Goal: Task Accomplishment & Management: Manage account settings

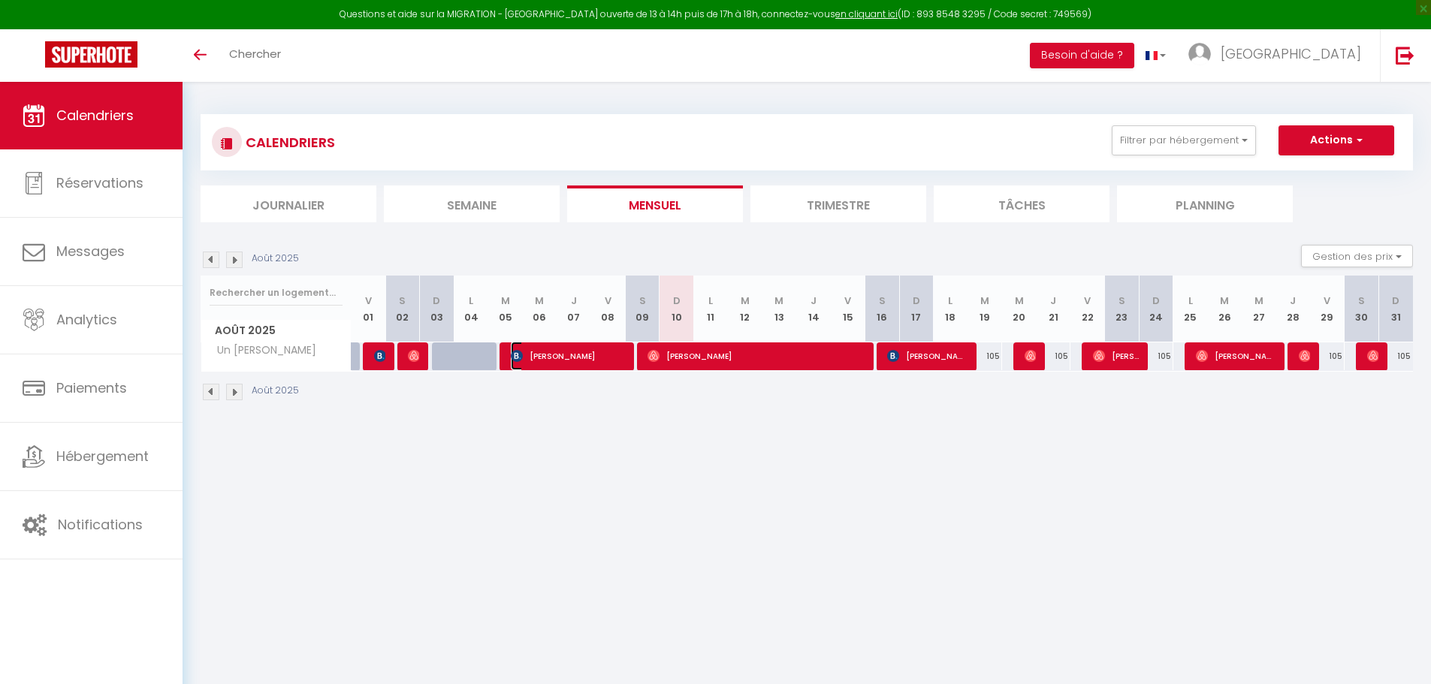
click at [565, 358] on span "[PERSON_NAME]" at bounding box center [568, 356] width 115 height 29
select select "OK"
select select "KO"
select select "0"
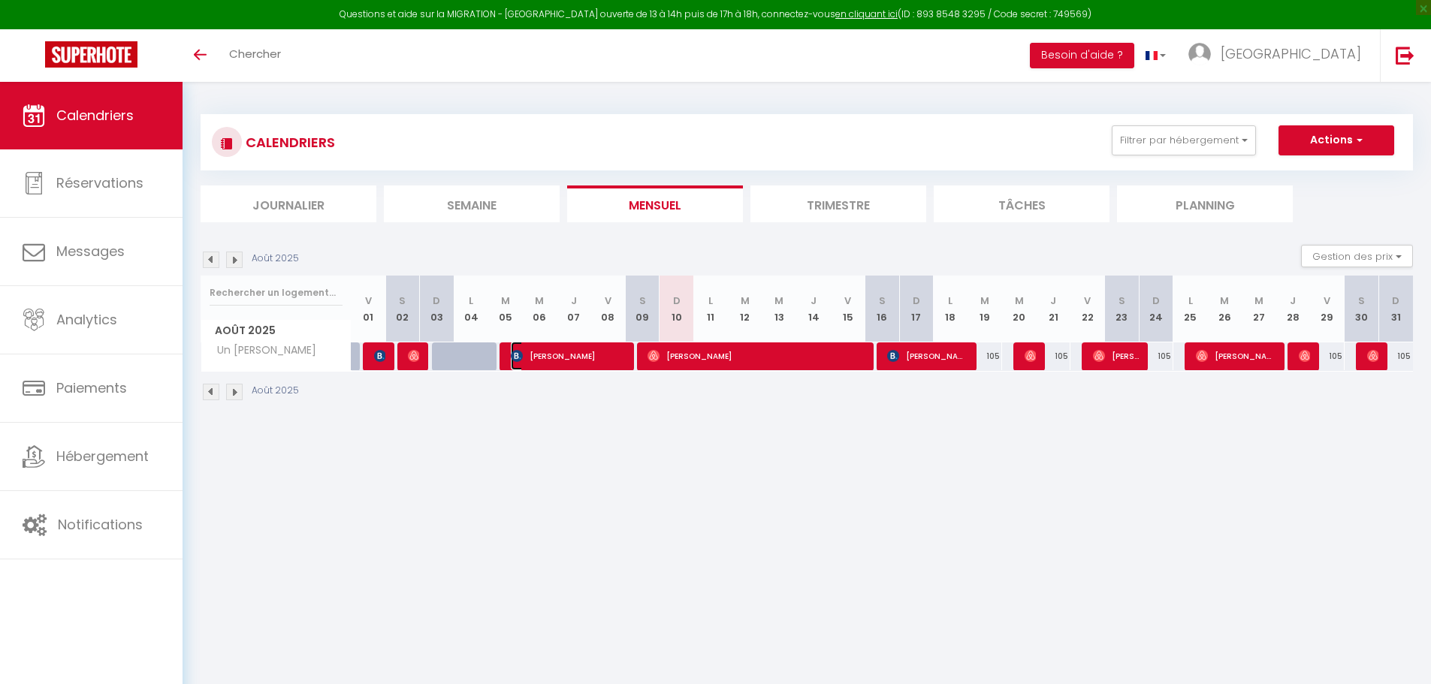
select select "1"
select select
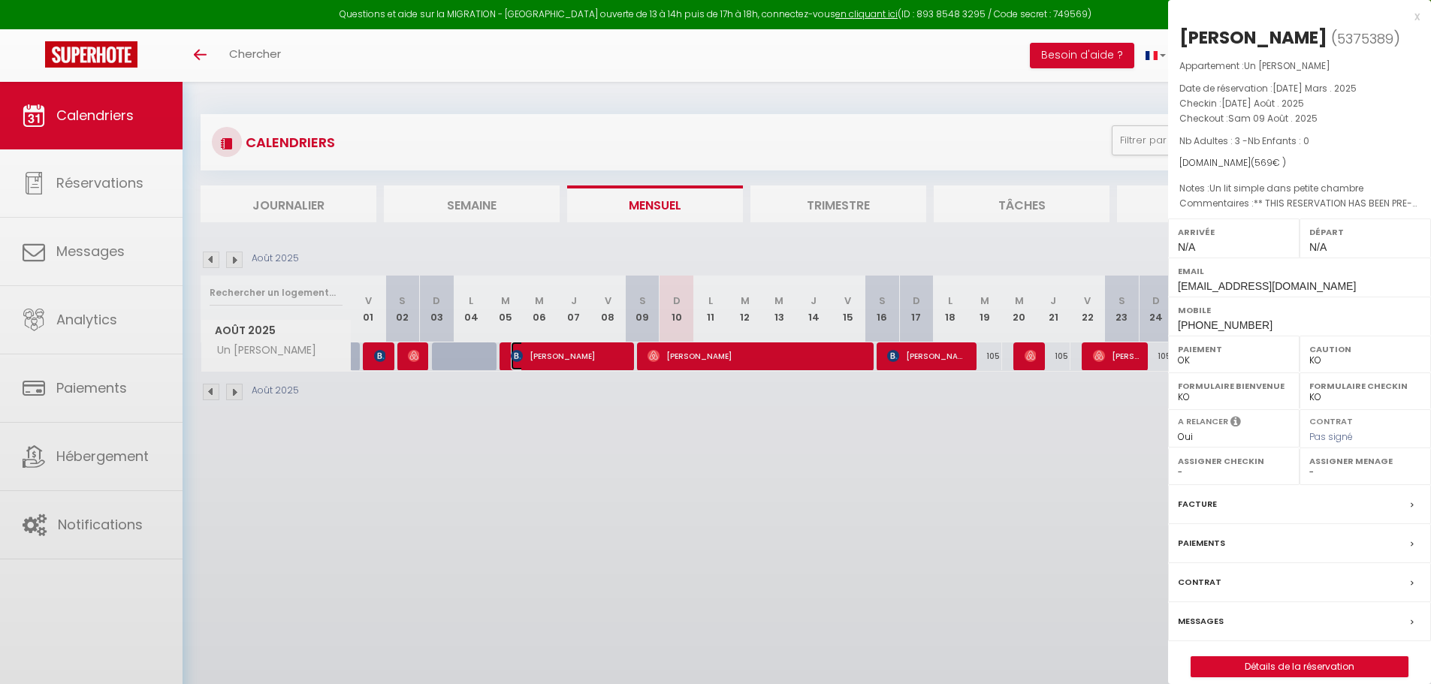
select select "9498"
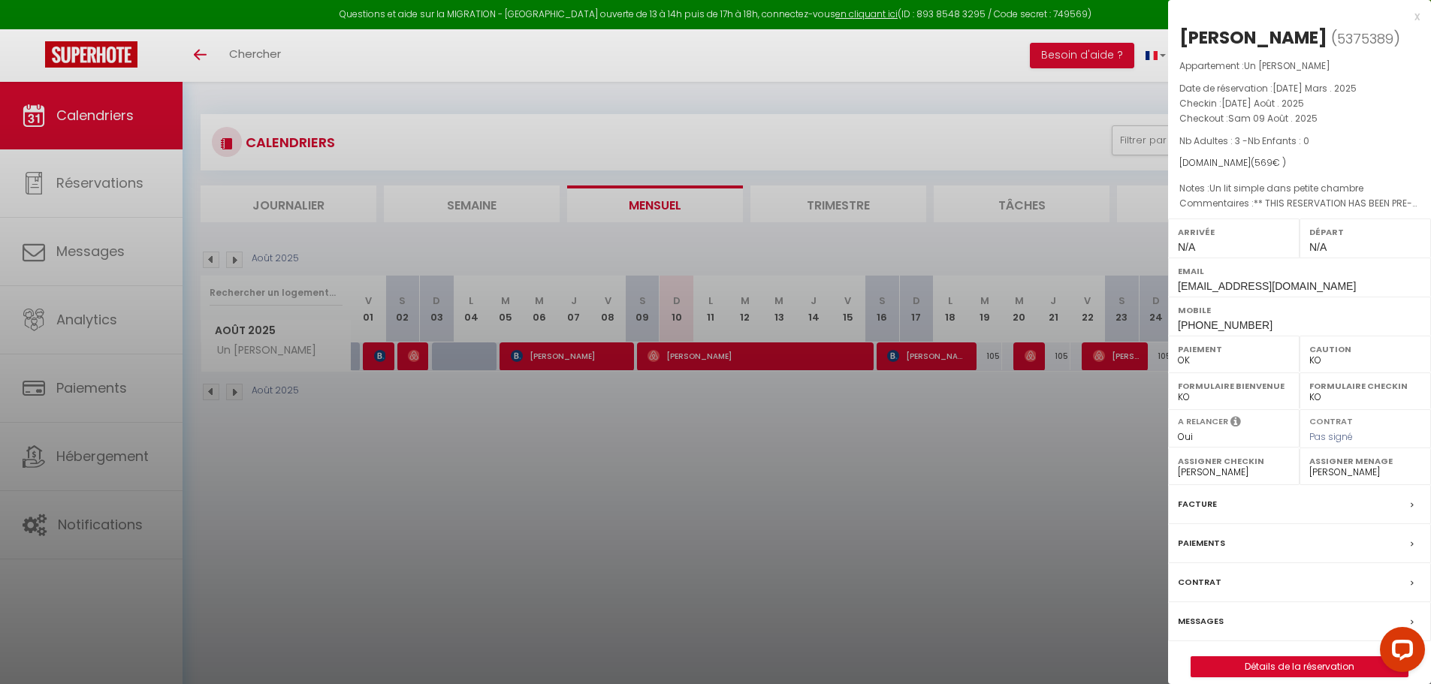
click at [1218, 625] on label "Messages" at bounding box center [1201, 622] width 46 height 16
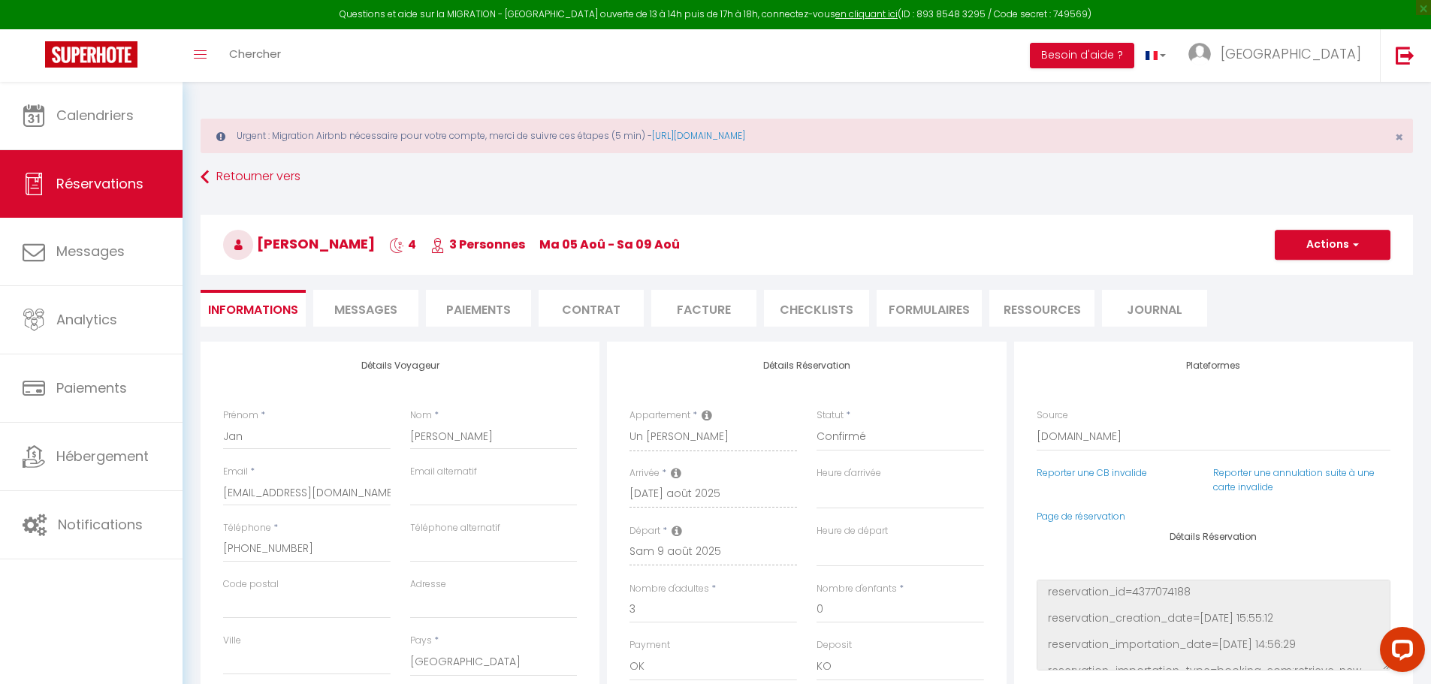
select select
checkbox input "false"
type textarea "** THIS RESERVATION HAS BEEN PRE-PAID ** Approximate time of arrival: between 1…"
type textarea "Un lit simple dans petite chambre"
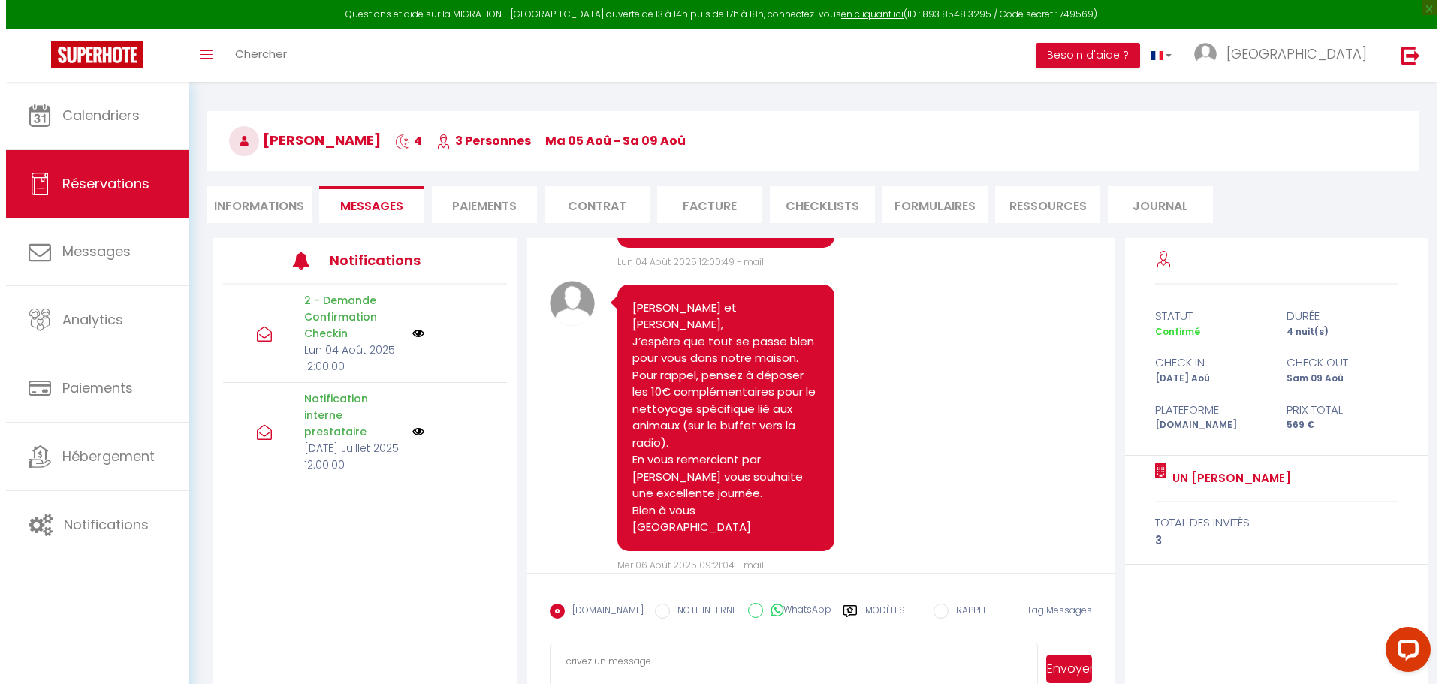
scroll to position [69, 0]
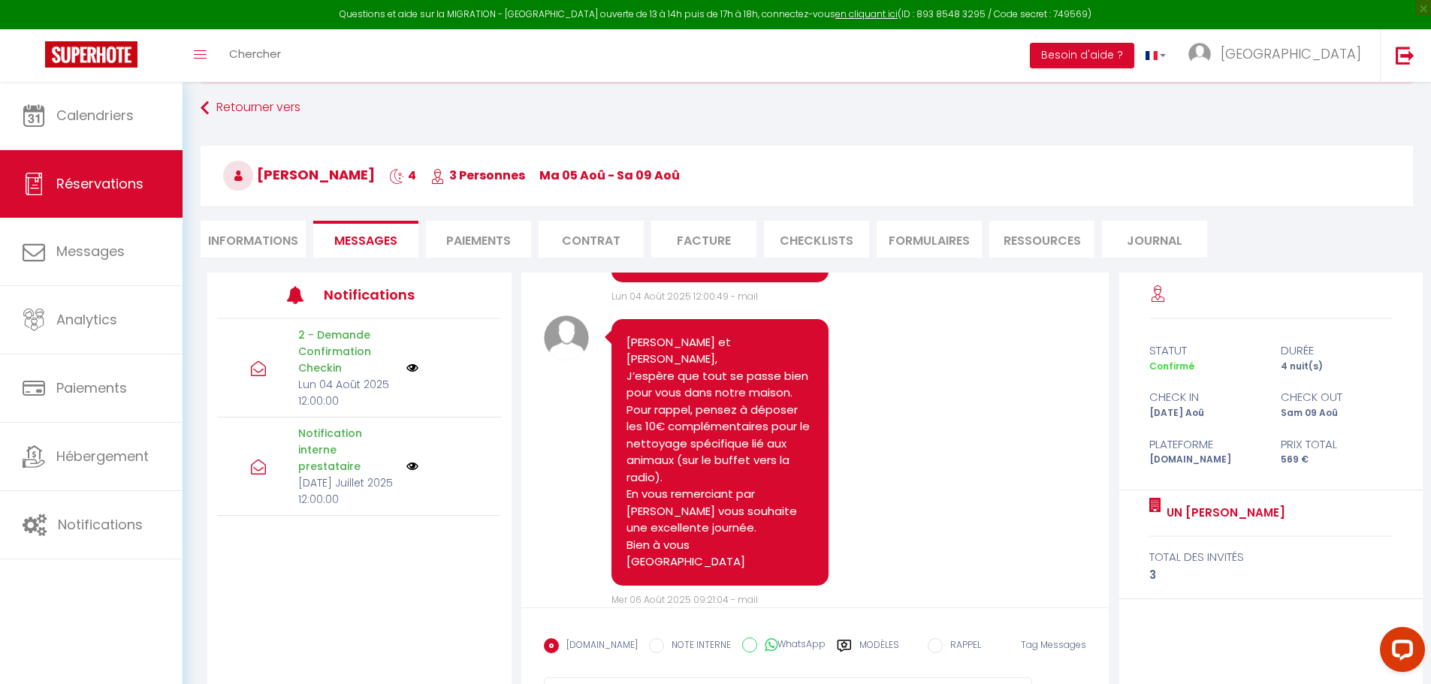
click at [415, 465] on img at bounding box center [412, 466] width 12 height 12
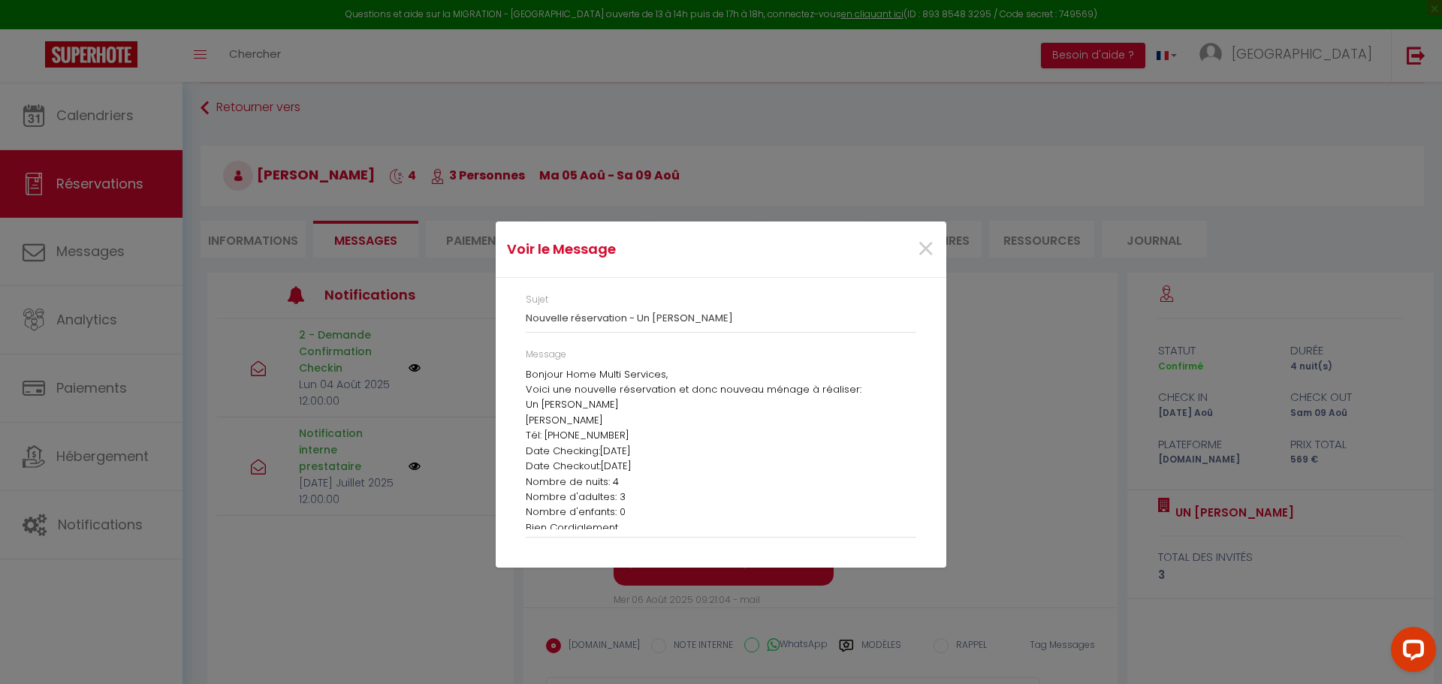
click at [412, 364] on div "Voir le Message × Sujet Nouvelle réservation - Un brin de bonheur Message Bonjo…" at bounding box center [721, 342] width 1442 height 684
click at [408, 372] on div "Voir le Message × Sujet Nouvelle réservation - Un brin de bonheur Message Bonjo…" at bounding box center [721, 342] width 1442 height 684
click at [932, 249] on span "×" at bounding box center [925, 249] width 19 height 45
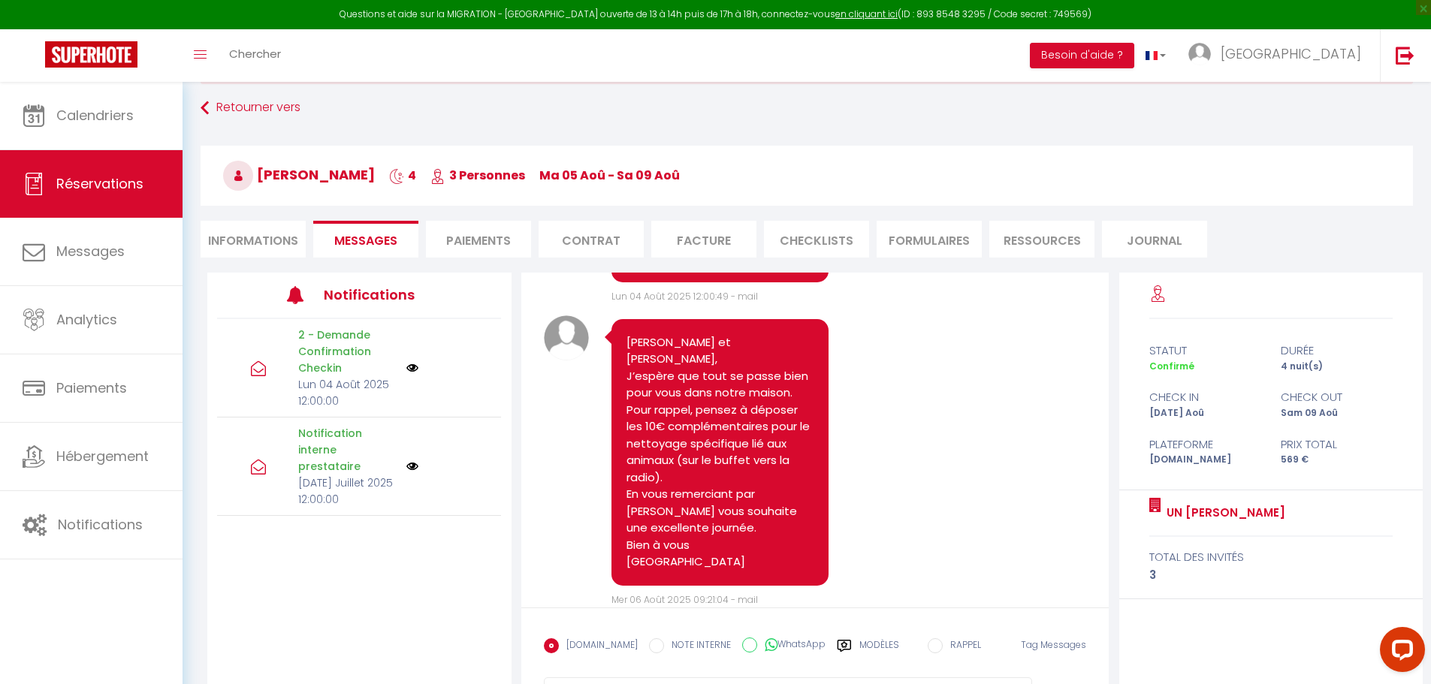
click at [840, 255] on li "CHECKLISTS" at bounding box center [816, 239] width 105 height 37
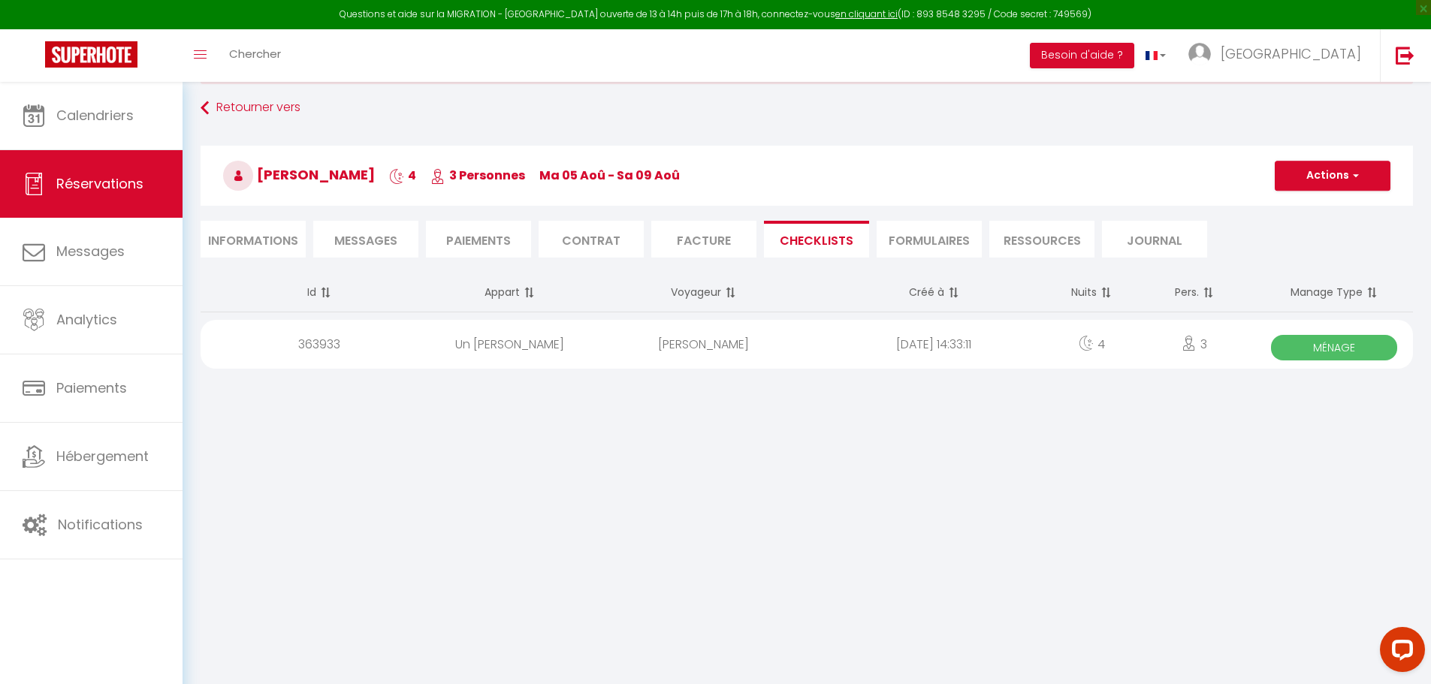
click at [1378, 354] on span "Ménage" at bounding box center [1334, 348] width 126 height 26
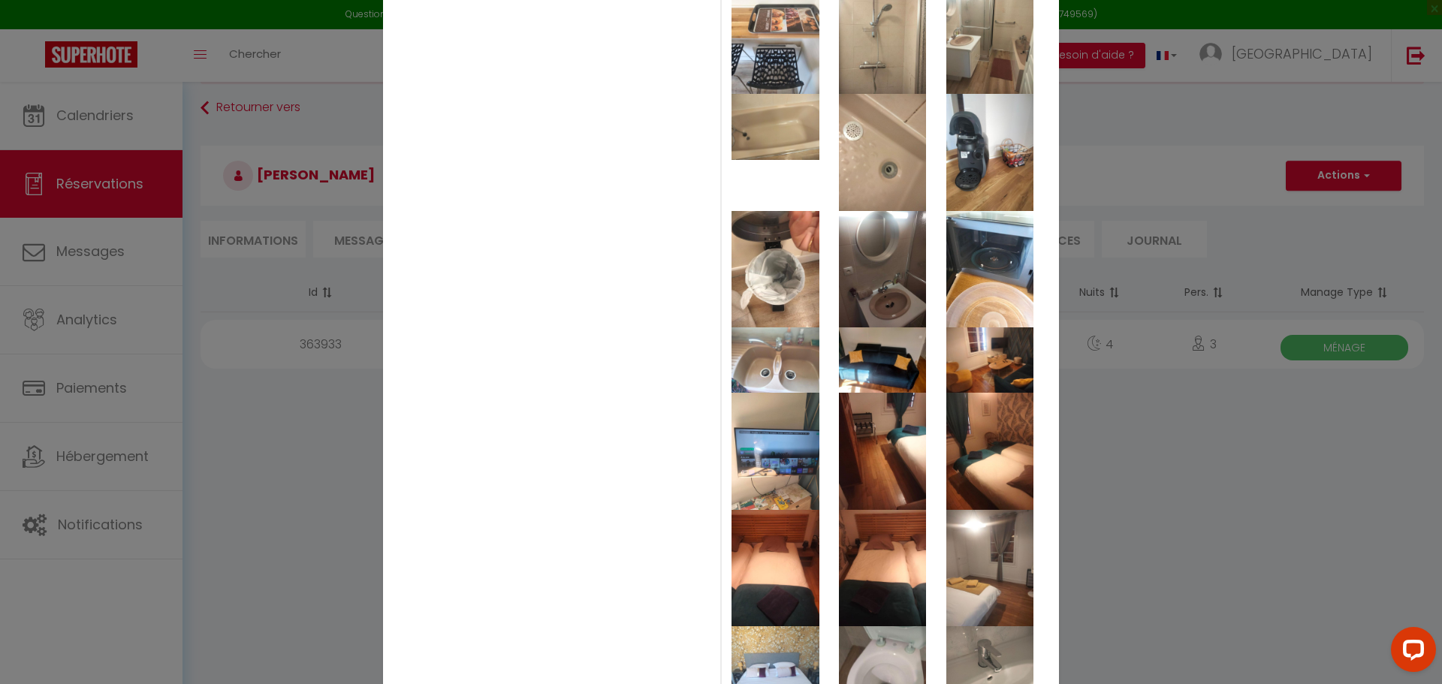
scroll to position [751, 0]
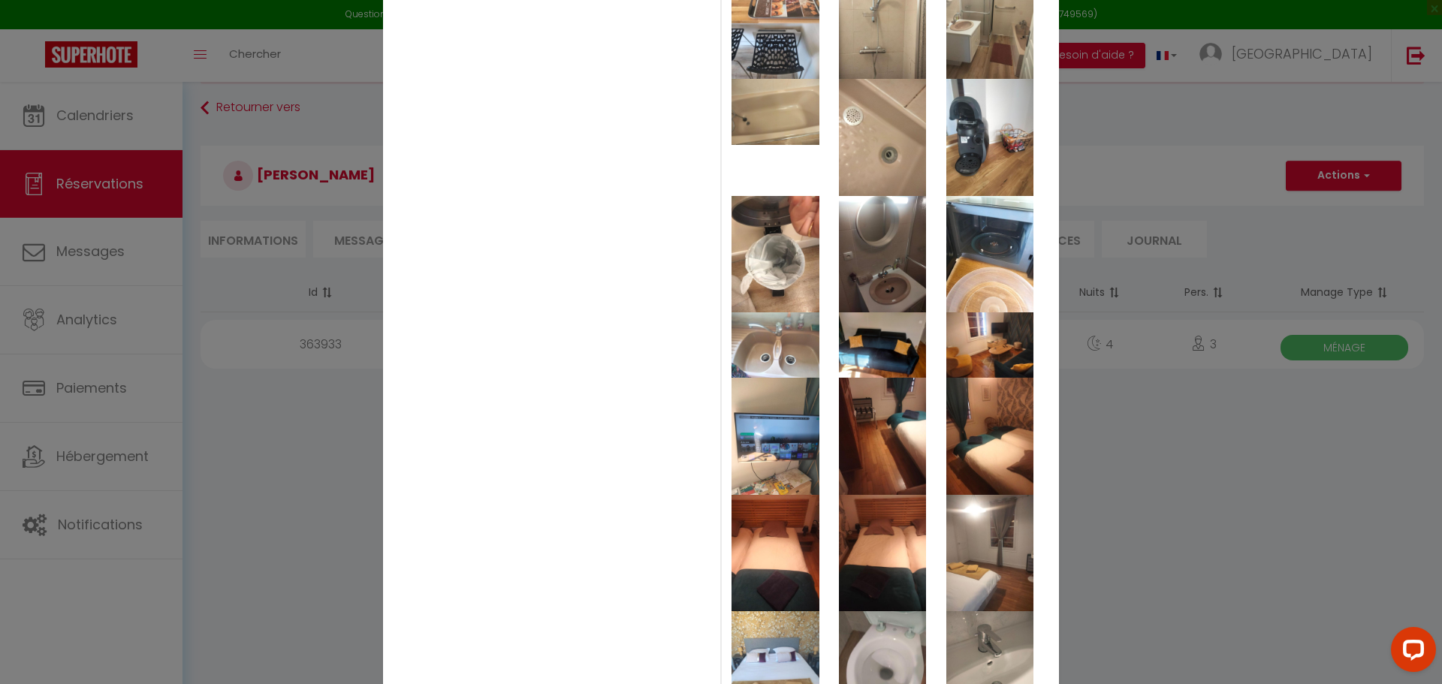
click at [780, 452] on img at bounding box center [774, 436] width 87 height 116
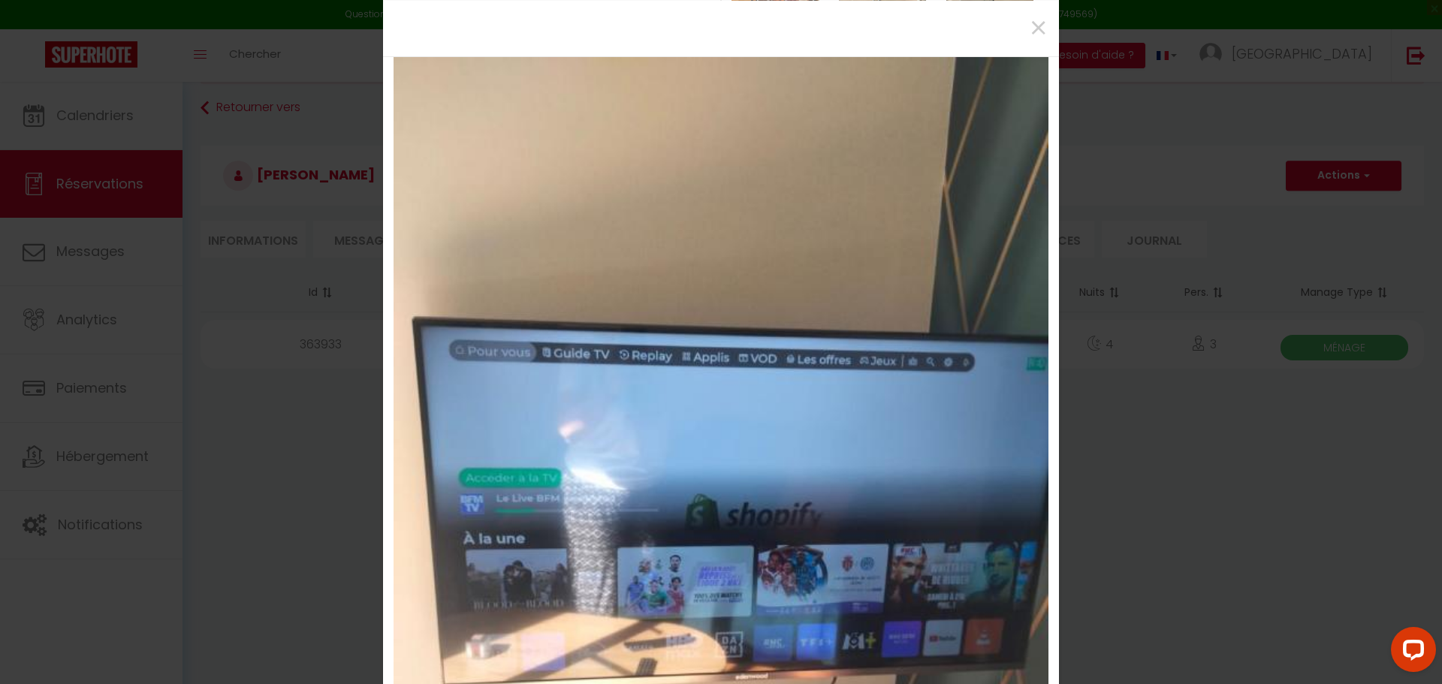
scroll to position [0, 0]
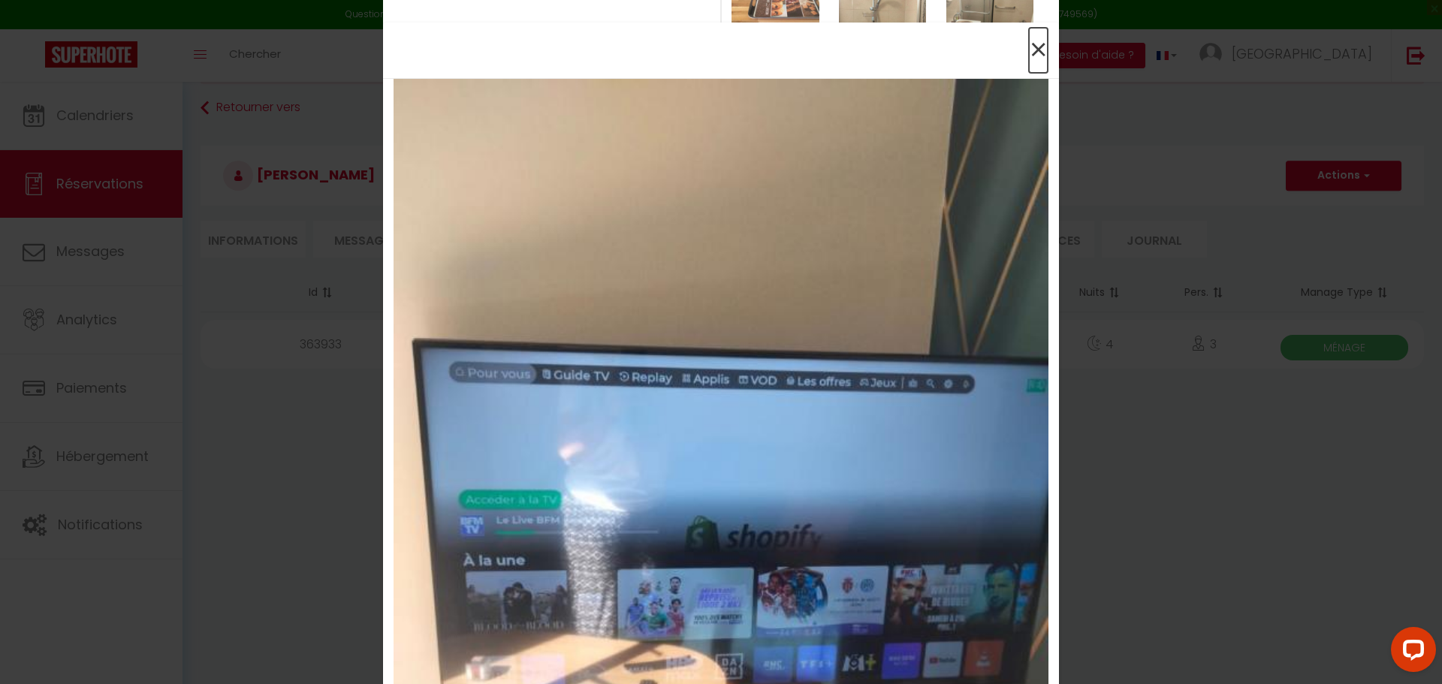
click at [1029, 46] on span "×" at bounding box center [1038, 50] width 19 height 45
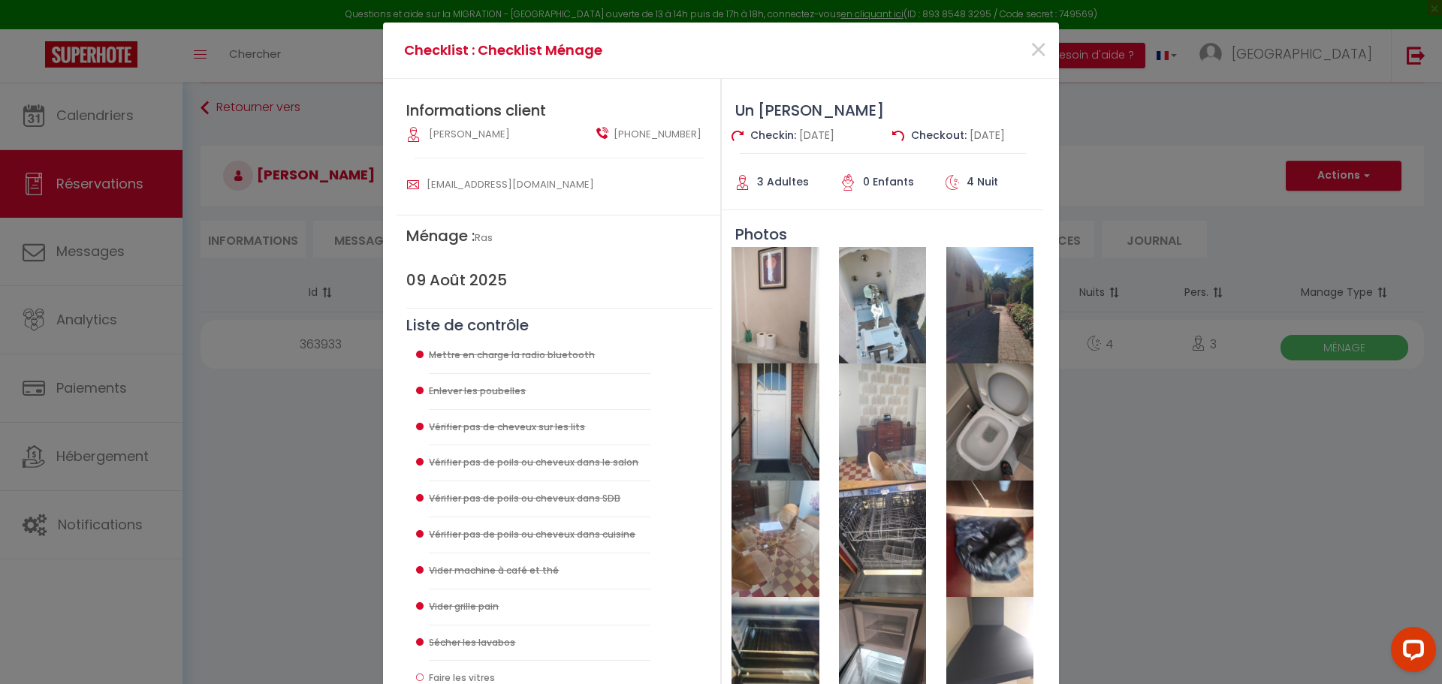
click at [774, 425] on img at bounding box center [774, 421] width 87 height 116
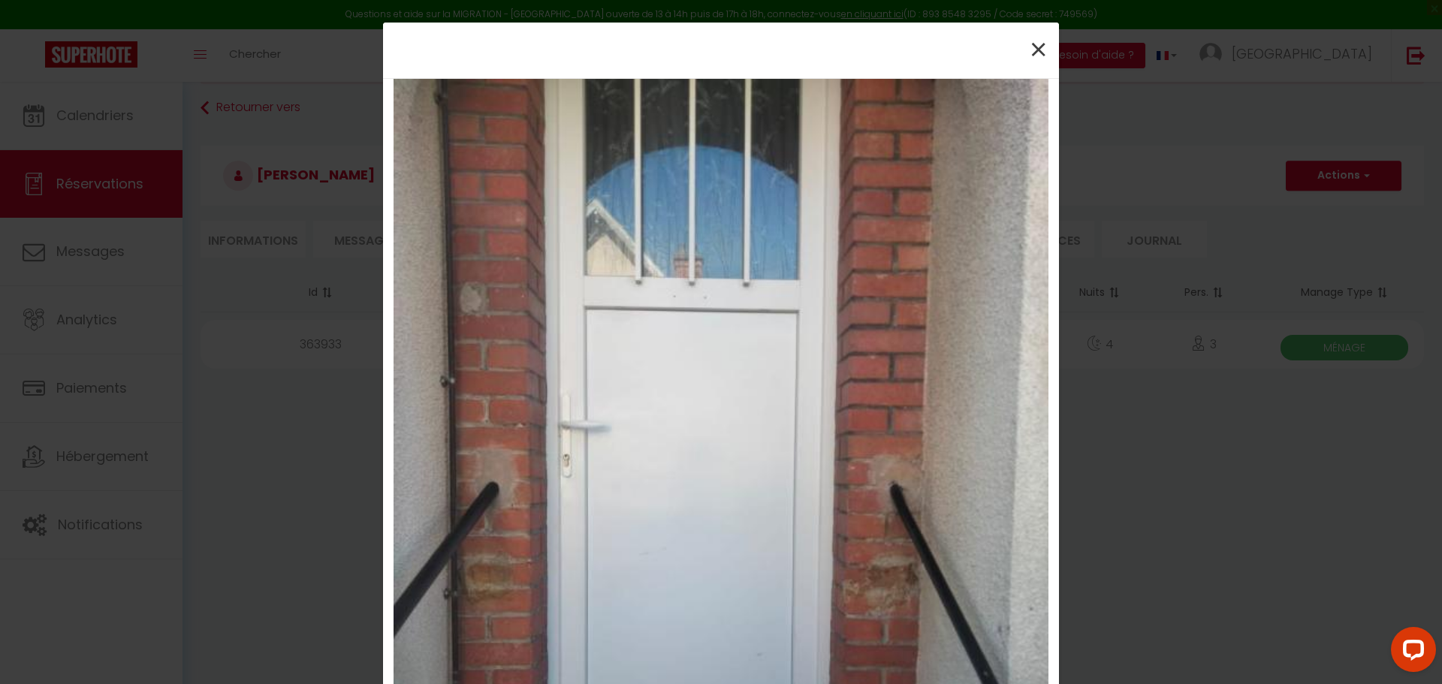
click at [1022, 44] on div "×" at bounding box center [720, 50] width 653 height 33
click at [1032, 49] on span "×" at bounding box center [1038, 50] width 19 height 45
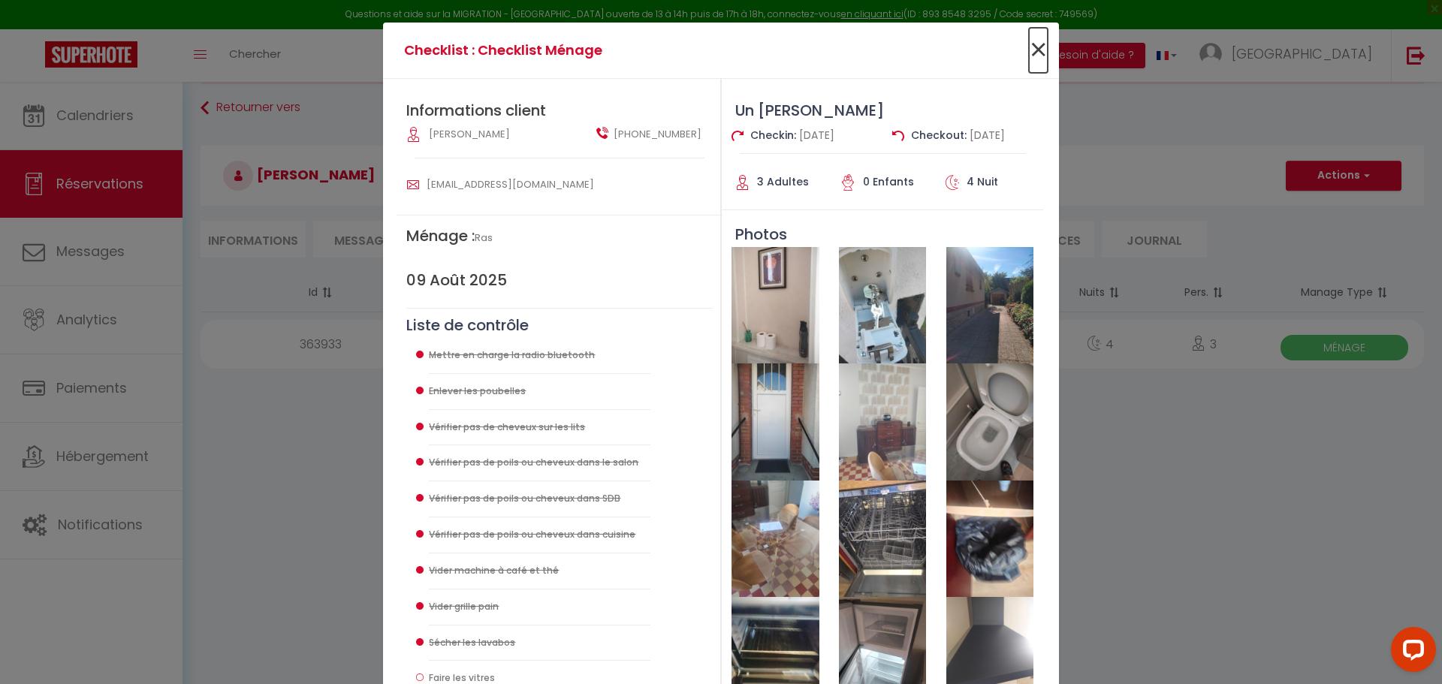
click at [1029, 47] on span "×" at bounding box center [1038, 50] width 19 height 45
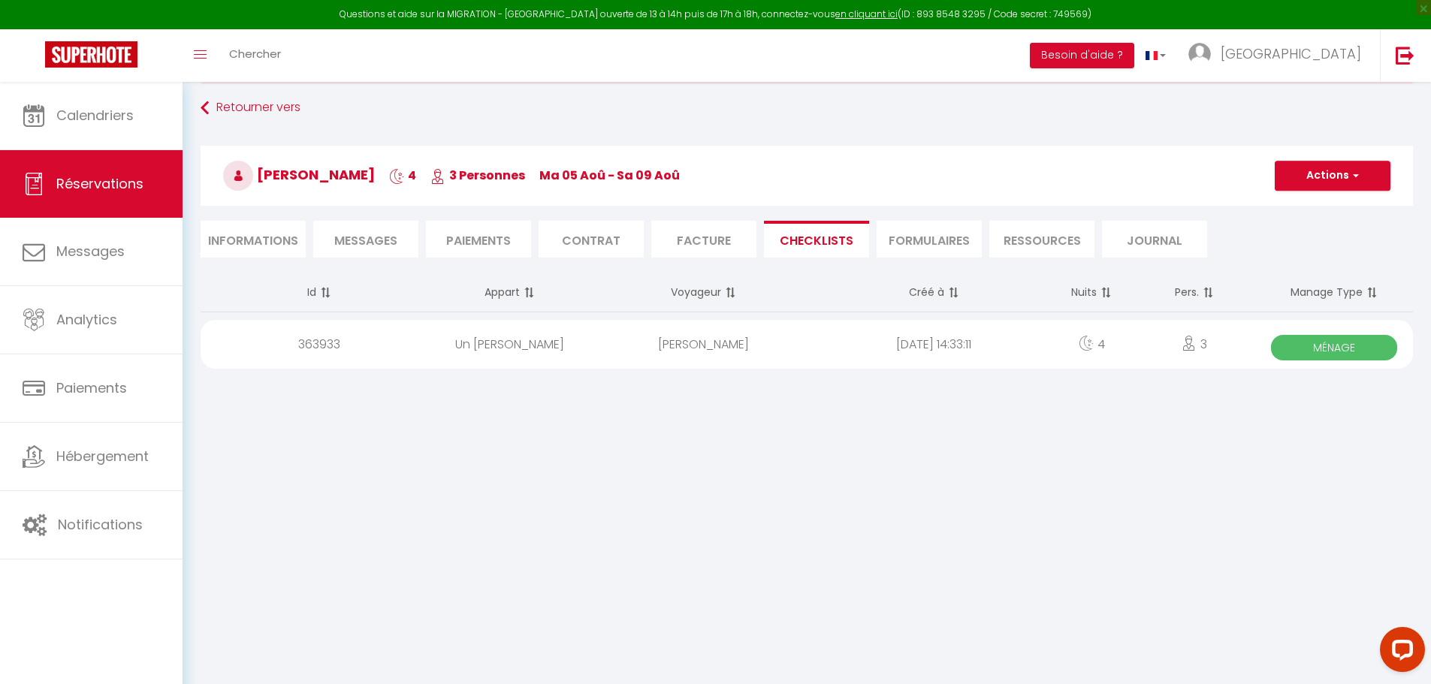
click at [373, 234] on span "Messages" at bounding box center [365, 240] width 63 height 17
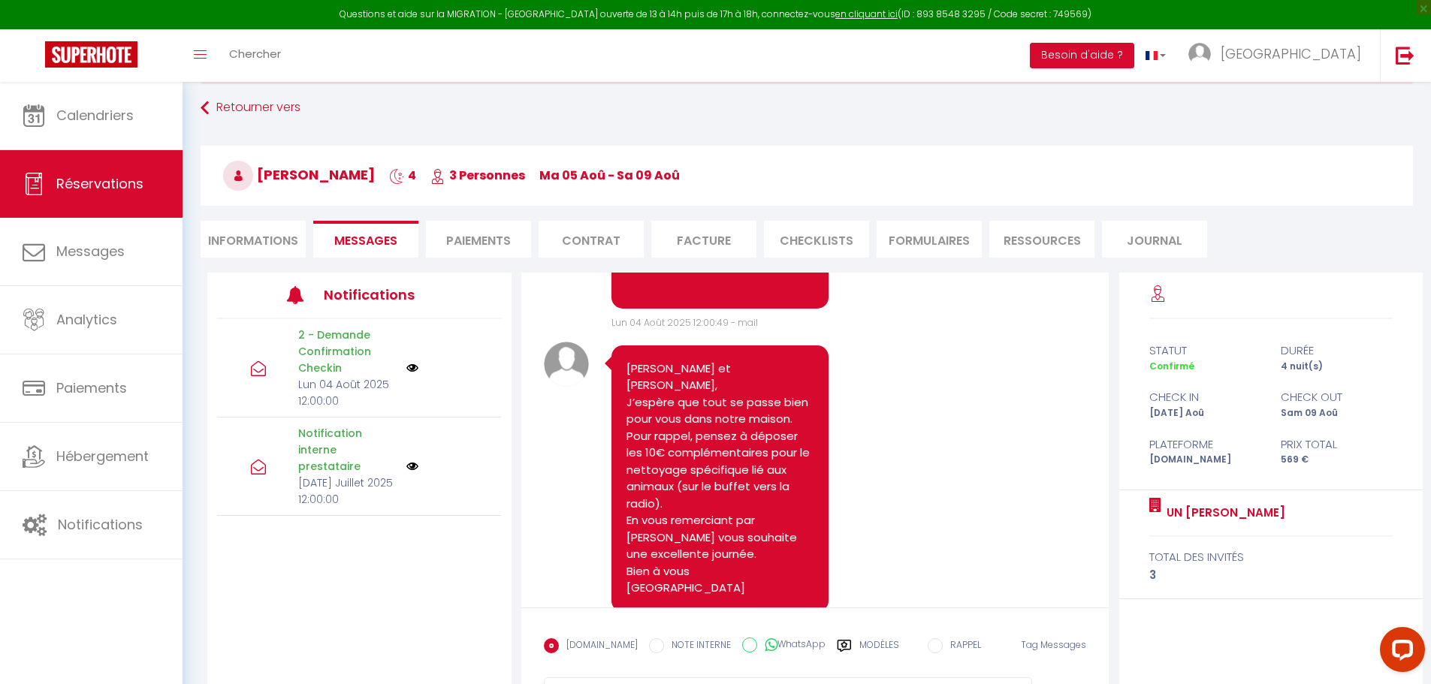
scroll to position [1287, 0]
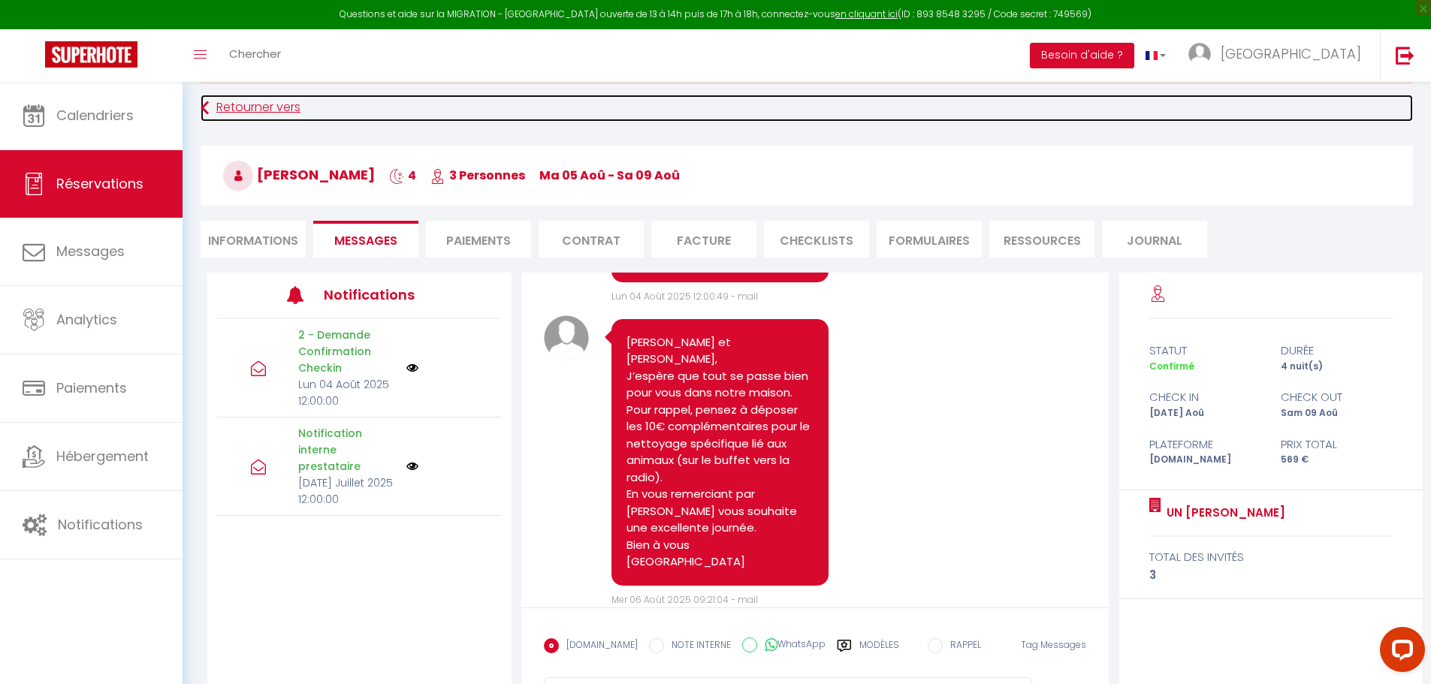
click at [250, 105] on link "Retourner vers" at bounding box center [807, 108] width 1212 height 27
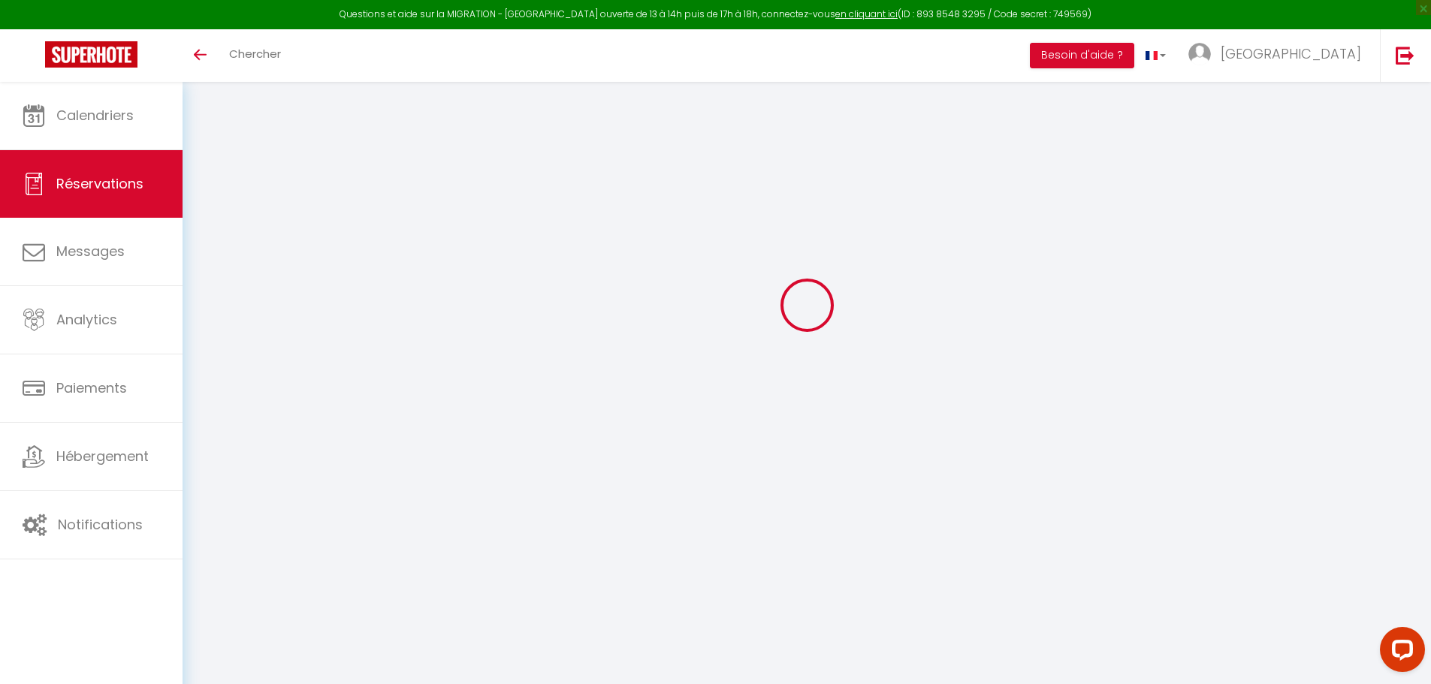
select select
checkbox input "false"
type textarea "** THIS RESERVATION HAS BEEN PRE-PAID ** Approximate time of arrival: between 1…"
type textarea "Un lit simple dans petite chambre"
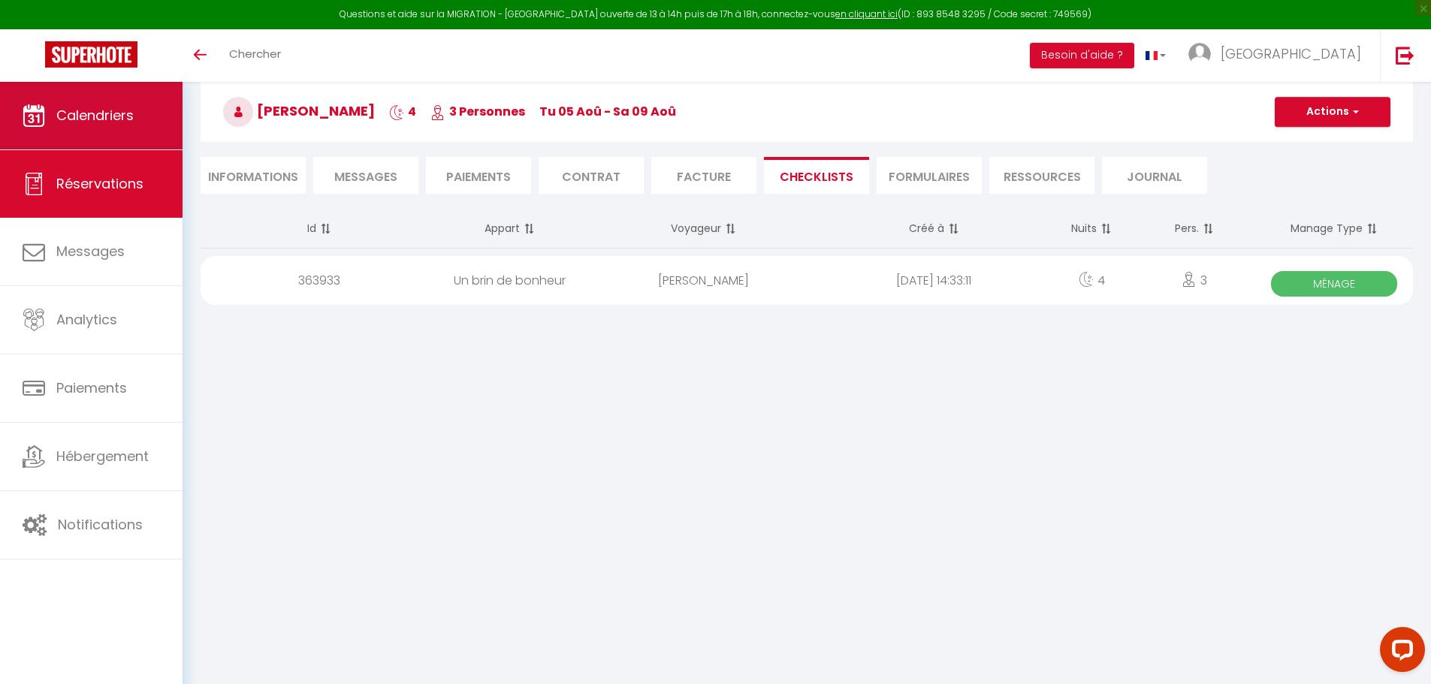
click at [104, 107] on span "Calendriers" at bounding box center [94, 115] width 77 height 19
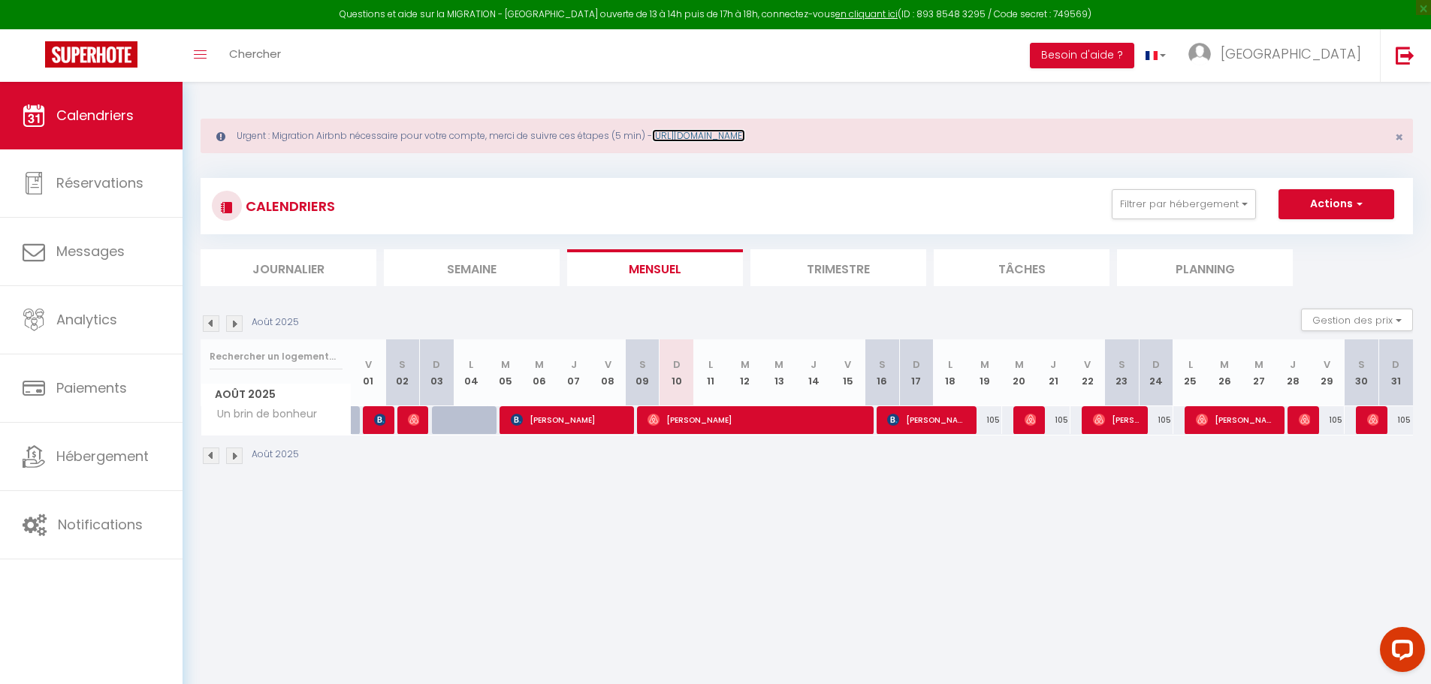
click at [706, 136] on link "[URL][DOMAIN_NAME]" at bounding box center [698, 135] width 93 height 13
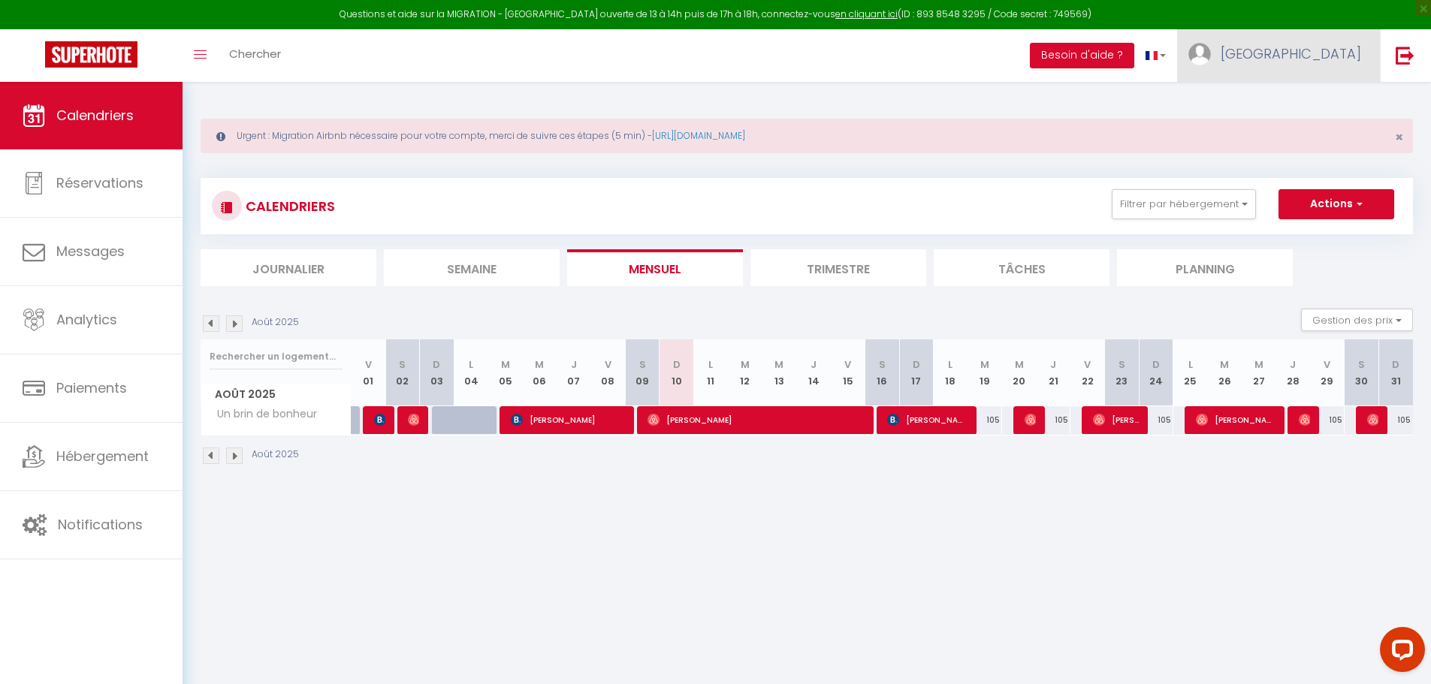
click at [1322, 47] on span "[GEOGRAPHIC_DATA]" at bounding box center [1290, 53] width 140 height 19
click at [1292, 106] on link "Paramètres" at bounding box center [1319, 105] width 111 height 26
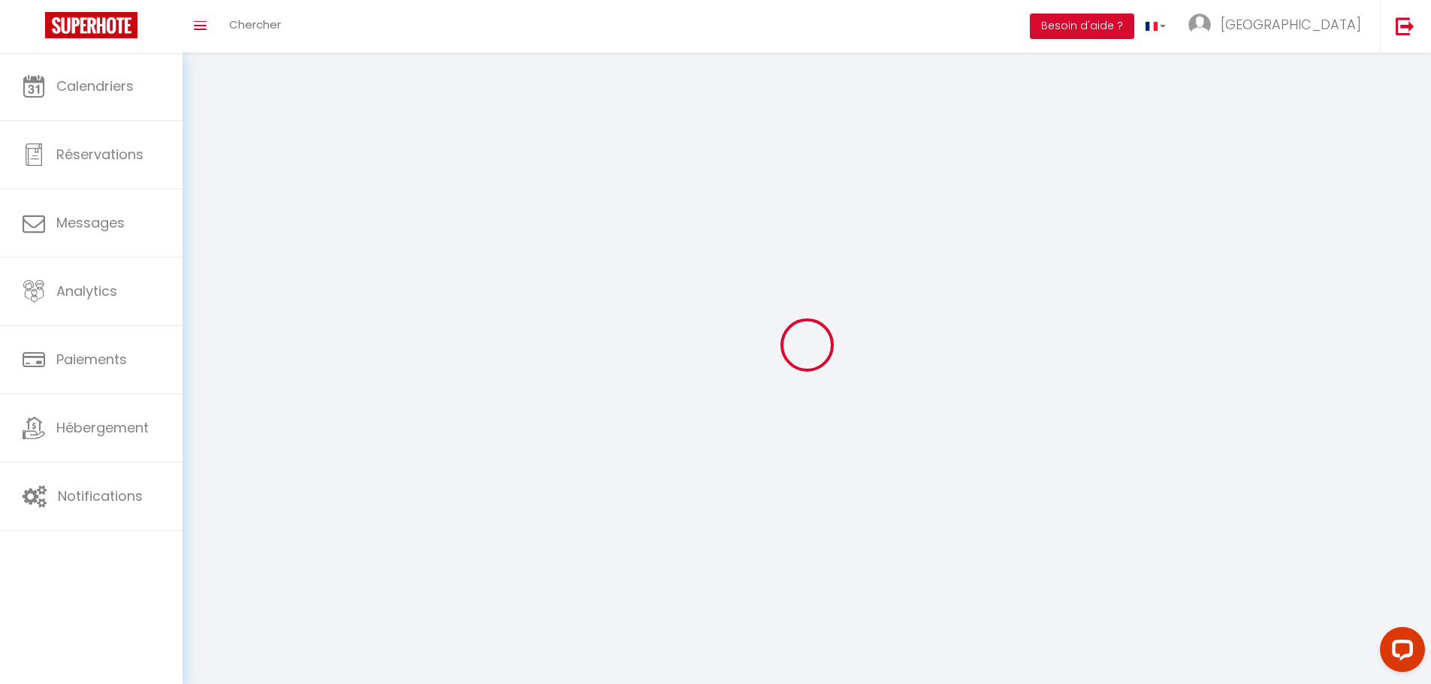
select select
type input "[GEOGRAPHIC_DATA]"
type input "DE [PERSON_NAME]"
type input "0670512328"
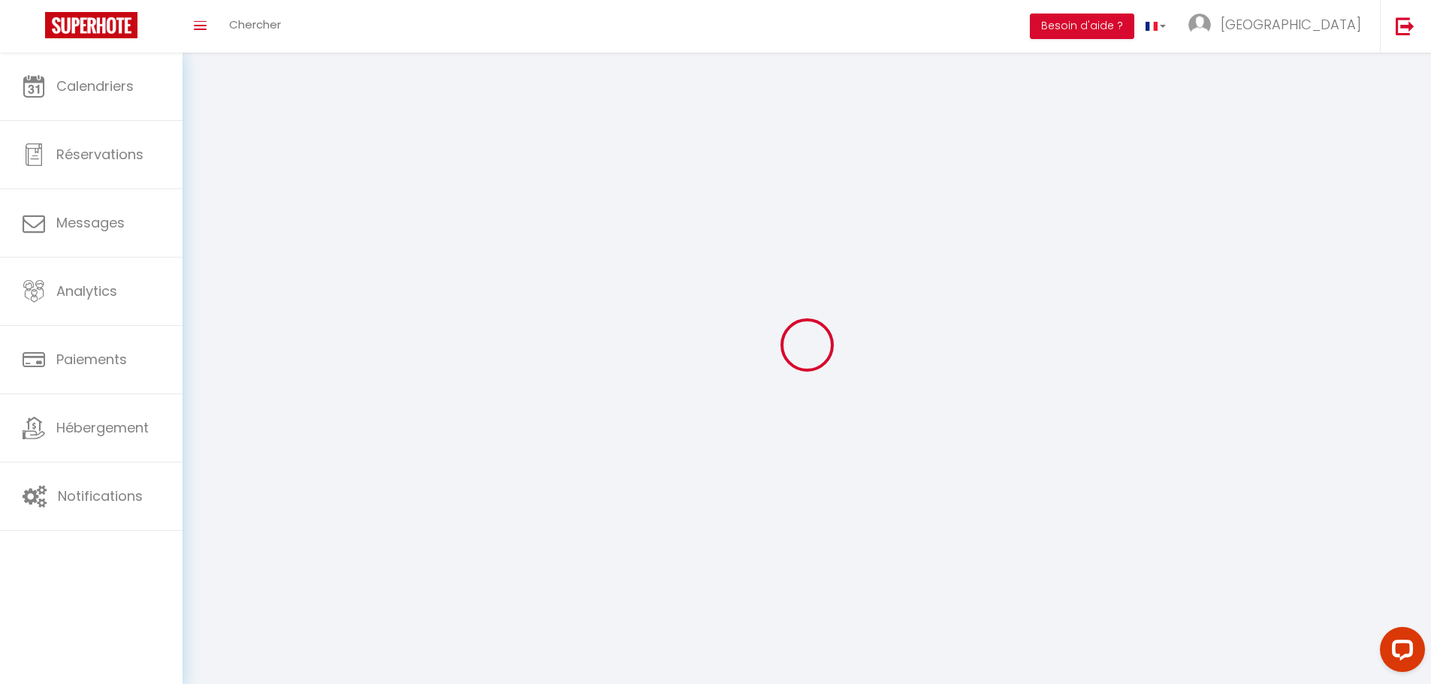
type input "[STREET_ADDRESS]"
type input "10270"
type input "Laubressel"
type input "gNOgeI3v5co1xsfzOTWN9Xvvv"
type input "YBHgC0hHlEr3InIeyqA49URtP"
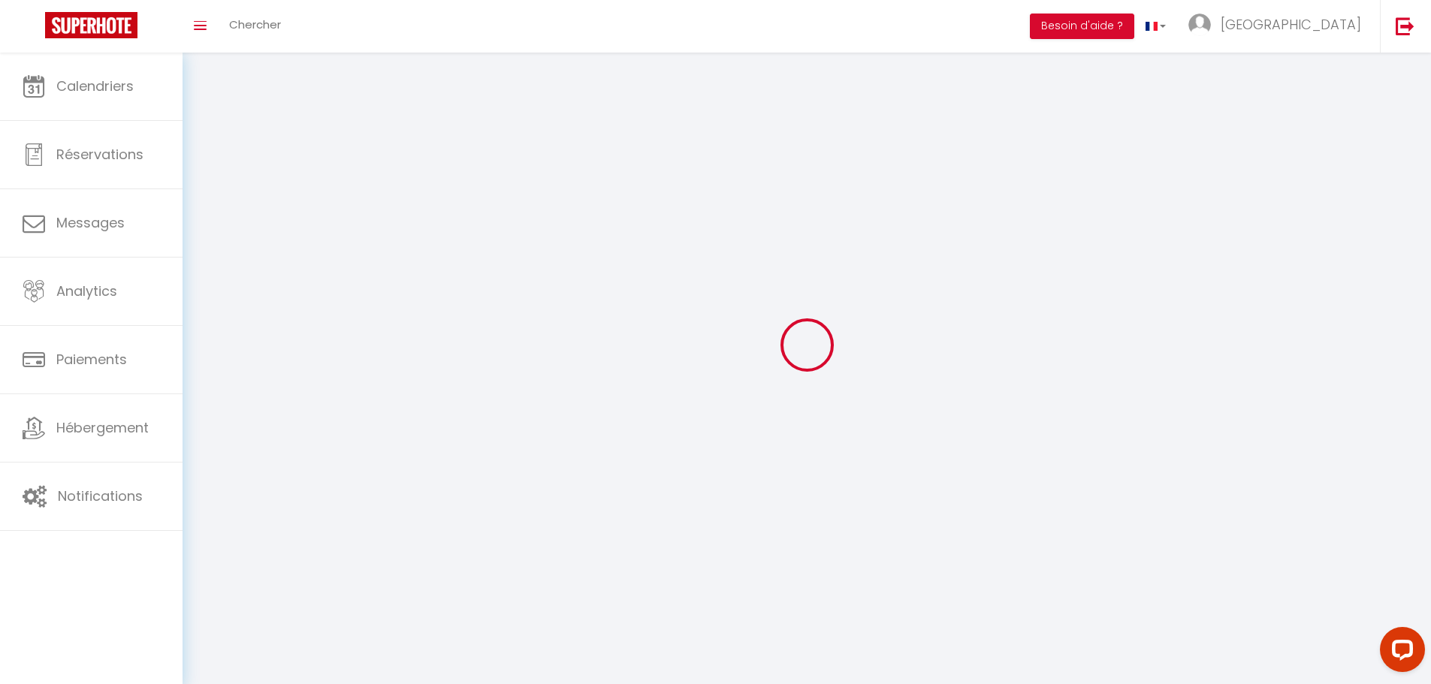
select select "1"
select select "28"
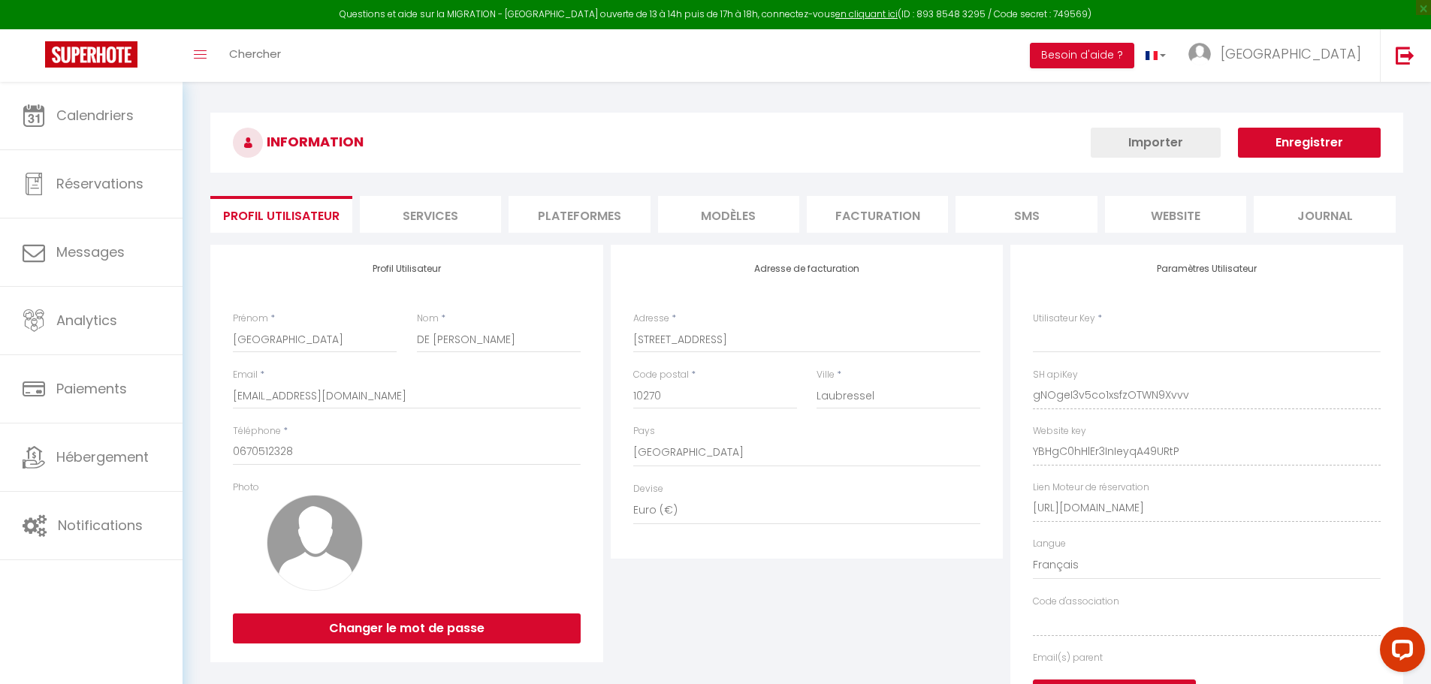
type input "gNOgeI3v5co1xsfzOTWN9Xvvv"
type input "YBHgC0hHlEr3InIeyqA49URtP"
type input "[URL][DOMAIN_NAME]"
select select "fr"
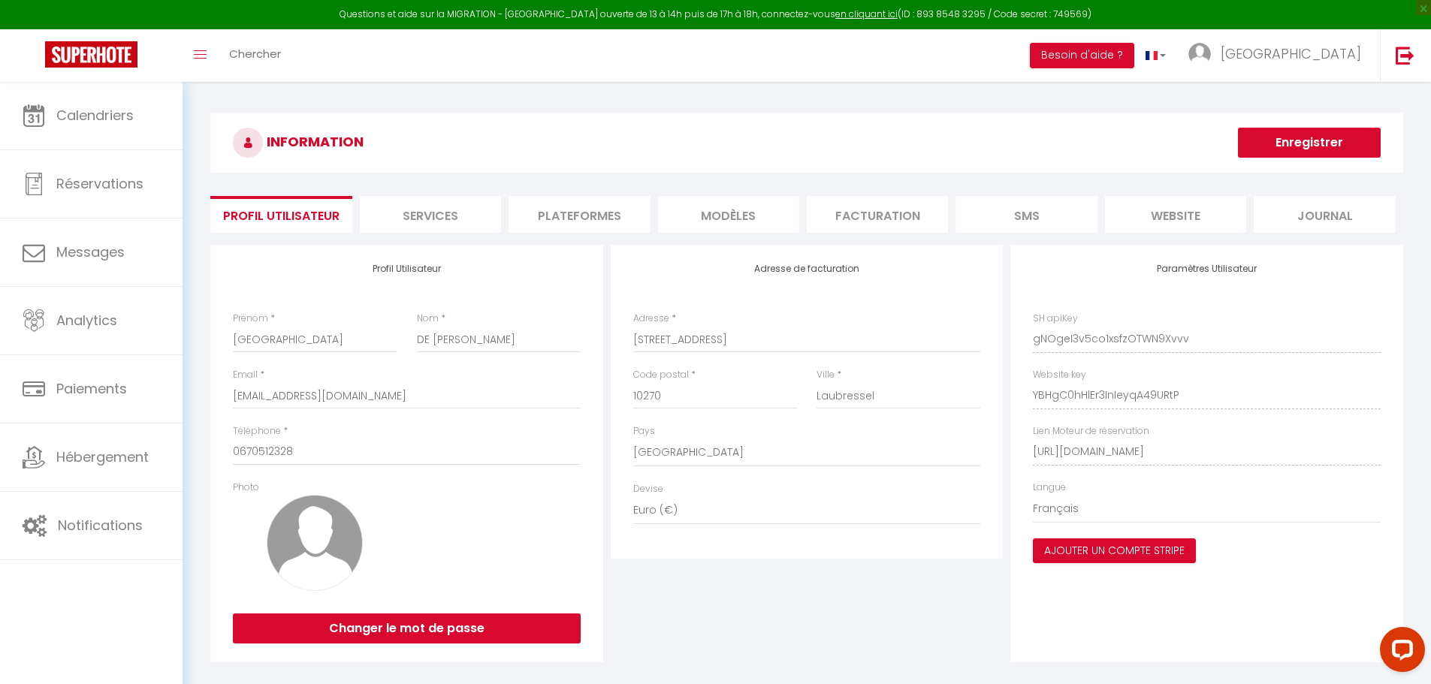
click at [620, 222] on li "Plateformes" at bounding box center [578, 214] width 141 height 37
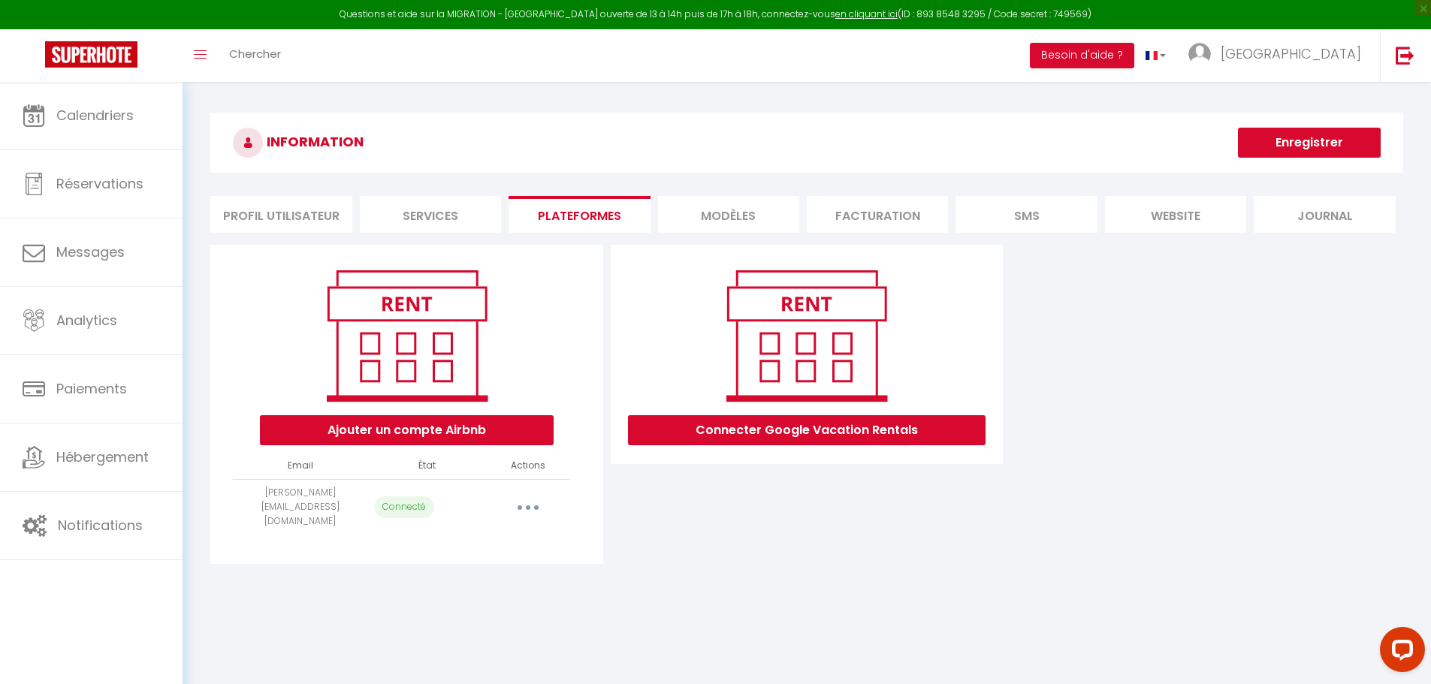
click at [527, 495] on button "button" at bounding box center [528, 507] width 42 height 24
click at [496, 583] on link "Reconnecter le compte" at bounding box center [461, 596] width 166 height 26
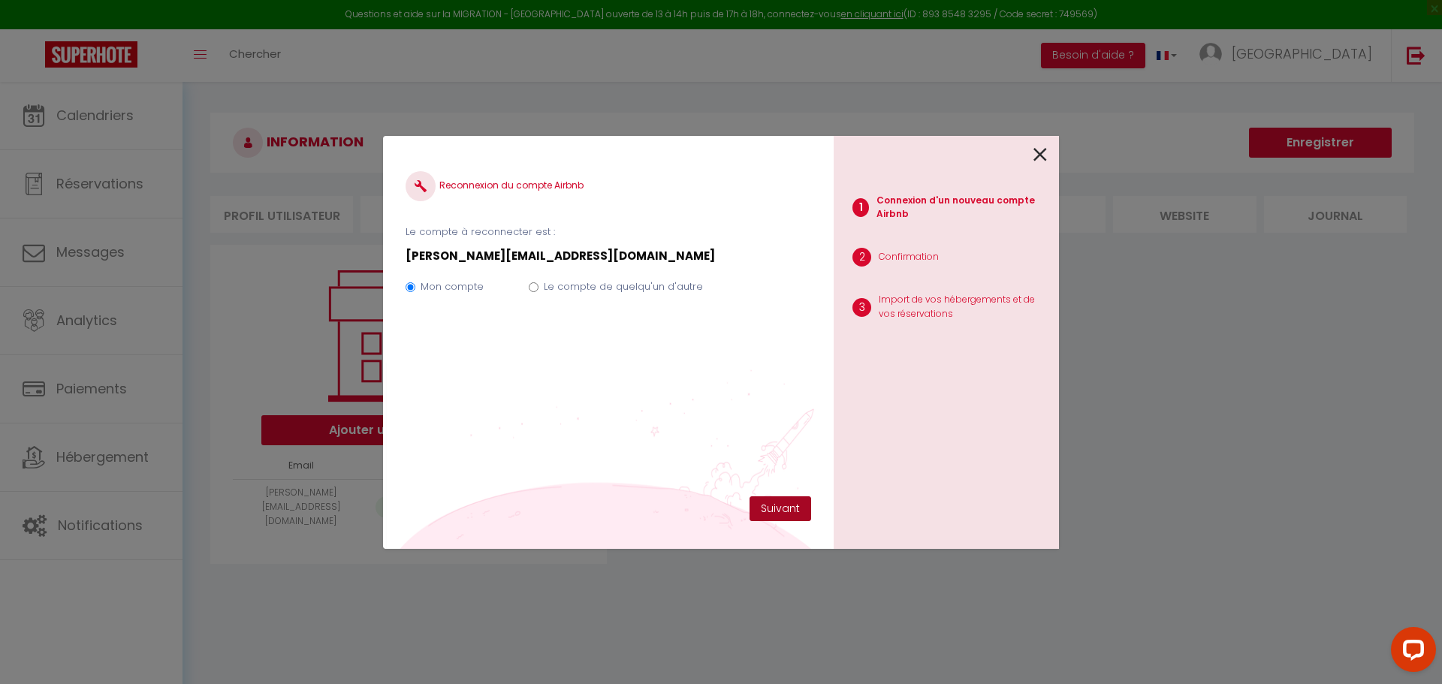
click at [774, 515] on button "Suivant" at bounding box center [780, 509] width 62 height 26
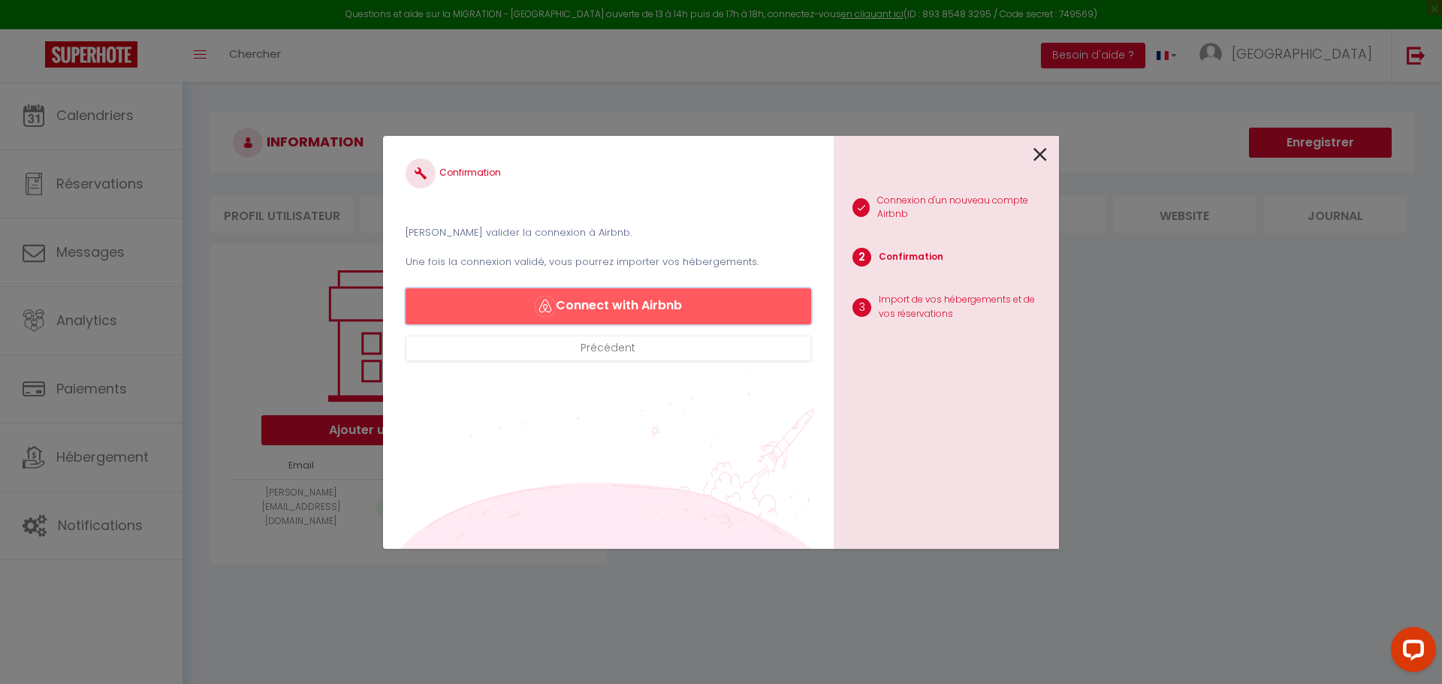
click at [641, 304] on button "Connect with Airbnb" at bounding box center [609, 306] width 406 height 36
click at [584, 301] on button "Connect with Airbnb" at bounding box center [609, 306] width 406 height 36
click at [1036, 155] on icon at bounding box center [1040, 154] width 14 height 23
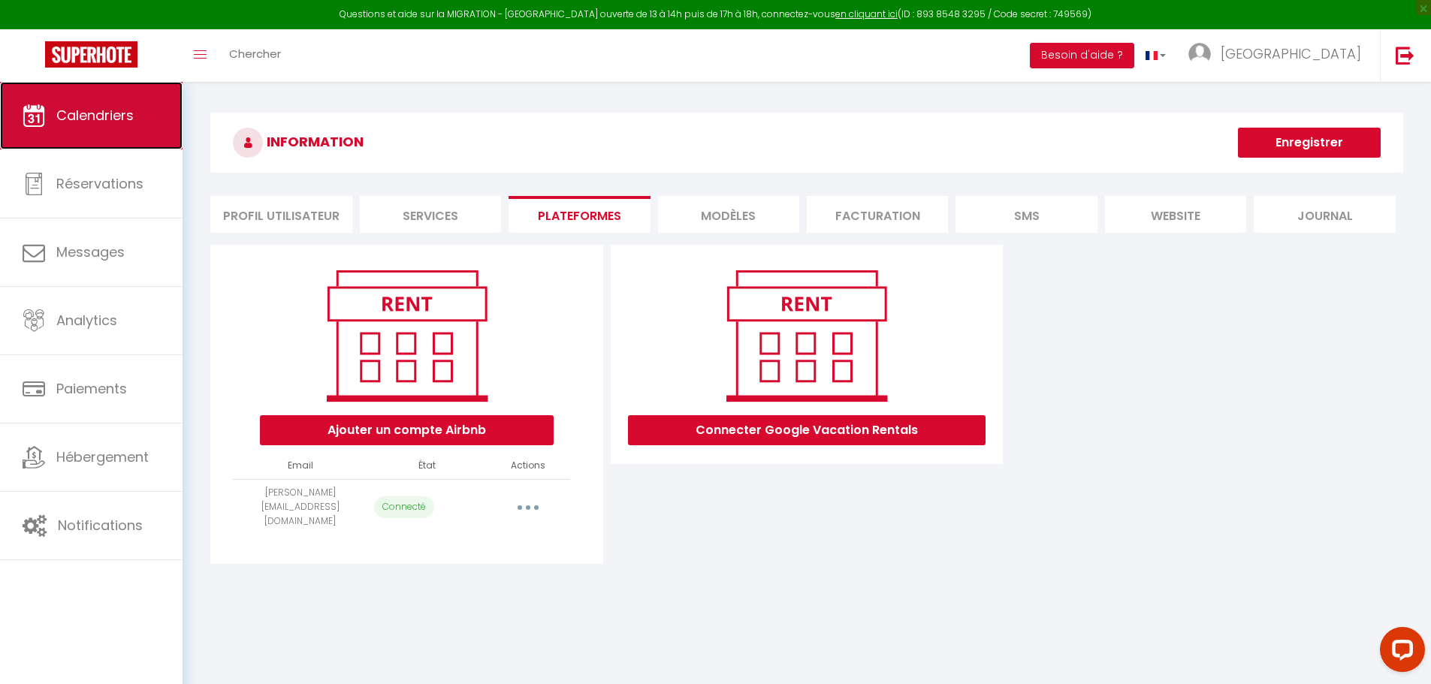
click at [73, 111] on span "Calendriers" at bounding box center [94, 115] width 77 height 19
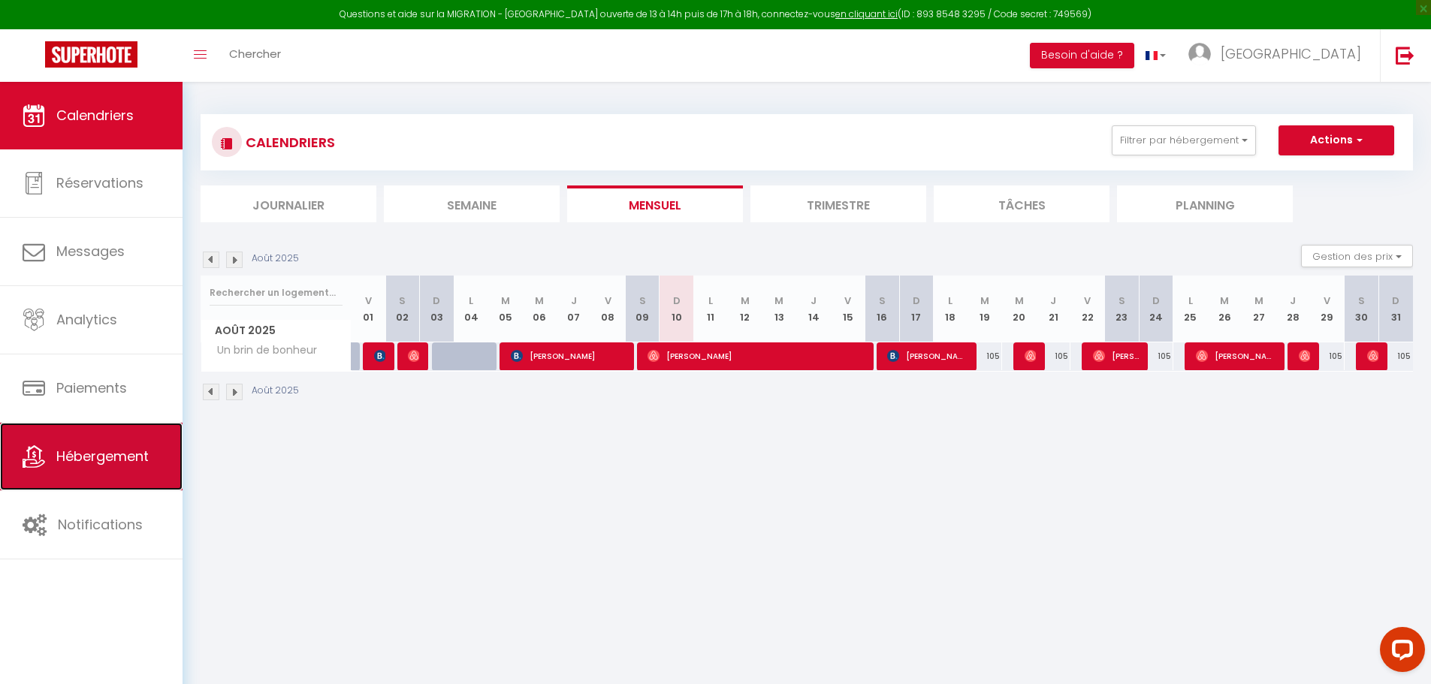
click at [123, 465] on span "Hébergement" at bounding box center [102, 456] width 92 height 19
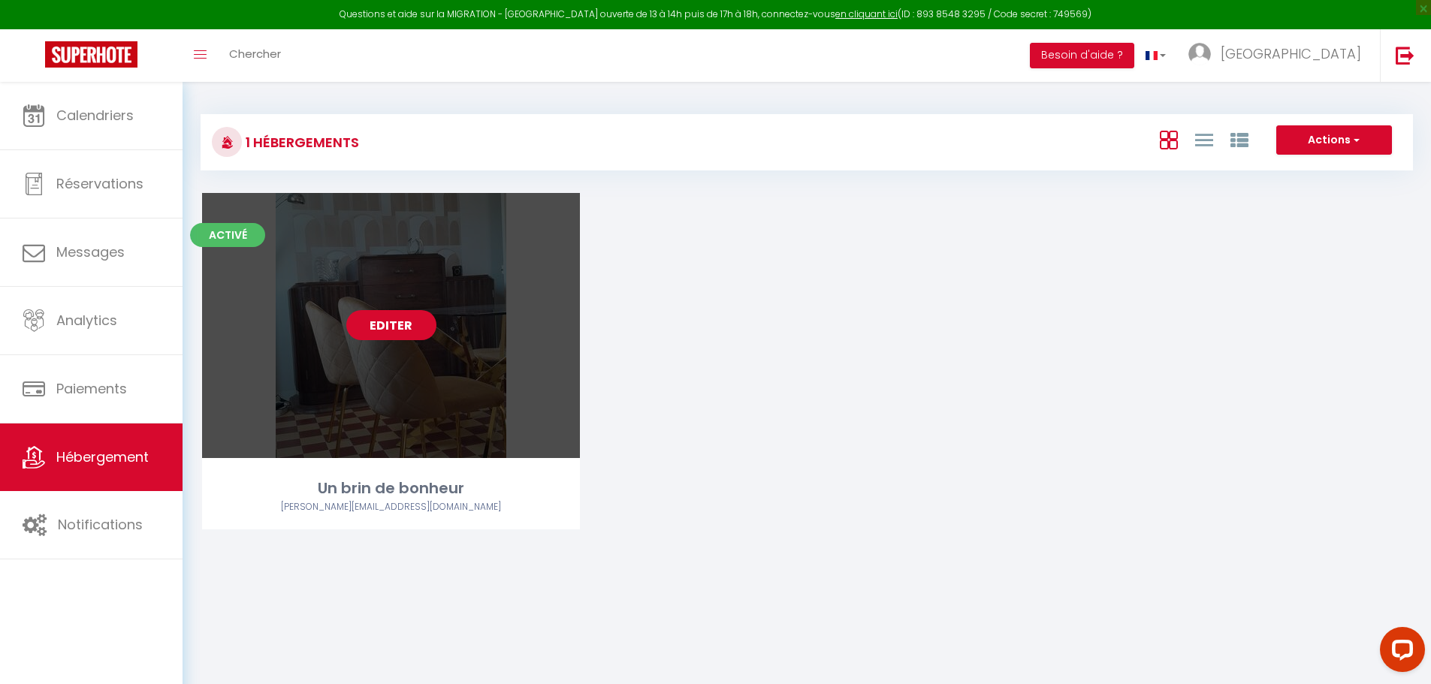
click at [400, 333] on link "Editer" at bounding box center [391, 325] width 90 height 30
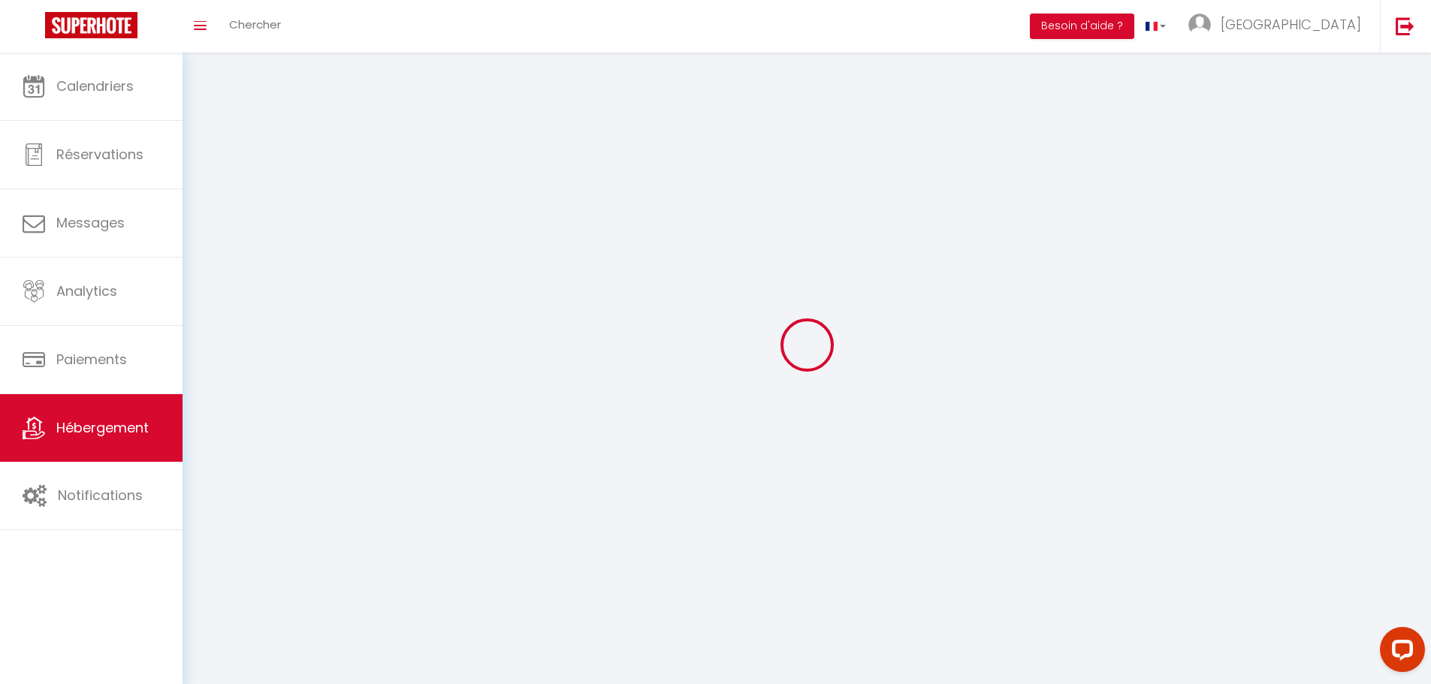
select select "1"
select select "28"
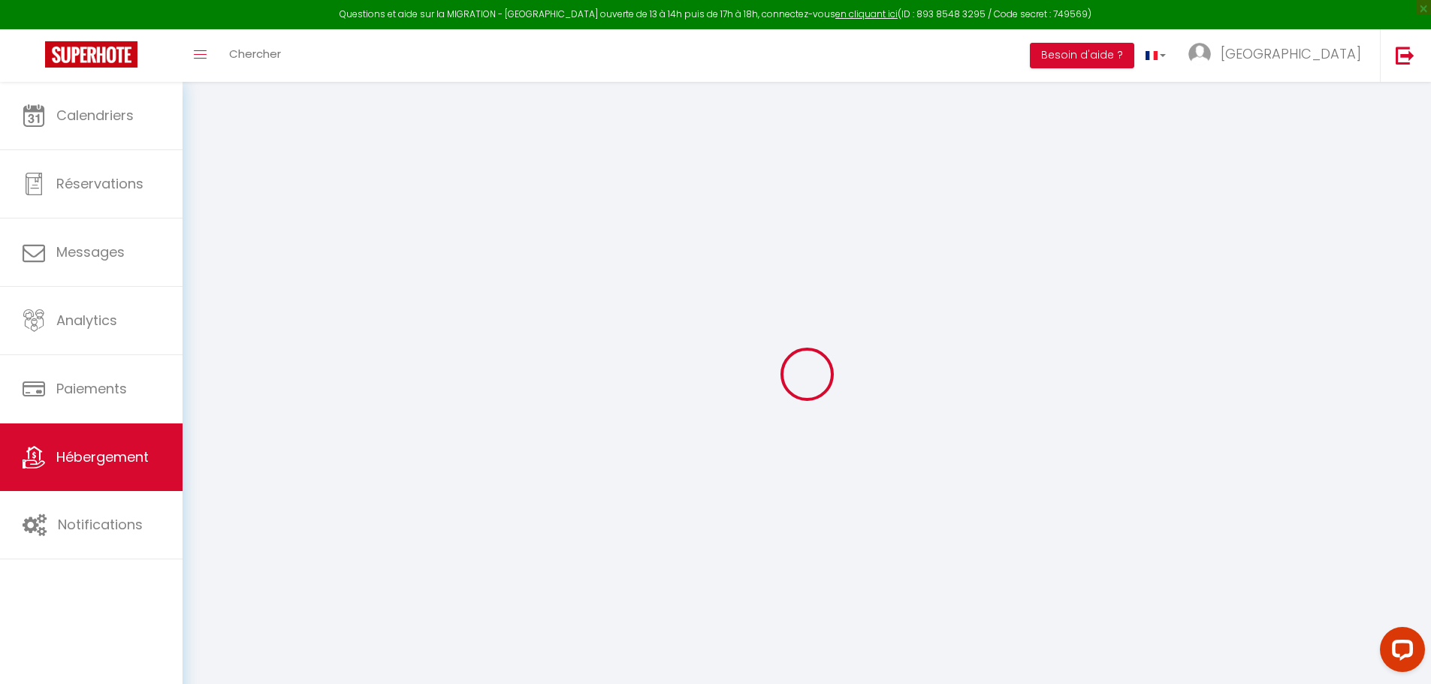
select select
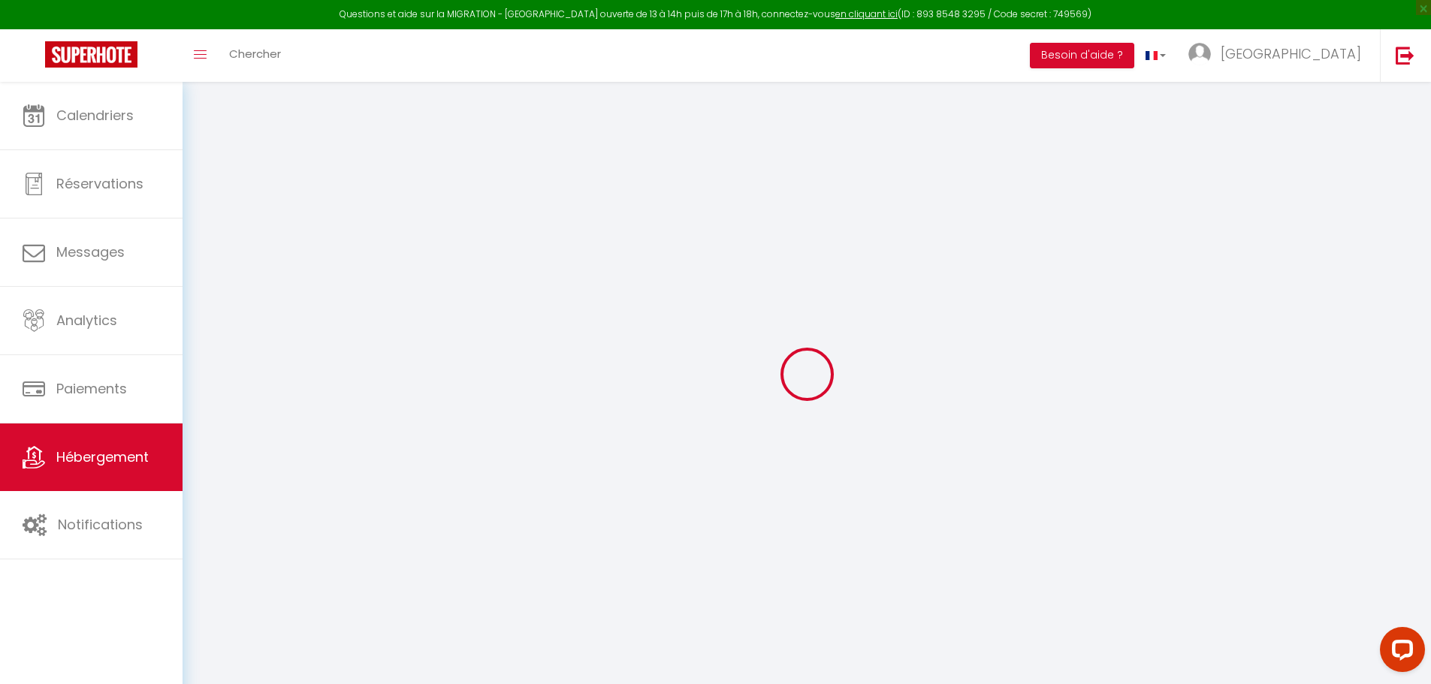
select select
checkbox input "false"
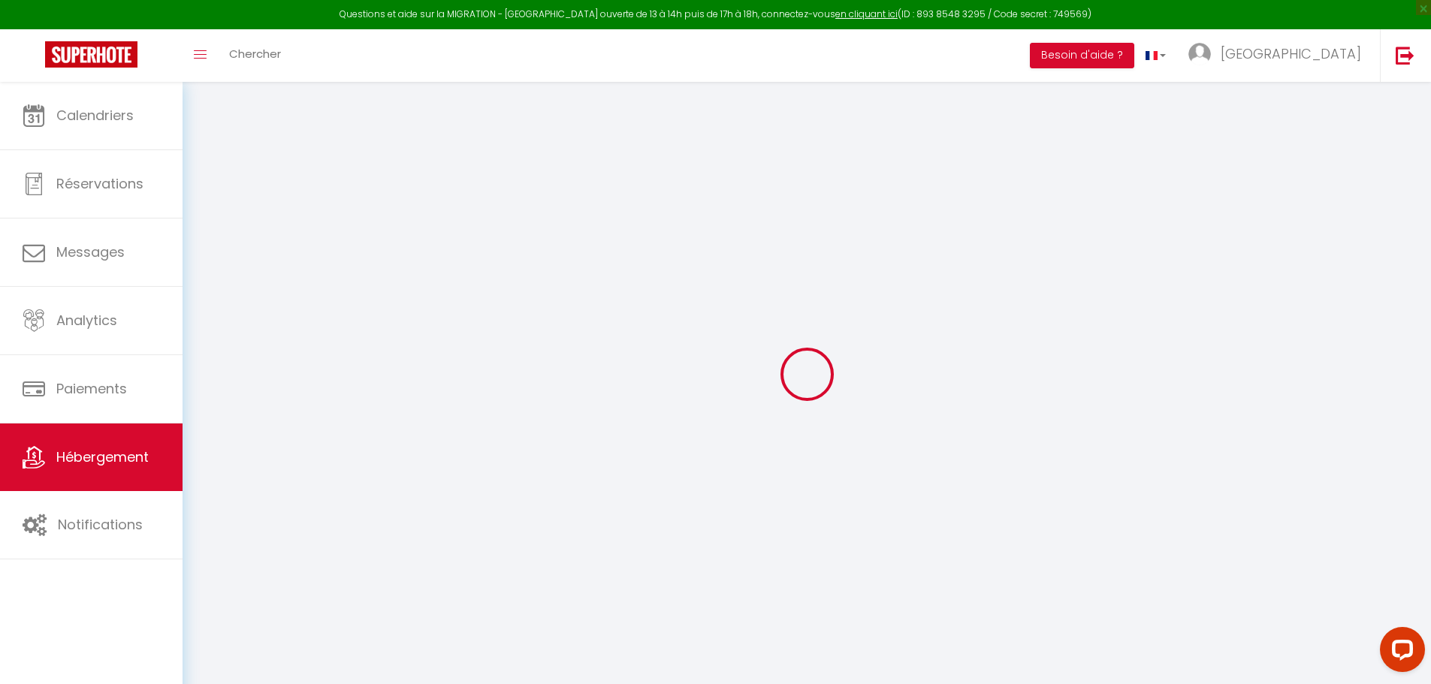
select select
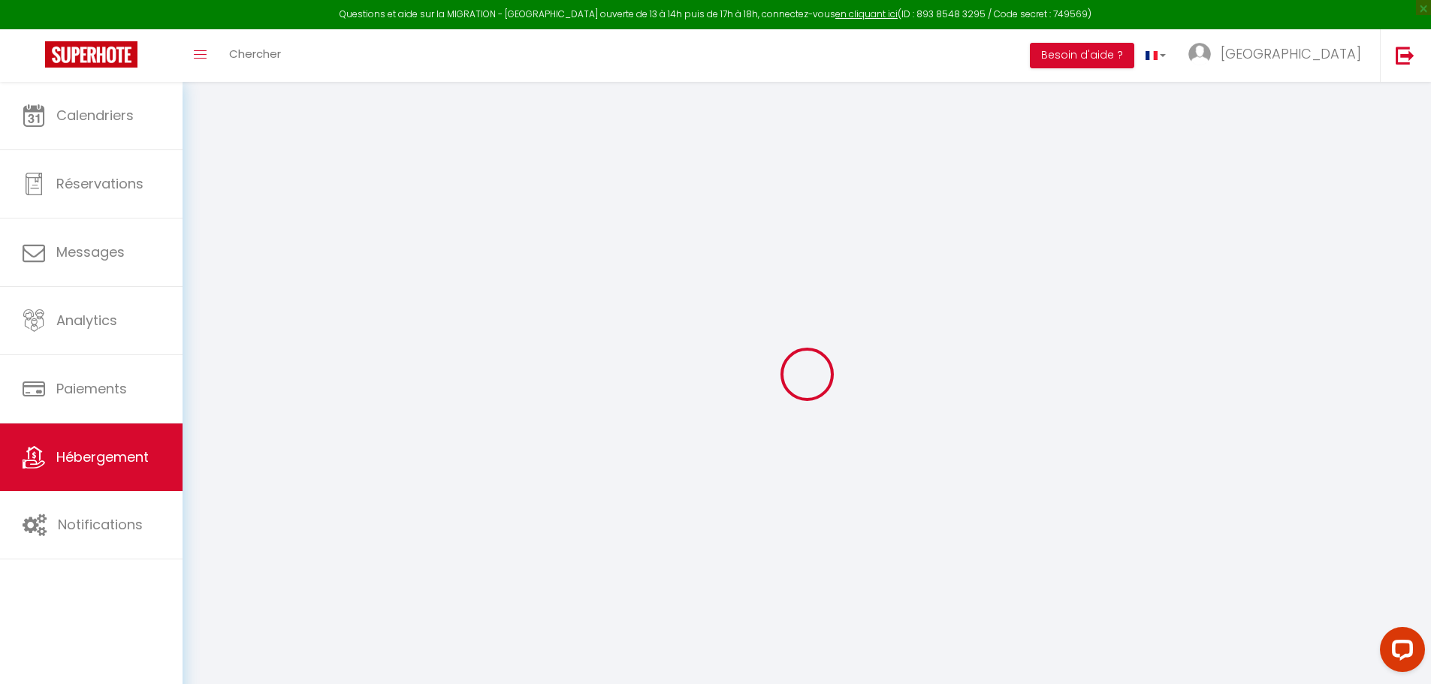
select select
checkbox input "false"
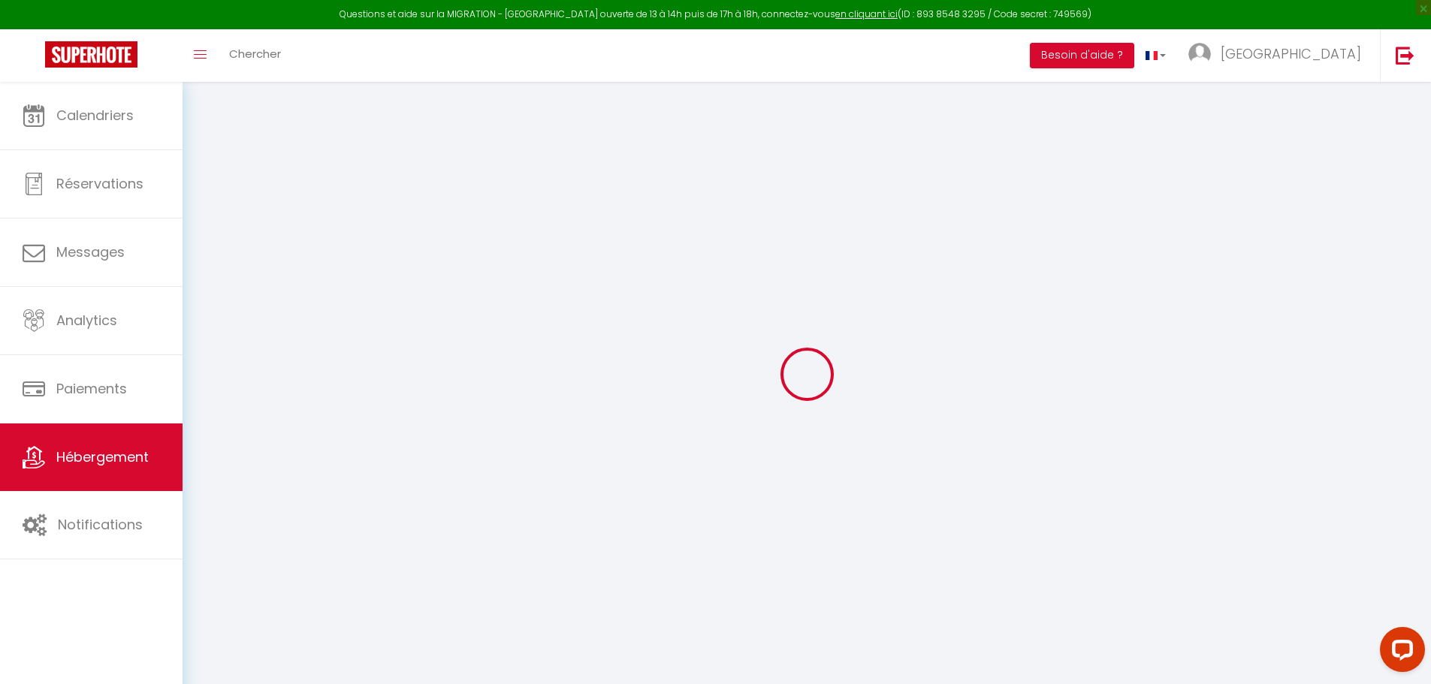
checkbox input "false"
select select
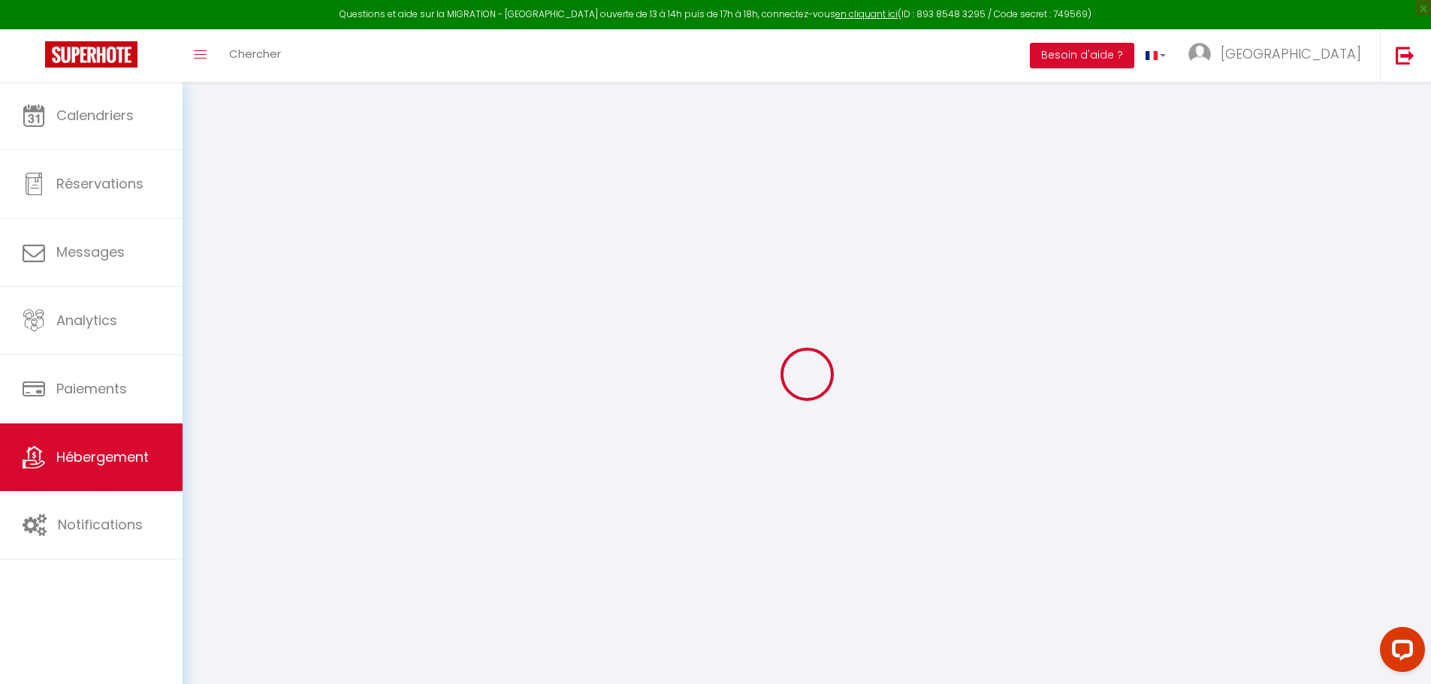
select select
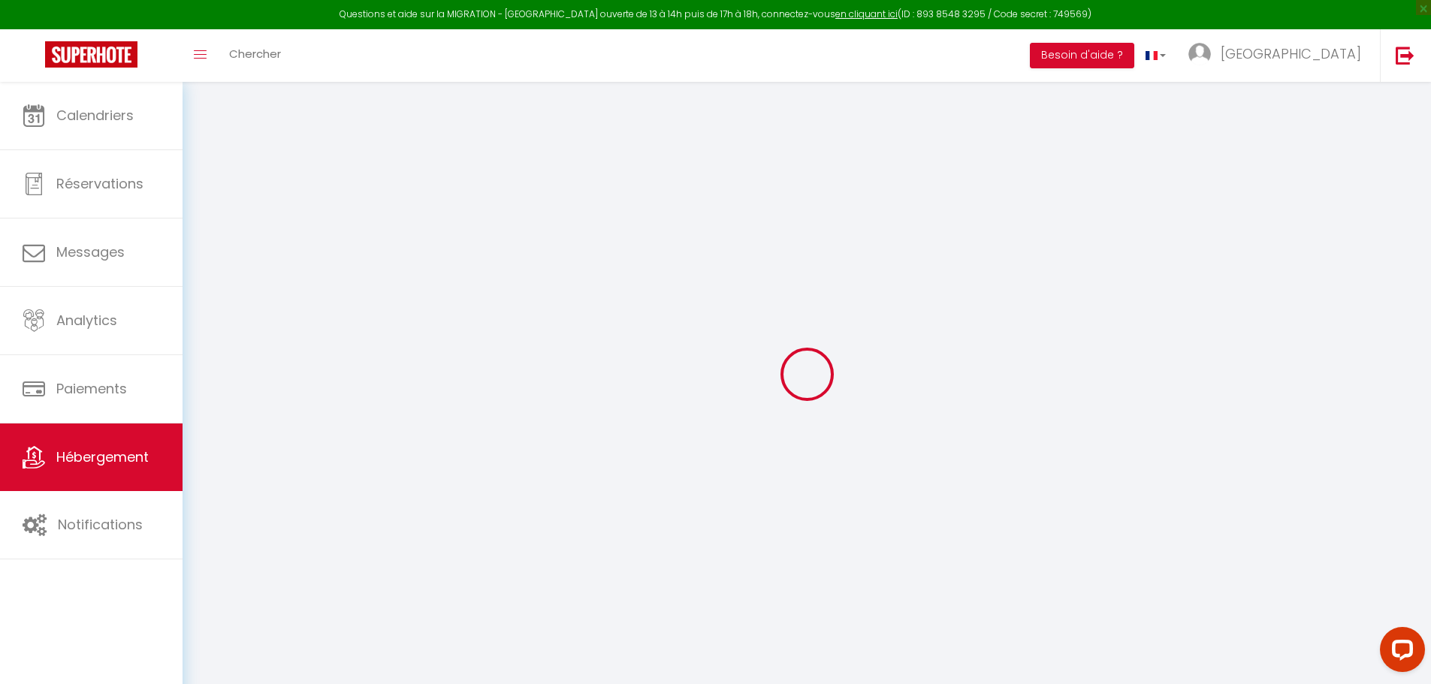
checkbox input "false"
select select
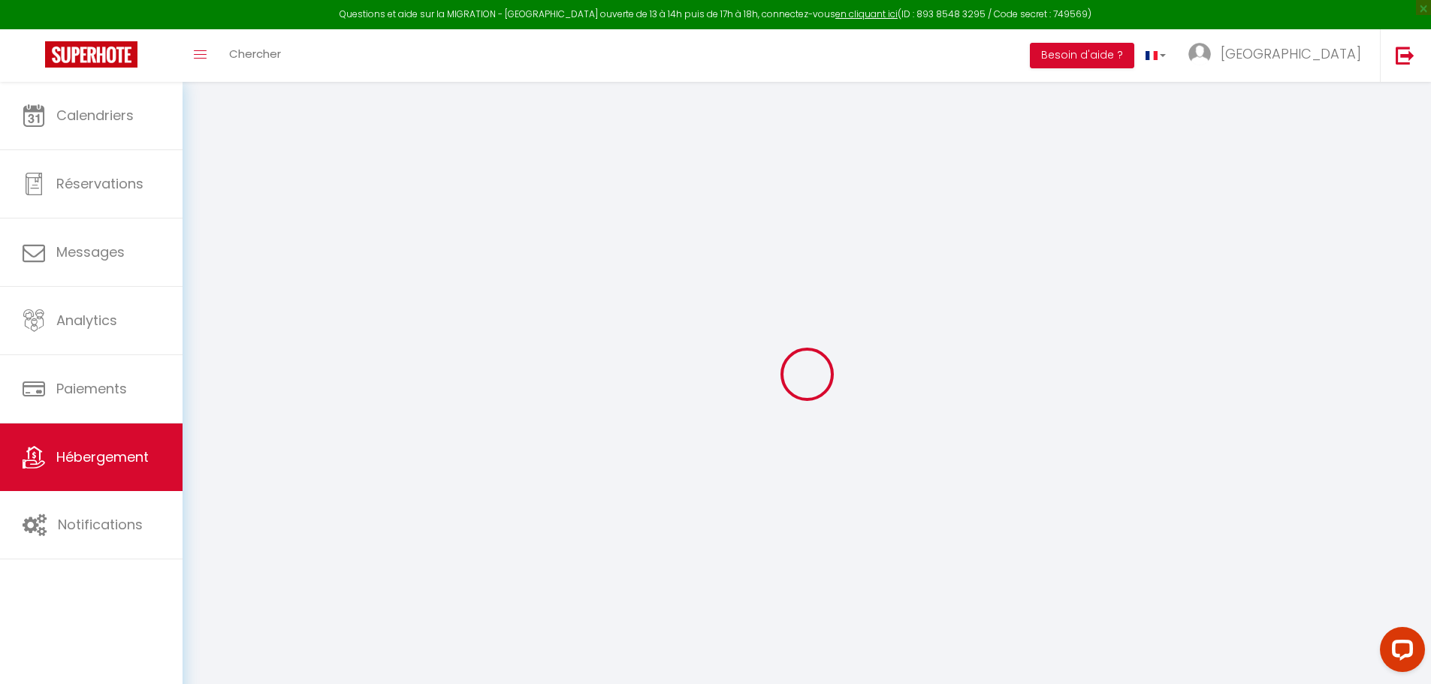
select select
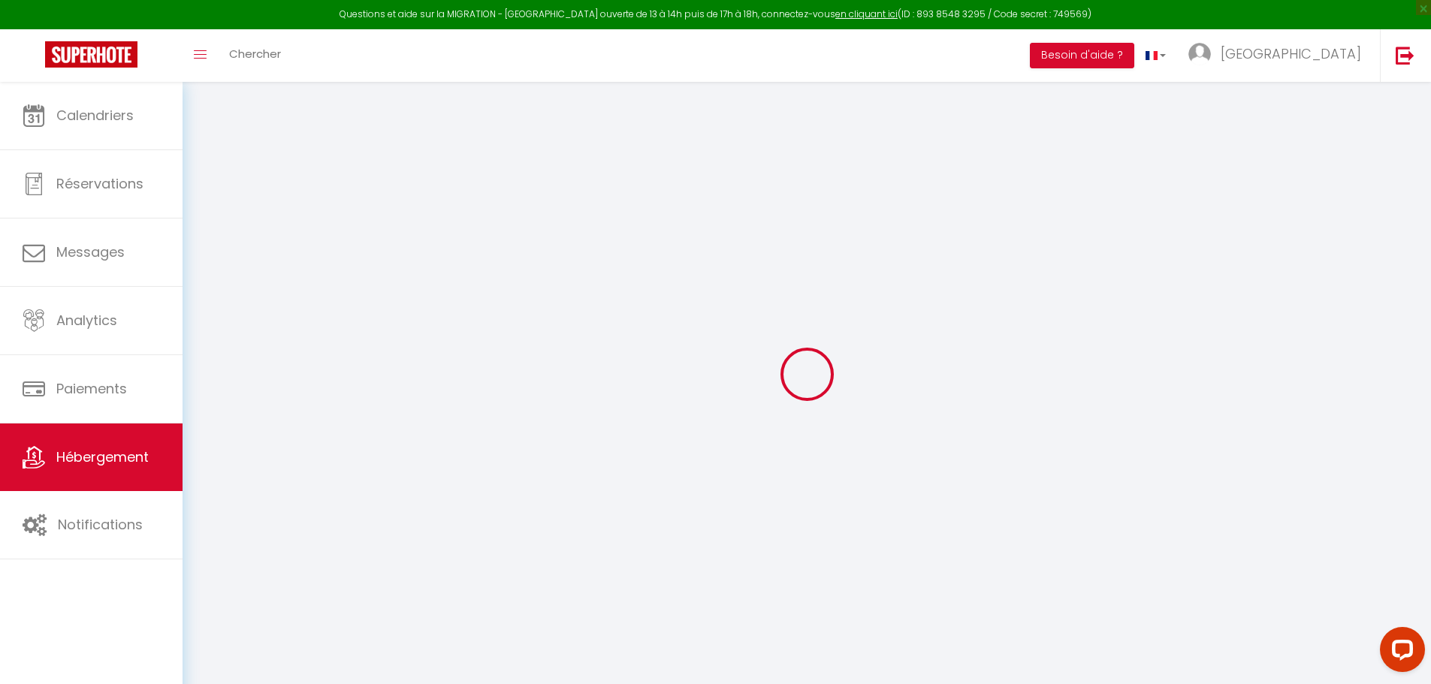
select select
checkbox input "false"
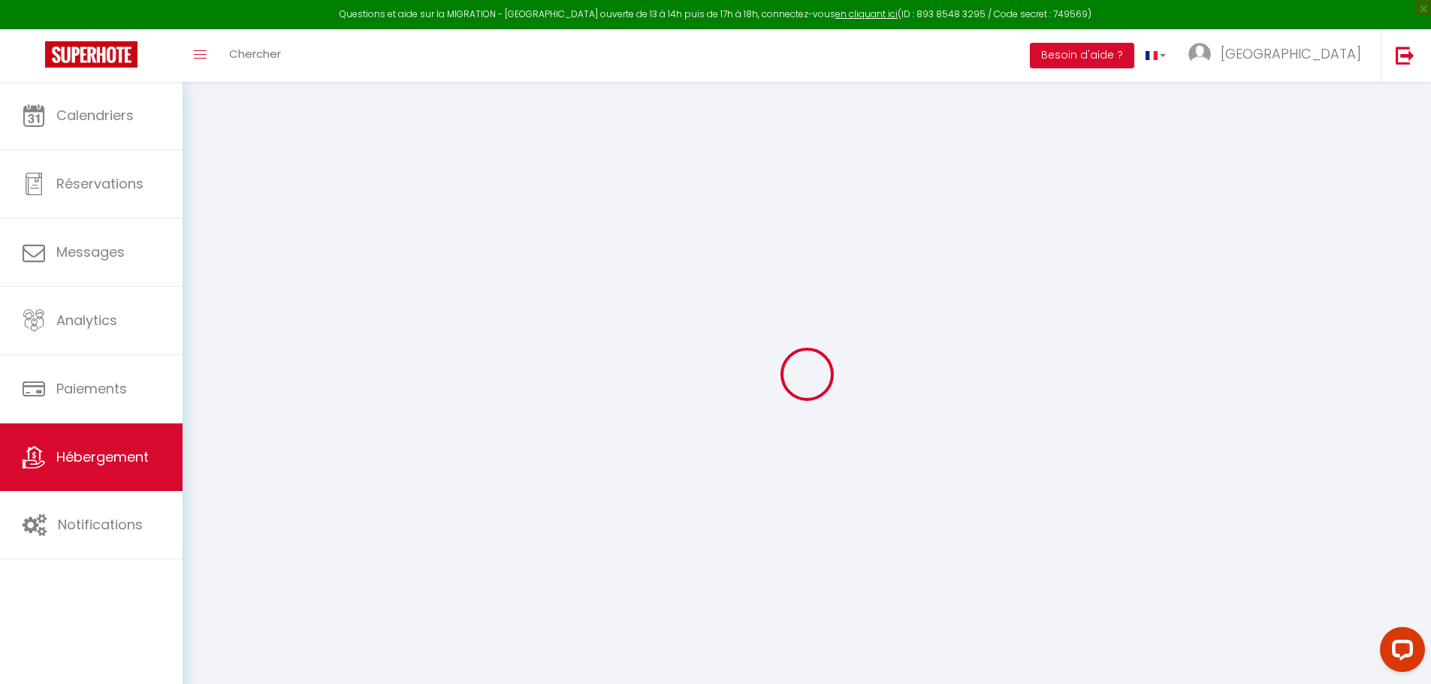
checkbox input "false"
select select
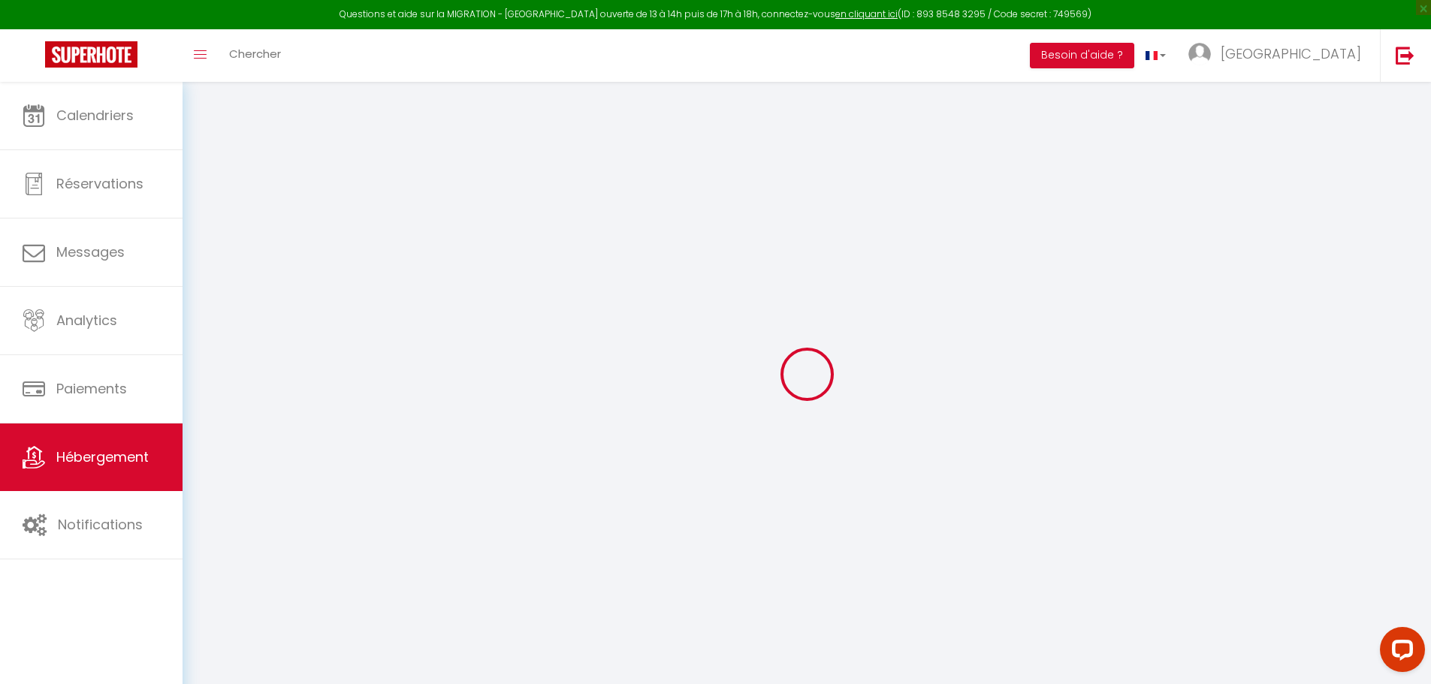
select select
checkbox input "false"
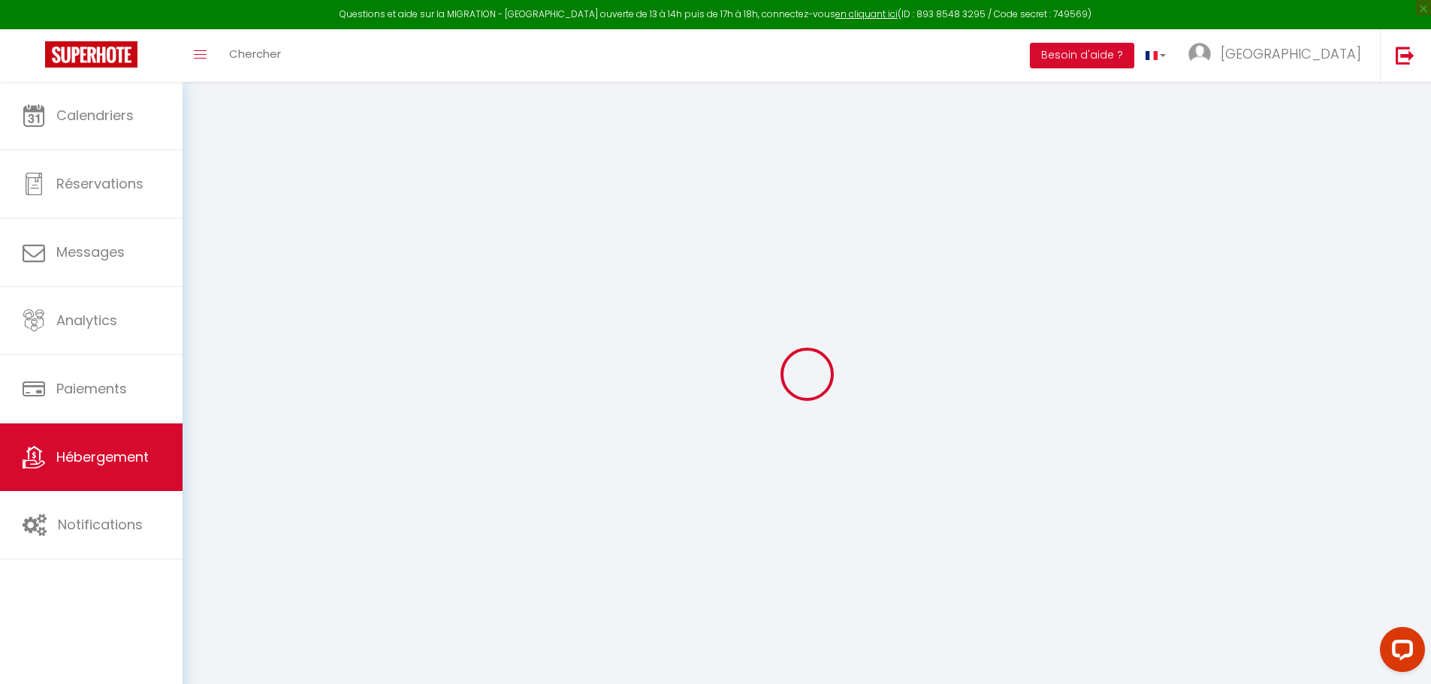
checkbox input "false"
select select
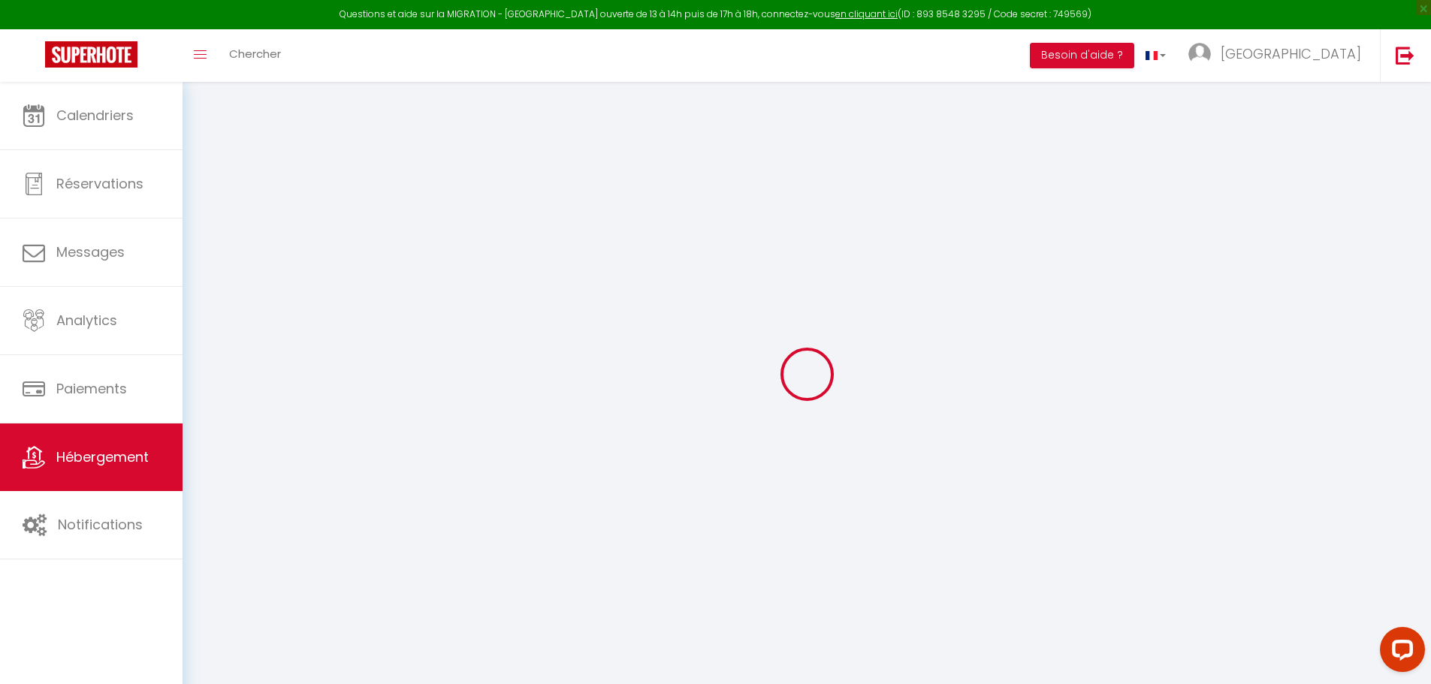
type input "Un brin de bonheur"
type input "[GEOGRAPHIC_DATA]"
type input "DE [PERSON_NAME]"
type input "[STREET_ADDRESS]"
type input "10270"
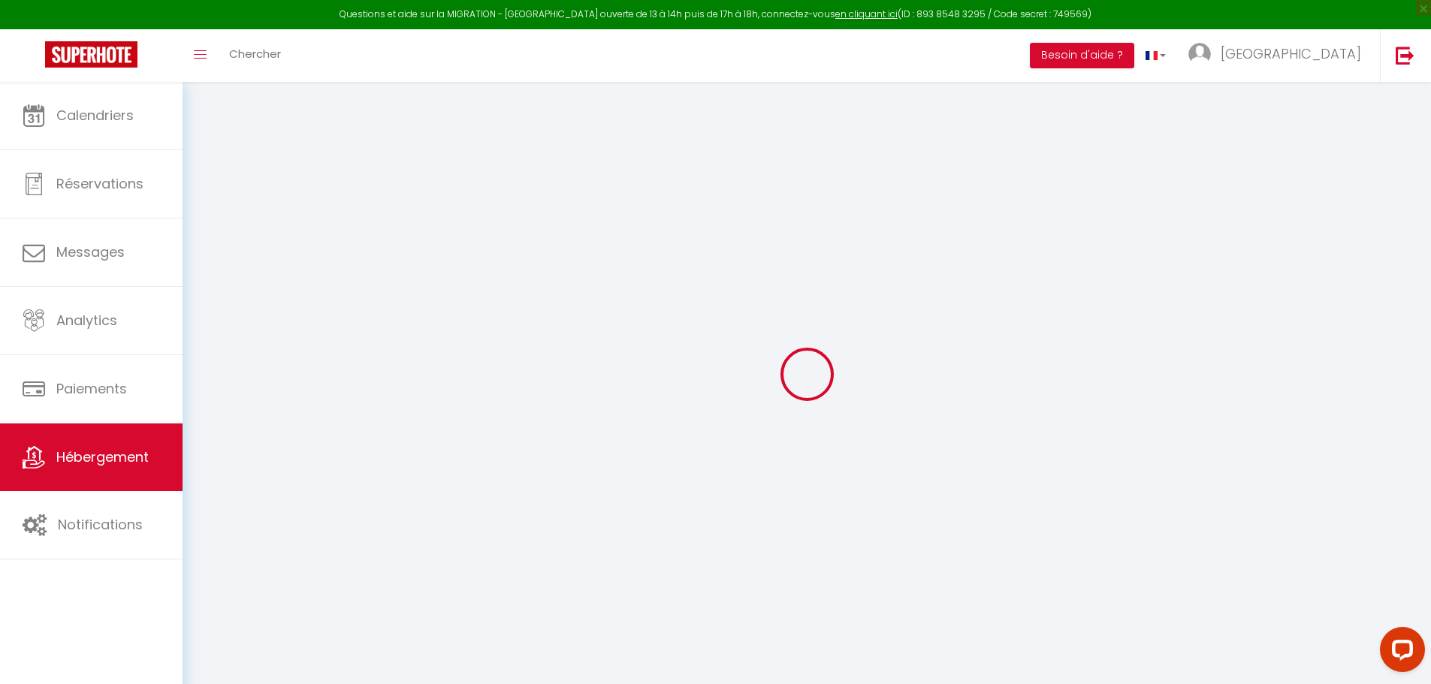
type input "lAUBRESSEL"
select select "houses"
select select "2"
type input "95"
type input "45"
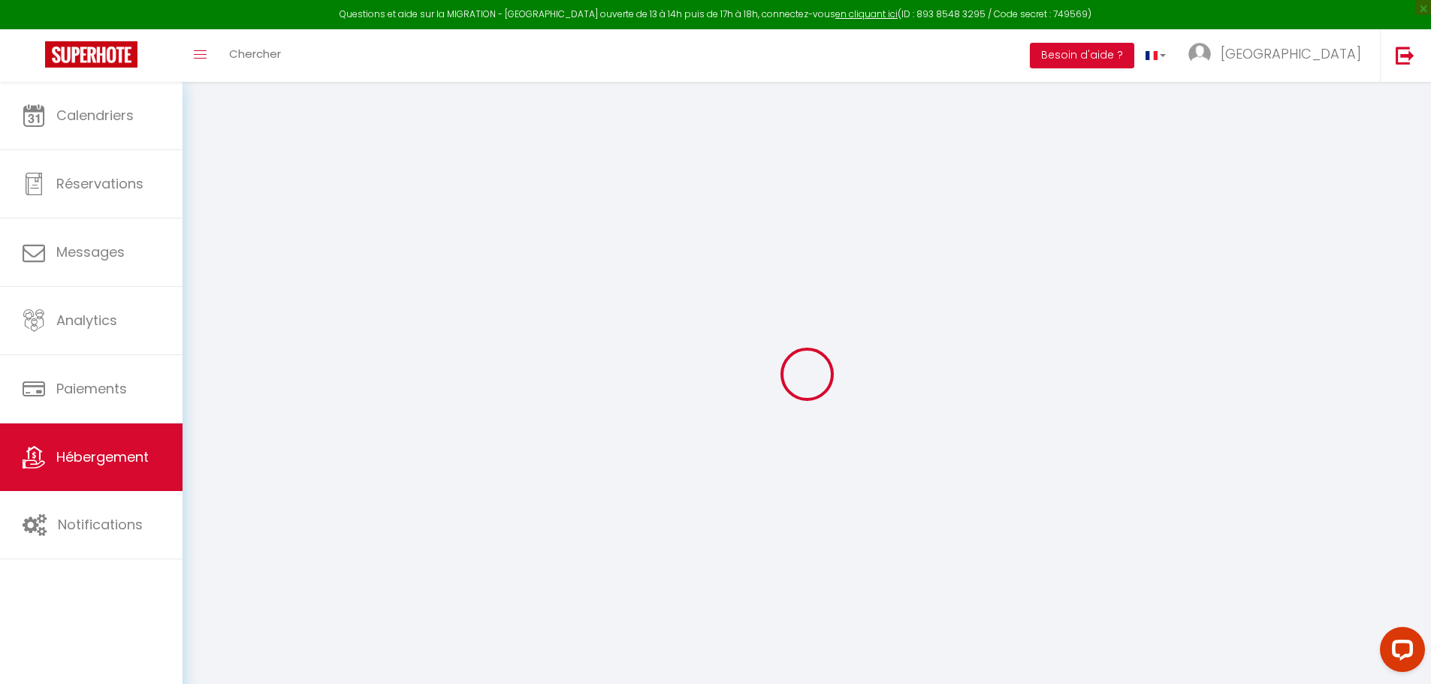
type input "4.4"
type input "1.60"
type input "10"
select select
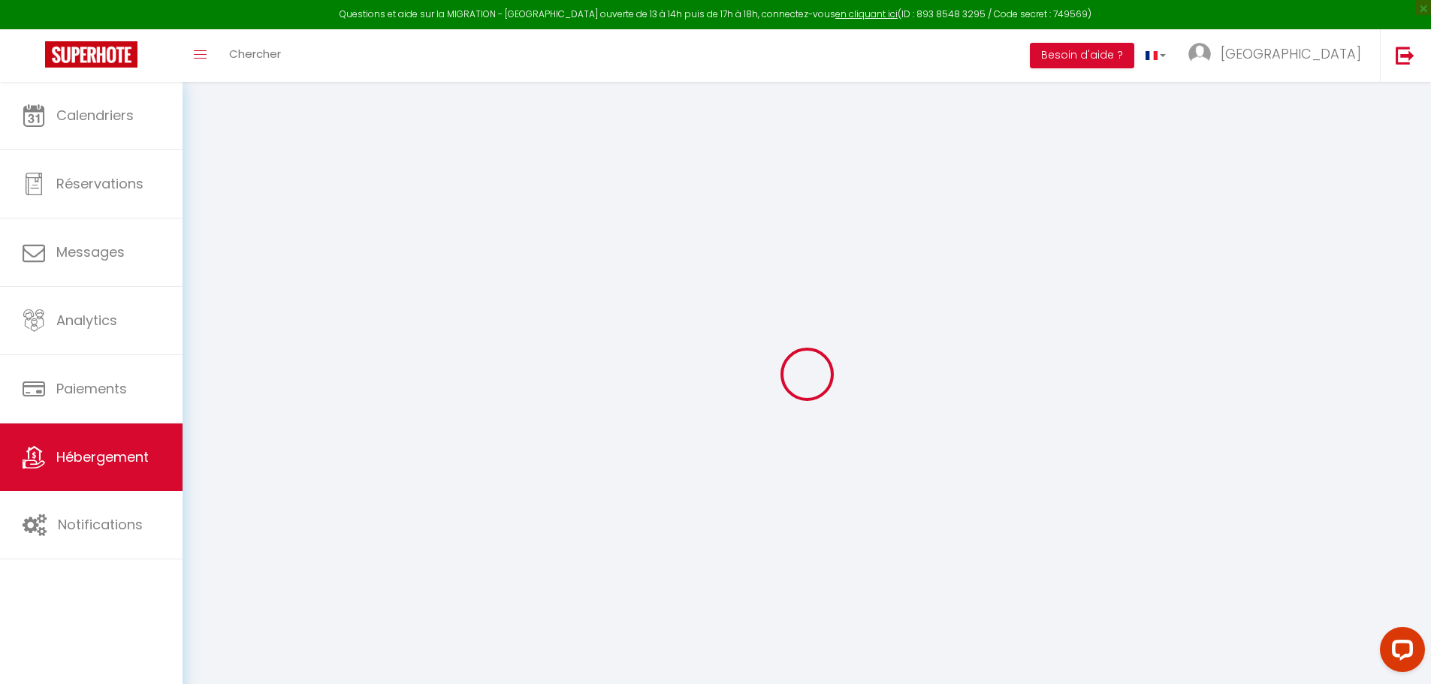
select select
type input "[STREET_ADDRESS][PERSON_NAME]"
type input "10000"
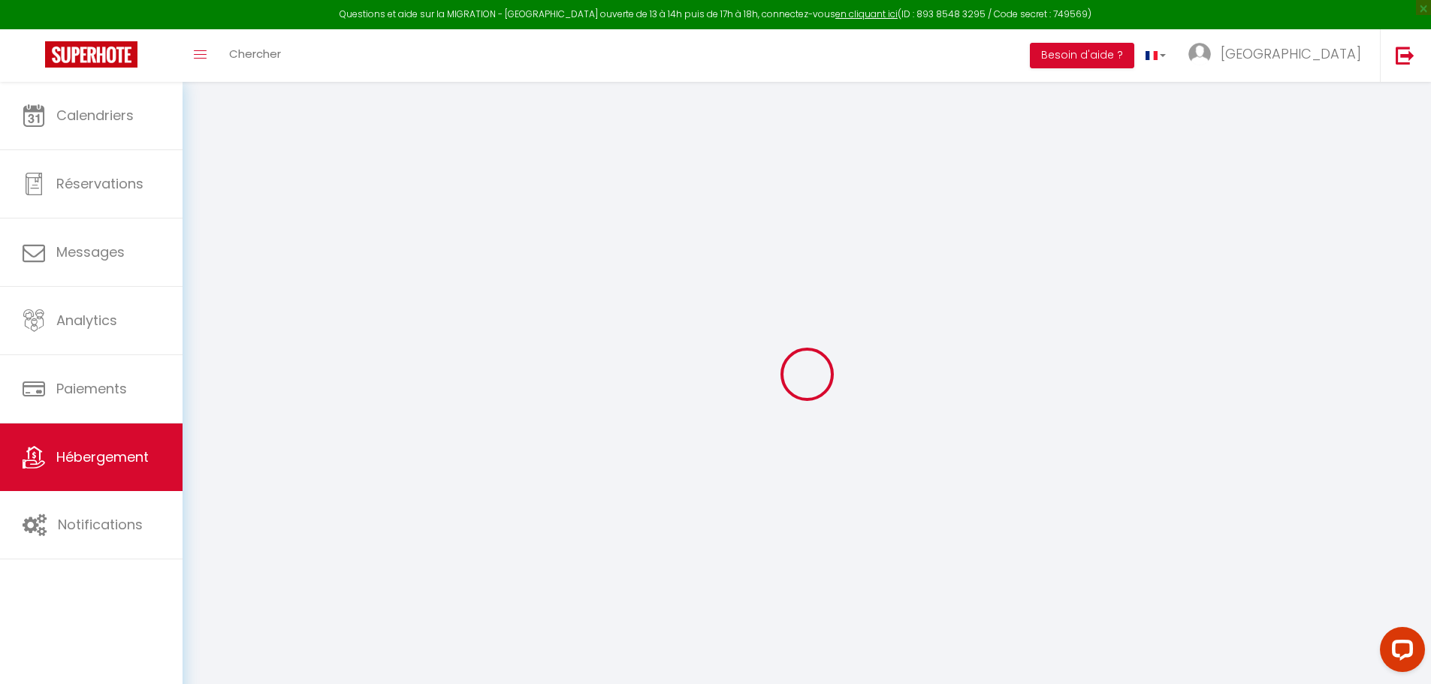
type input "[GEOGRAPHIC_DATA]"
type input "[EMAIL_ADDRESS][DOMAIN_NAME]"
select select
checkbox input "false"
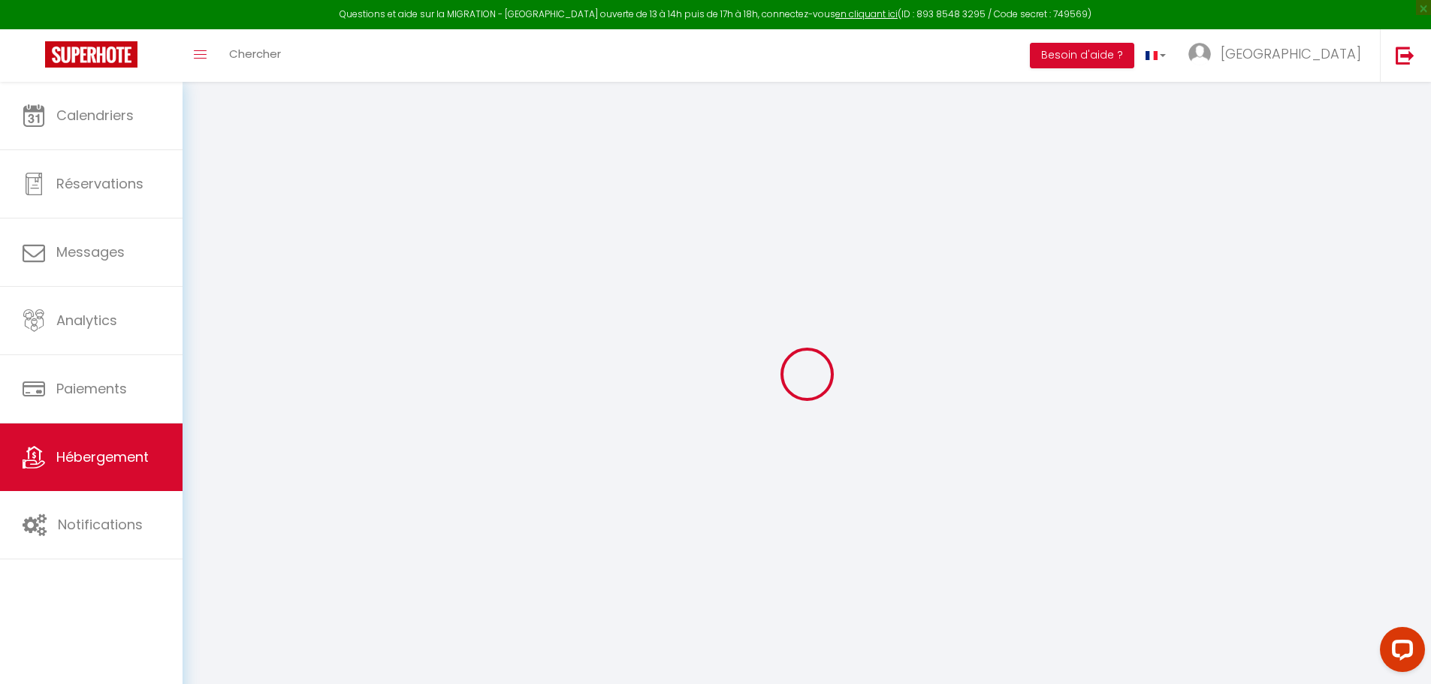
checkbox input "false"
radio input "true"
type input "0"
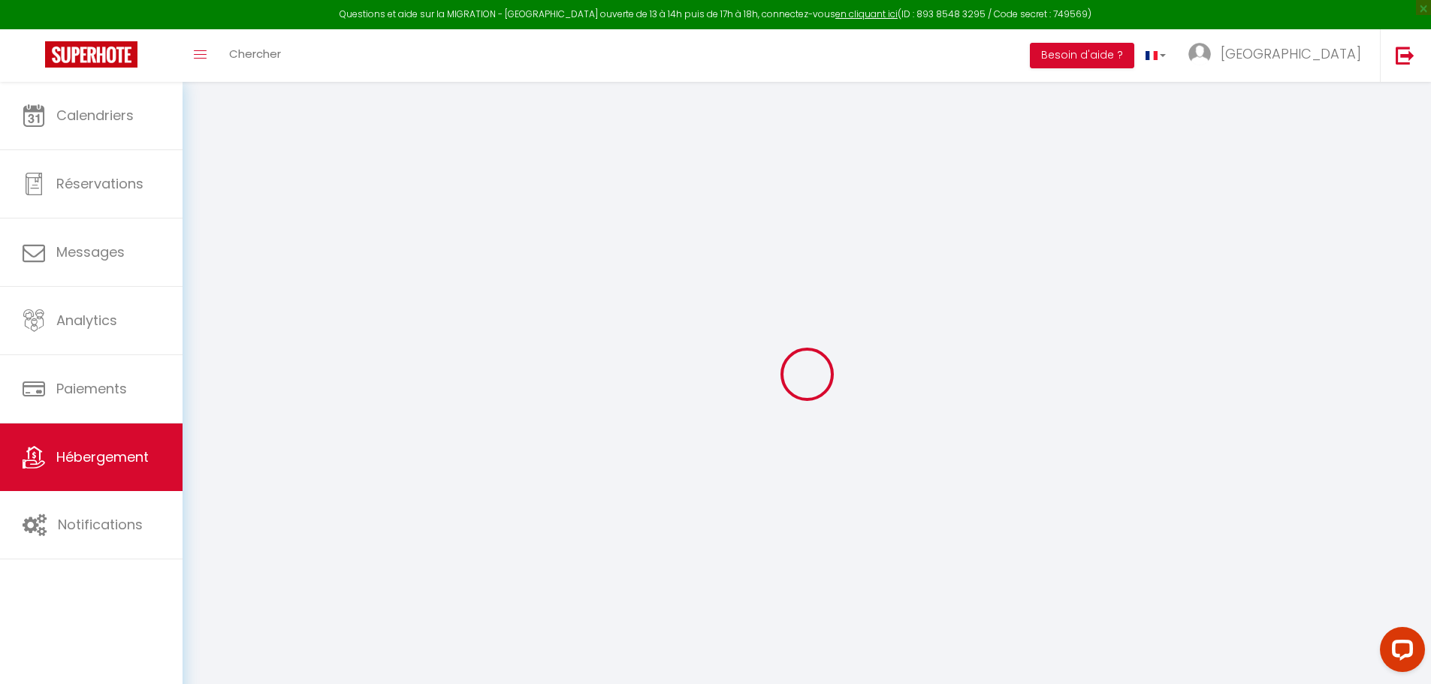
type input "0"
select select "+ 25 %"
select select
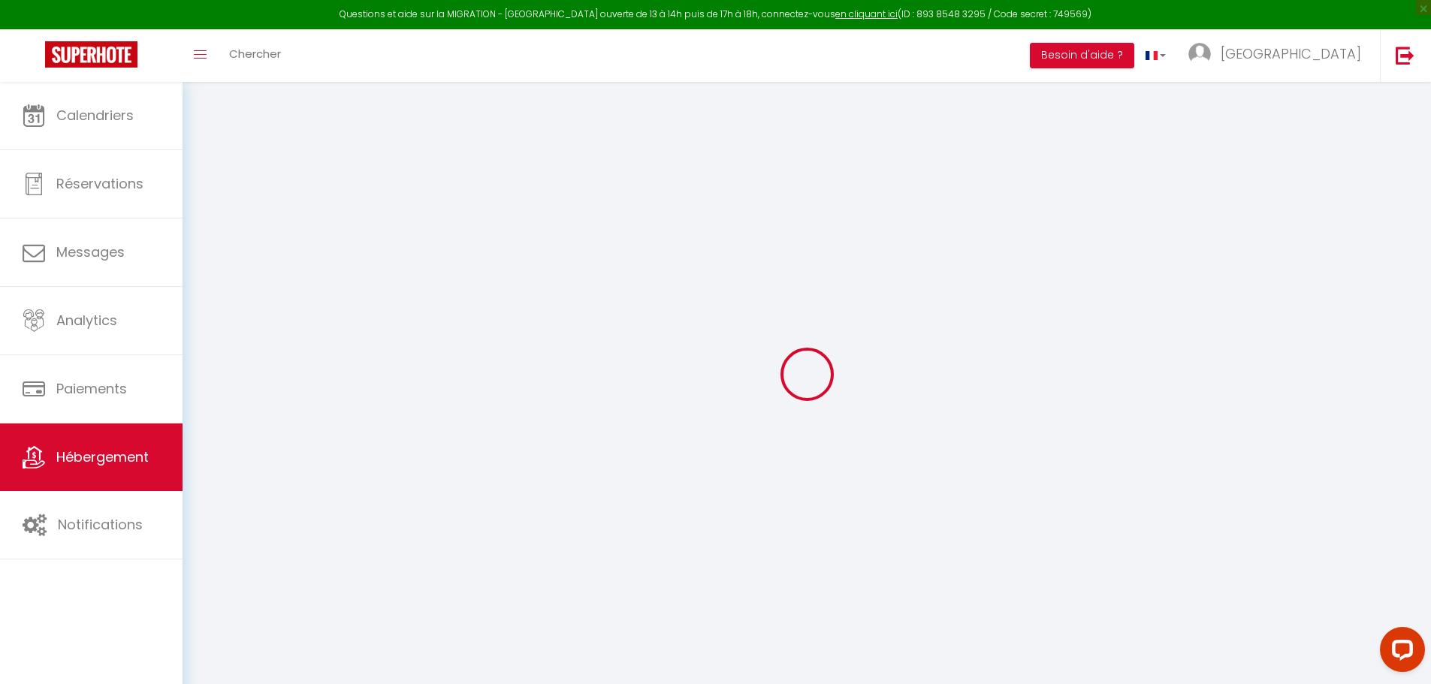
checkbox input "false"
select select "5324-1141881595044384029"
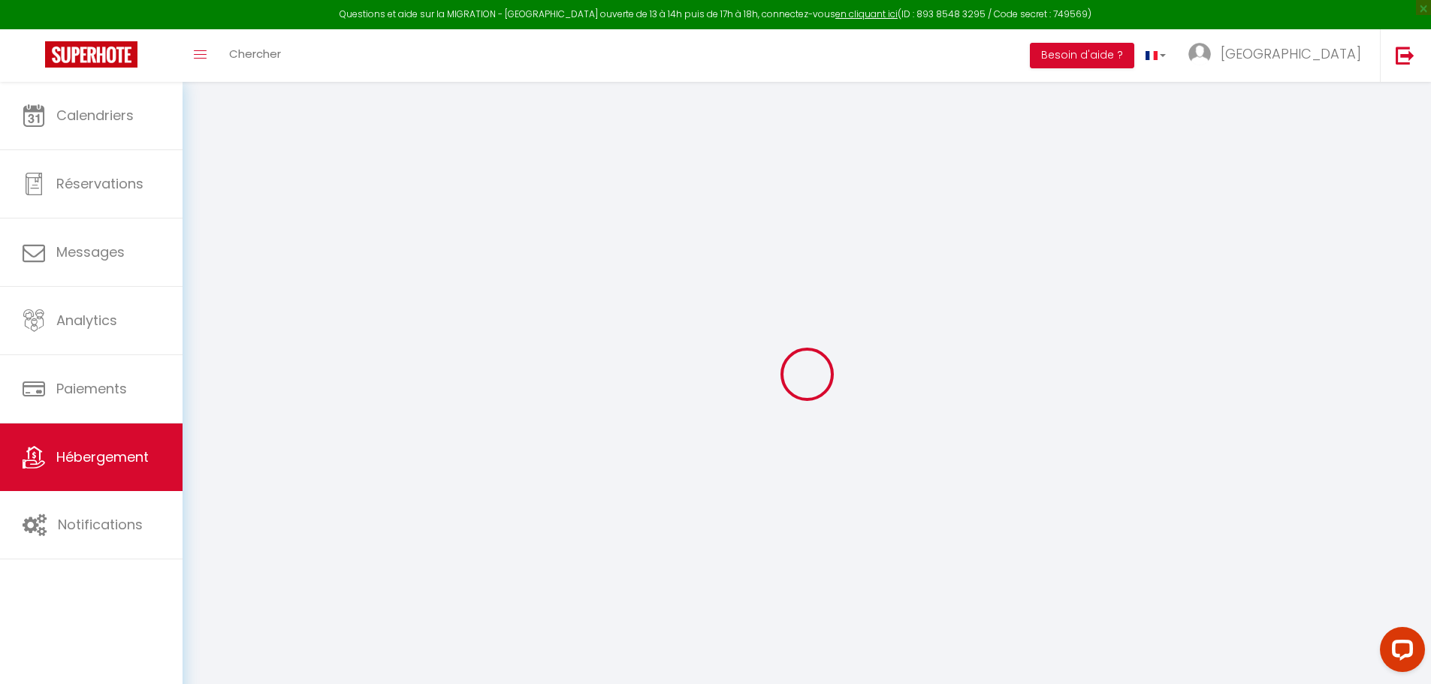
select select "270"
select select
select select "EUR"
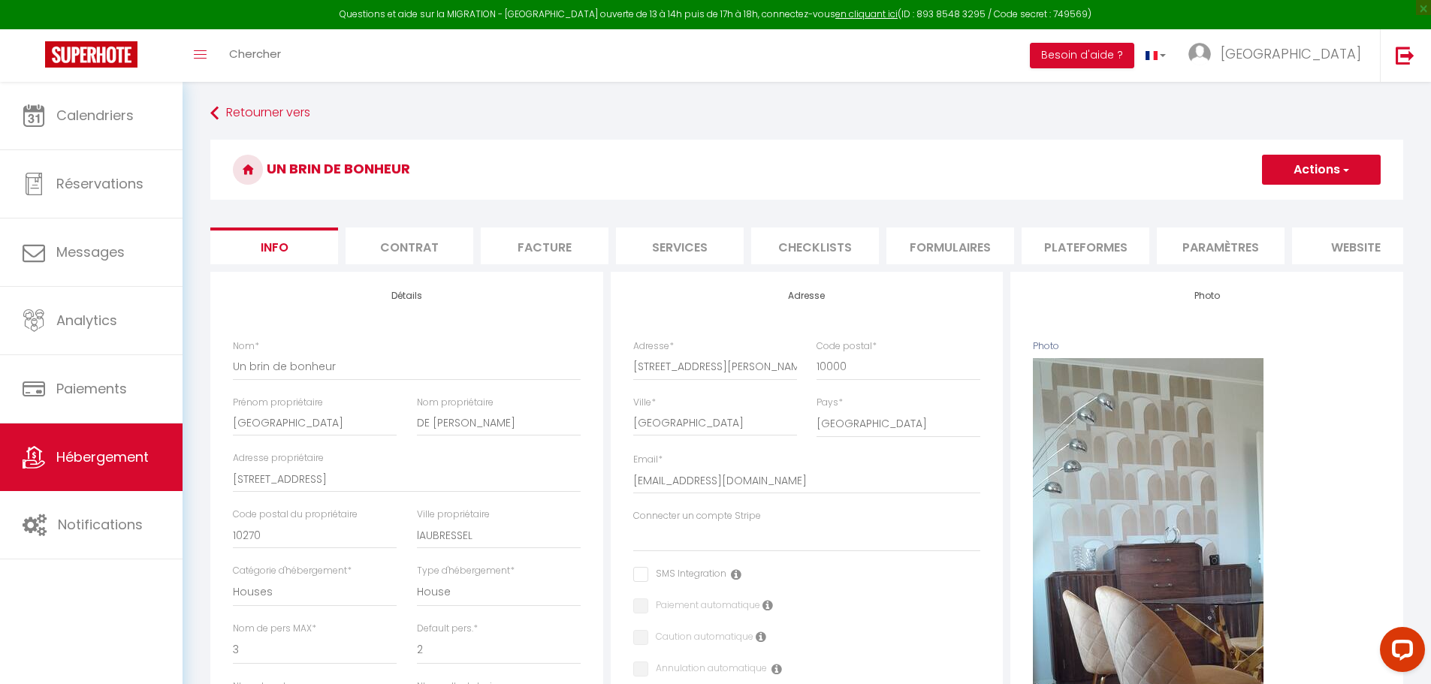
click at [1065, 259] on li "Plateformes" at bounding box center [1085, 246] width 128 height 37
select select
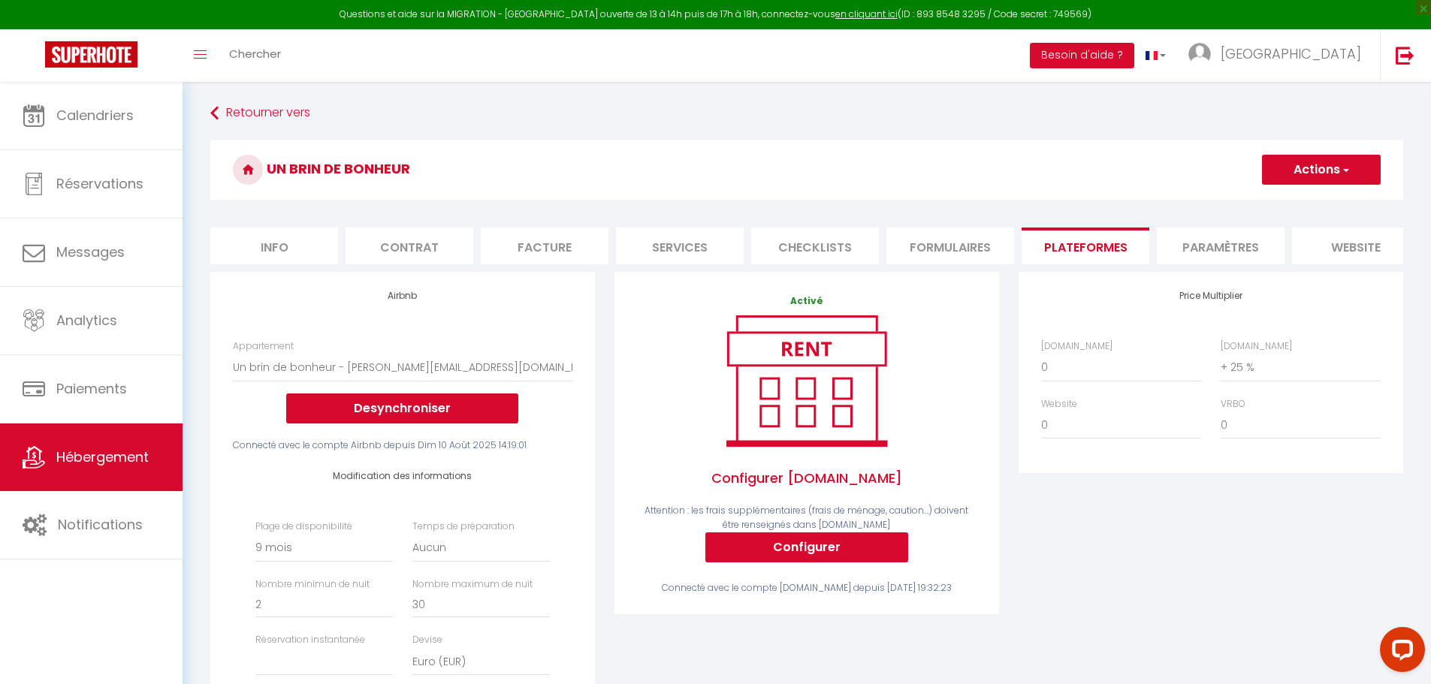
click at [269, 250] on li "Info" at bounding box center [274, 246] width 128 height 37
select select
checkbox input "false"
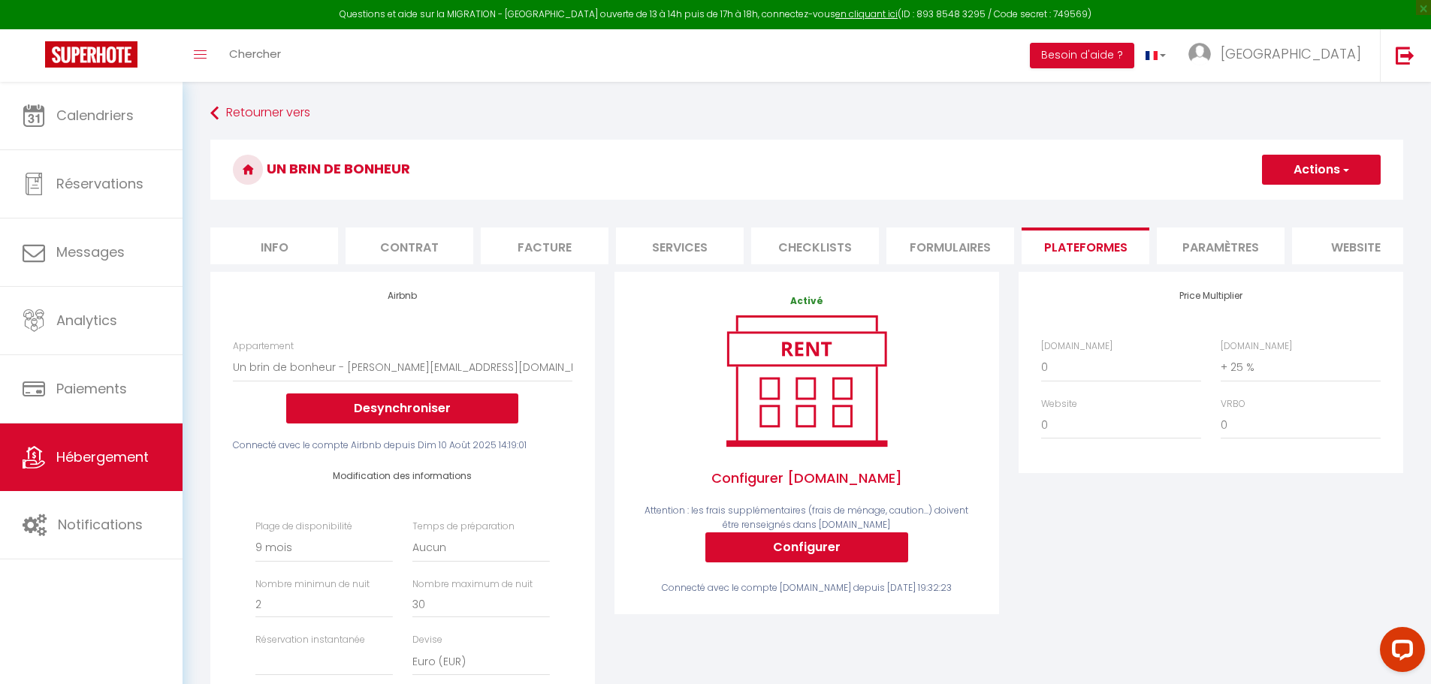
checkbox input "false"
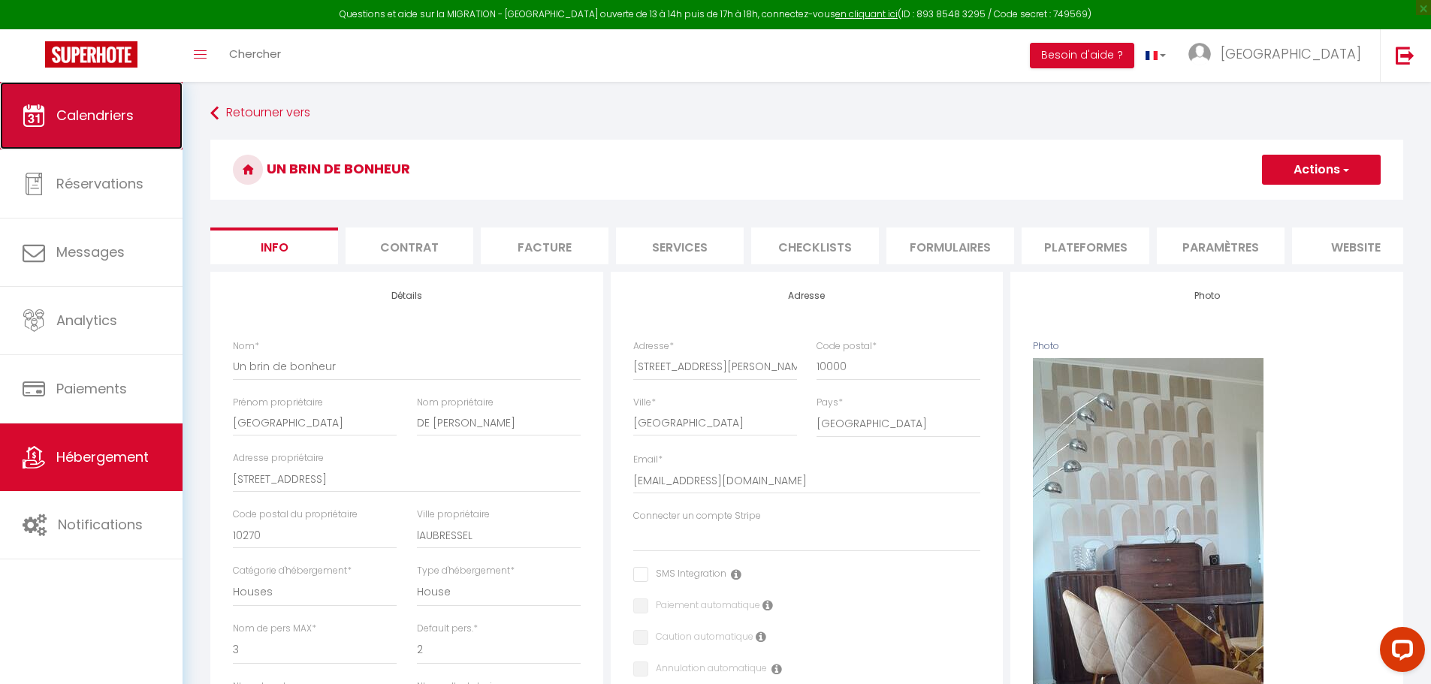
click at [60, 115] on span "Calendriers" at bounding box center [94, 115] width 77 height 19
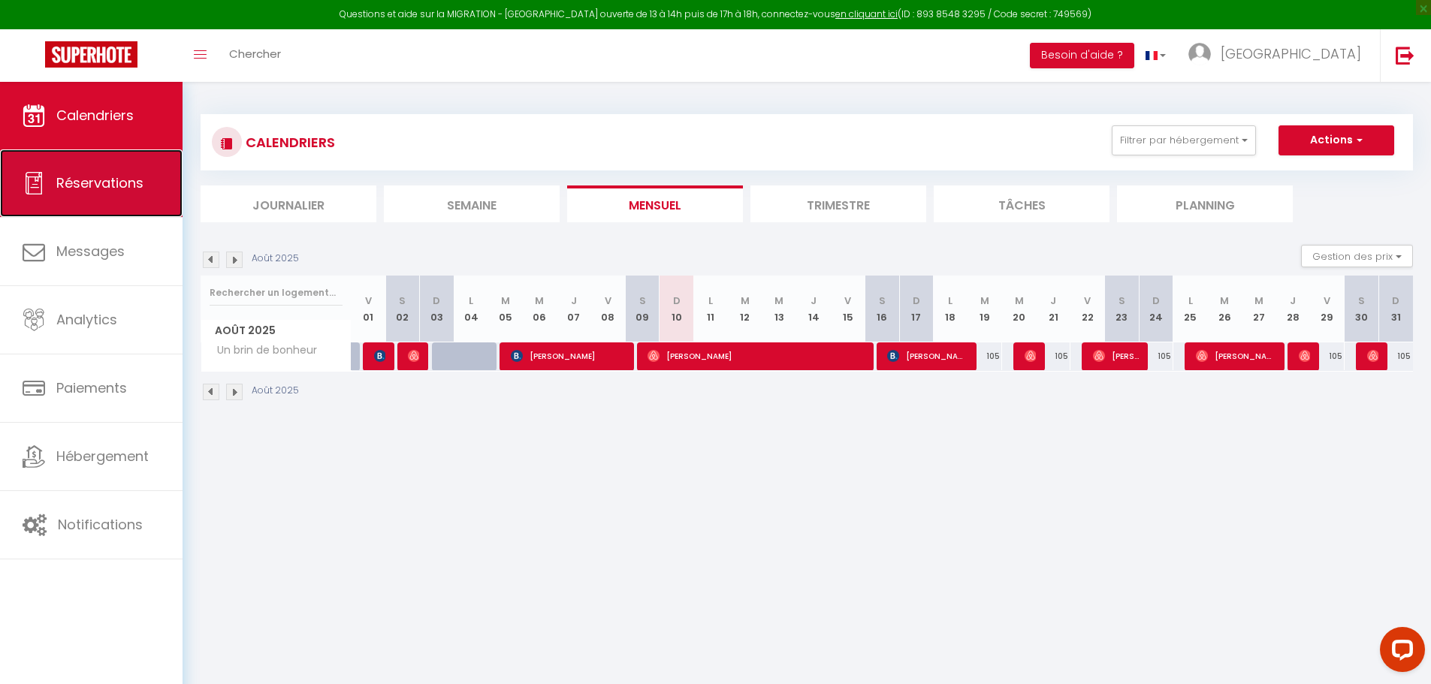
click at [111, 169] on link "Réservations" at bounding box center [91, 183] width 182 height 68
select select "not_cancelled"
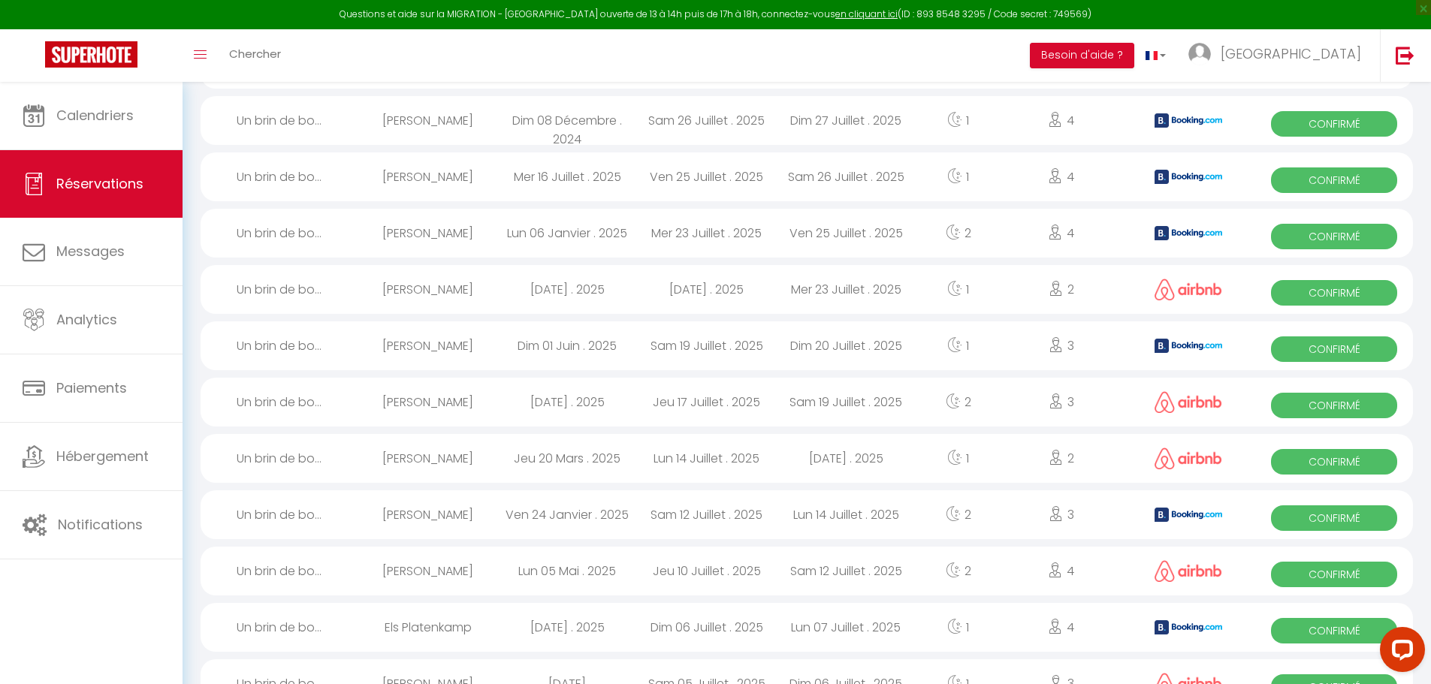
scroll to position [1202, 0]
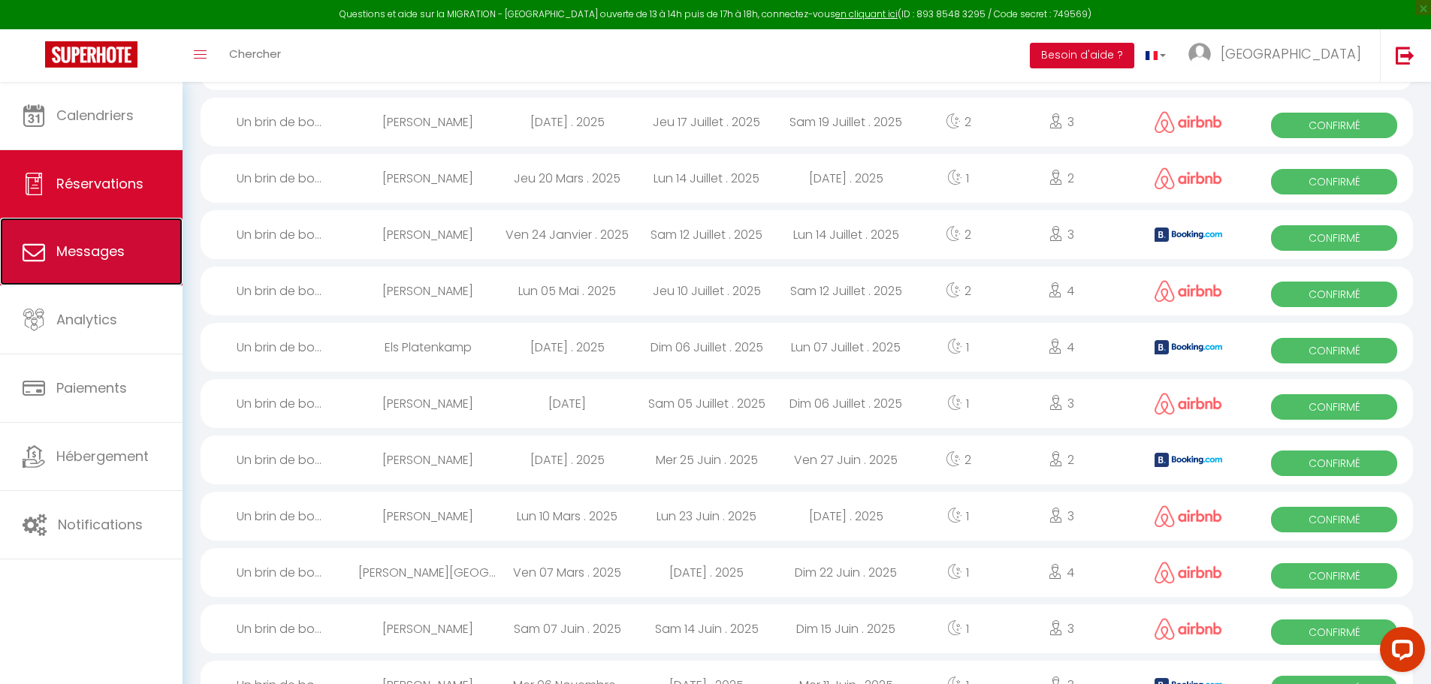
click at [131, 244] on link "Messages" at bounding box center [91, 252] width 182 height 68
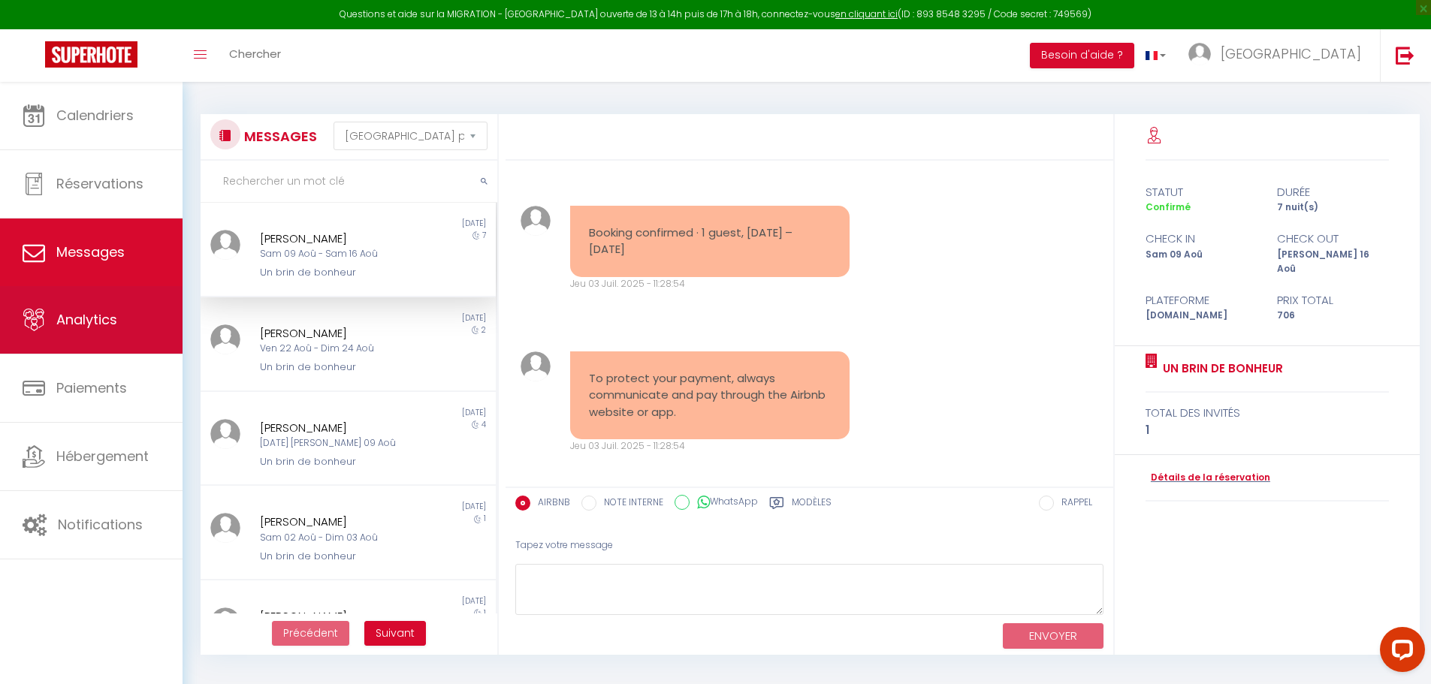
scroll to position [1995, 0]
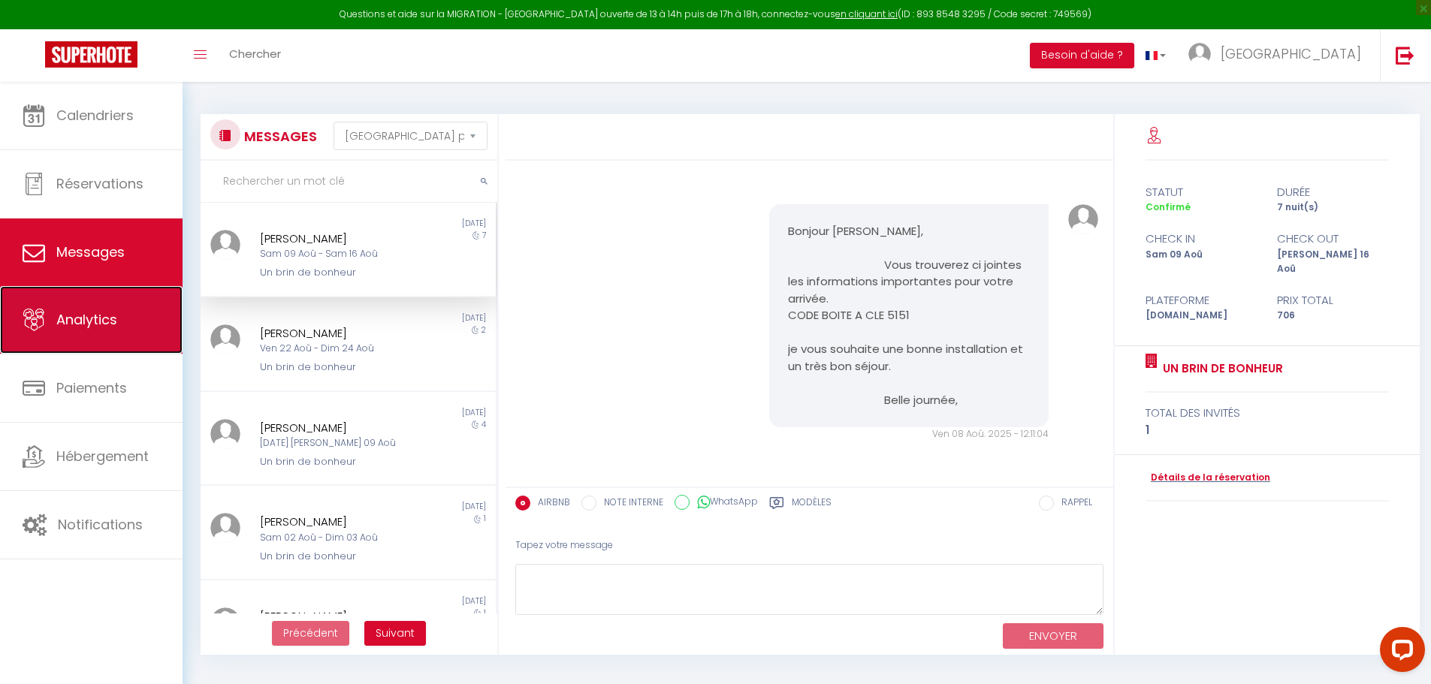
click at [92, 309] on link "Analytics" at bounding box center [91, 320] width 182 height 68
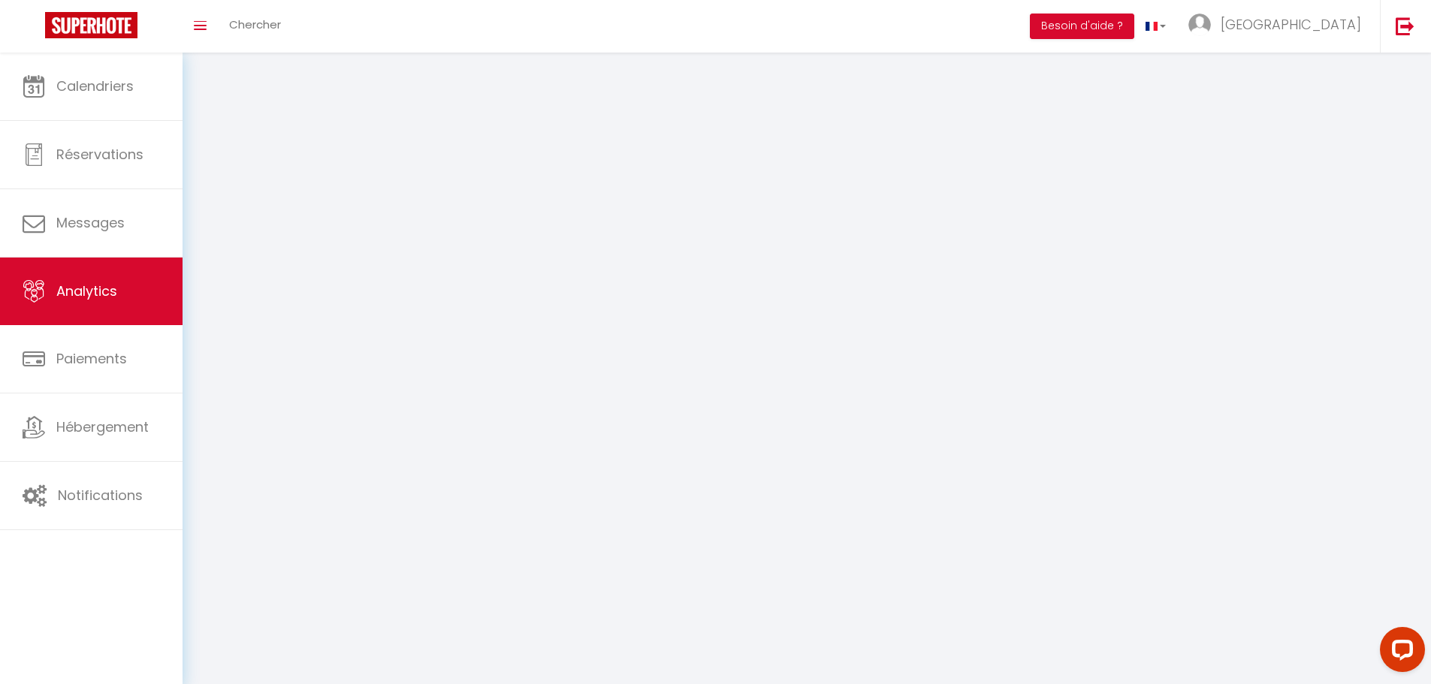
select select "2025"
select select "8"
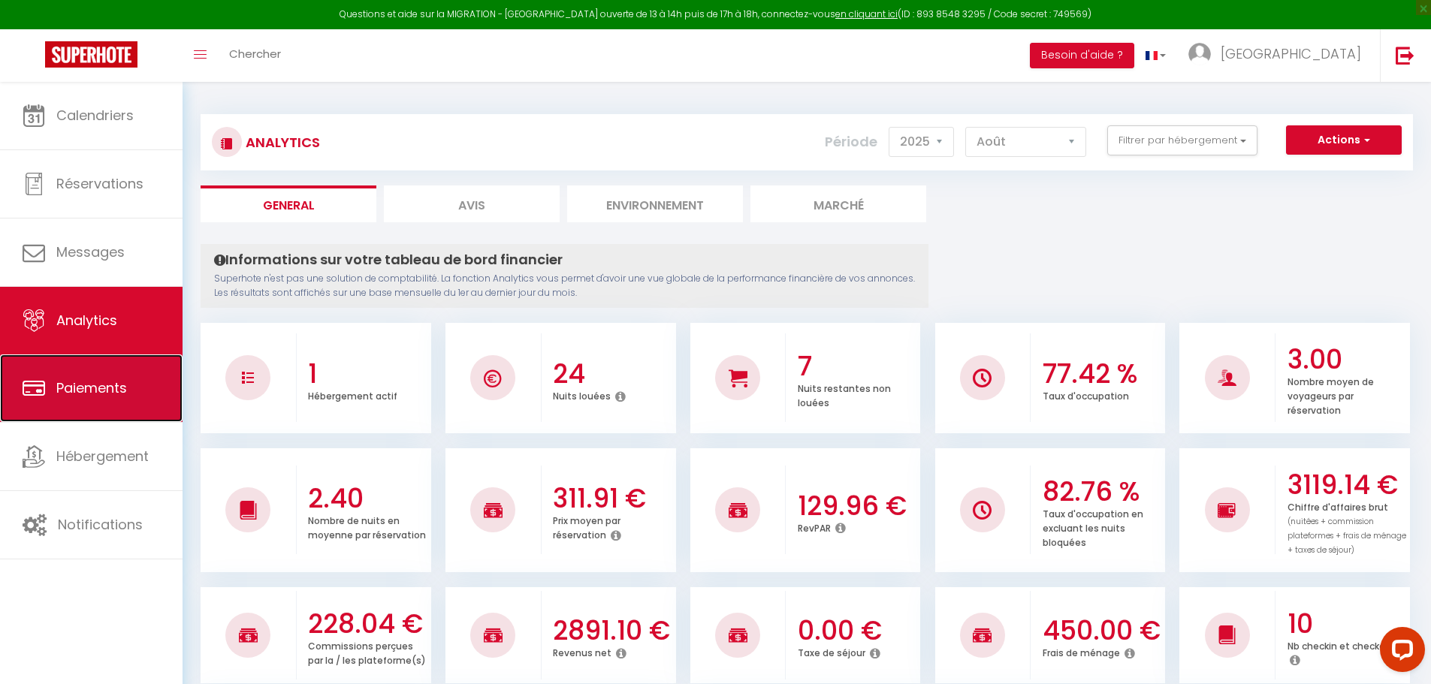
click at [71, 396] on span "Paiements" at bounding box center [91, 387] width 71 height 19
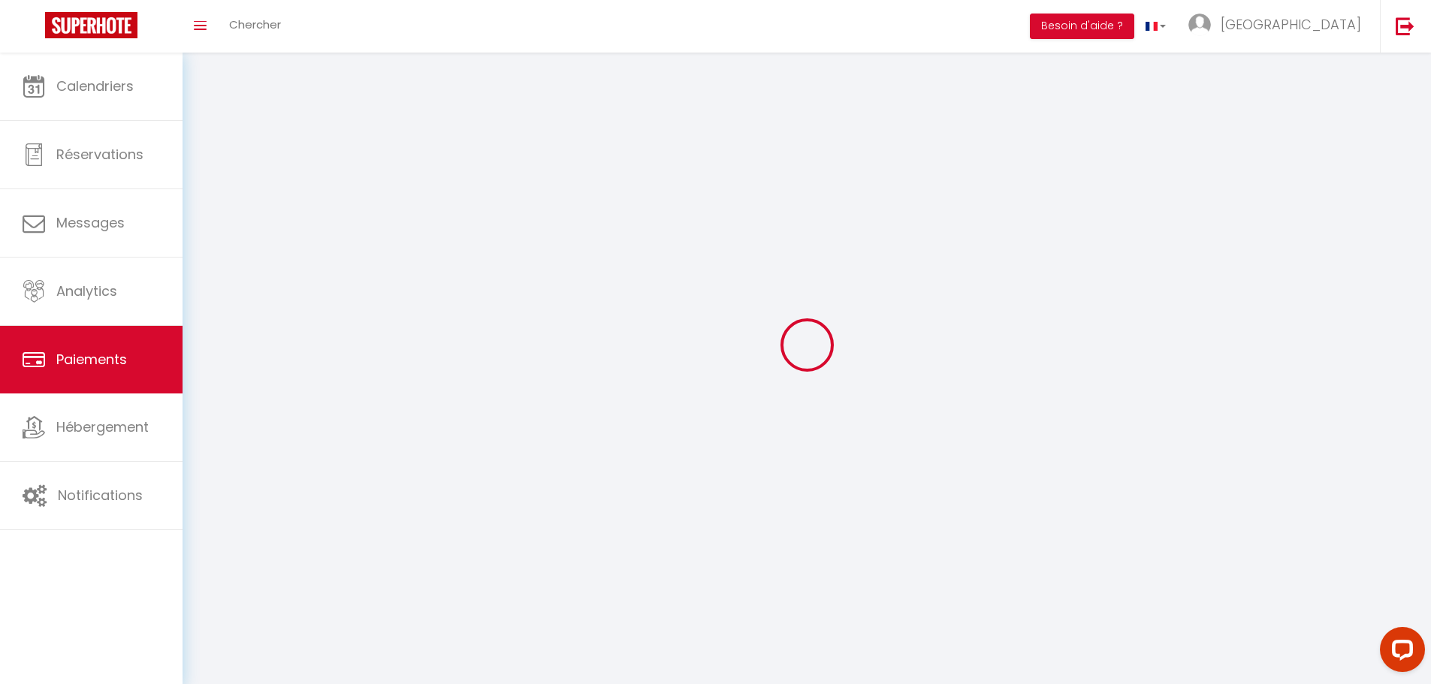
select select "2"
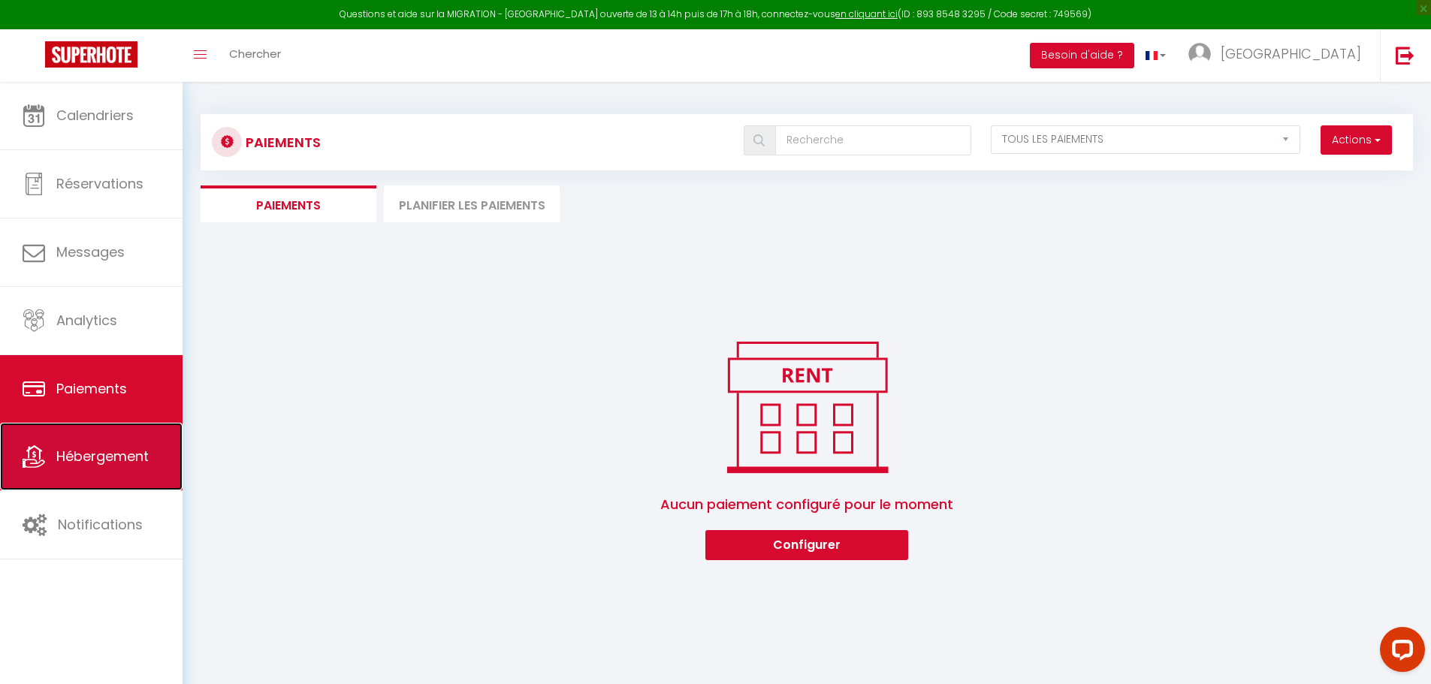
click at [83, 460] on span "Hébergement" at bounding box center [102, 456] width 92 height 19
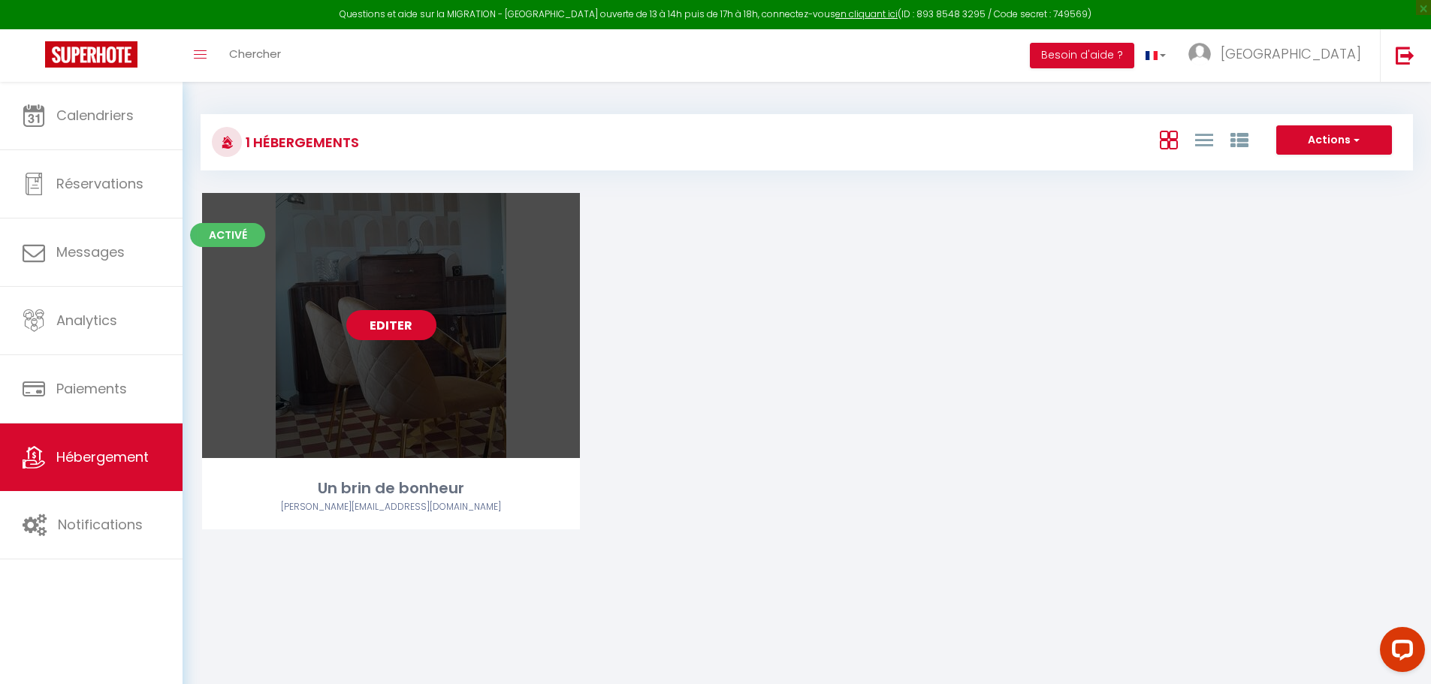
click at [372, 332] on link "Editer" at bounding box center [391, 325] width 90 height 30
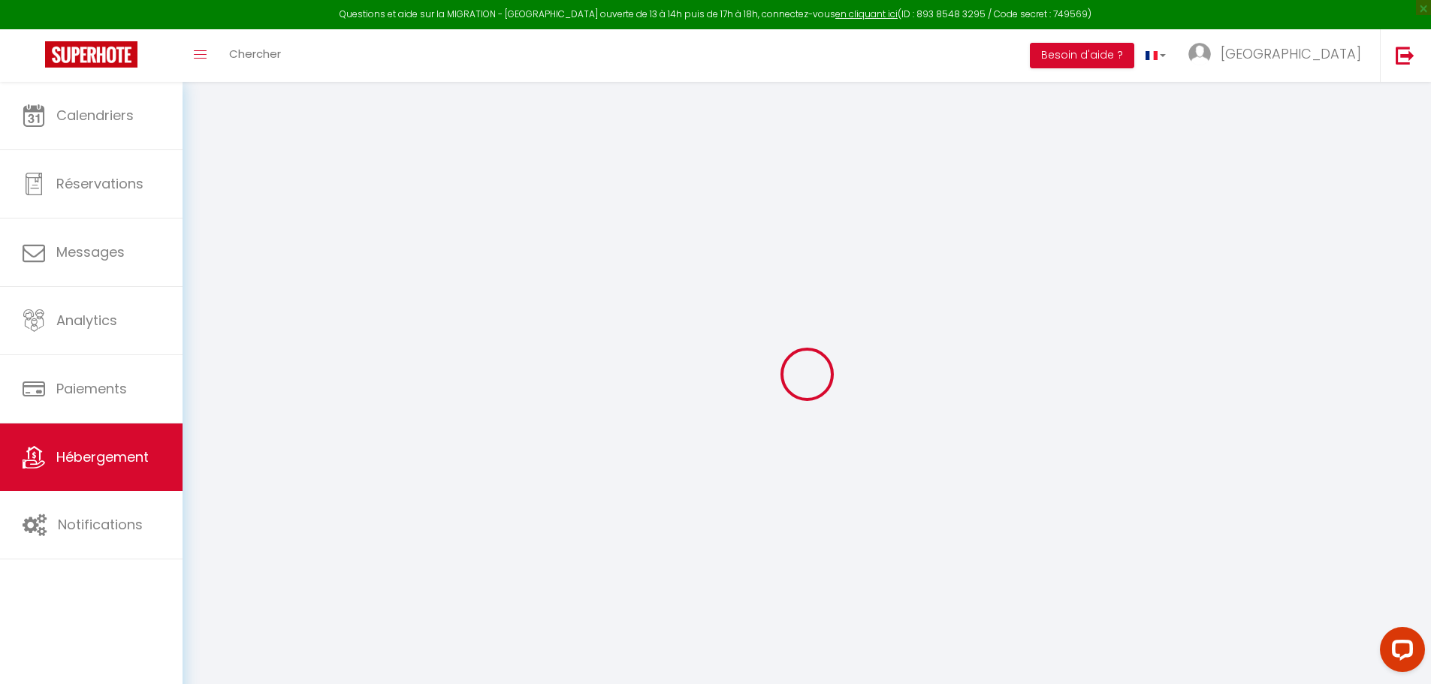
select select
checkbox input "false"
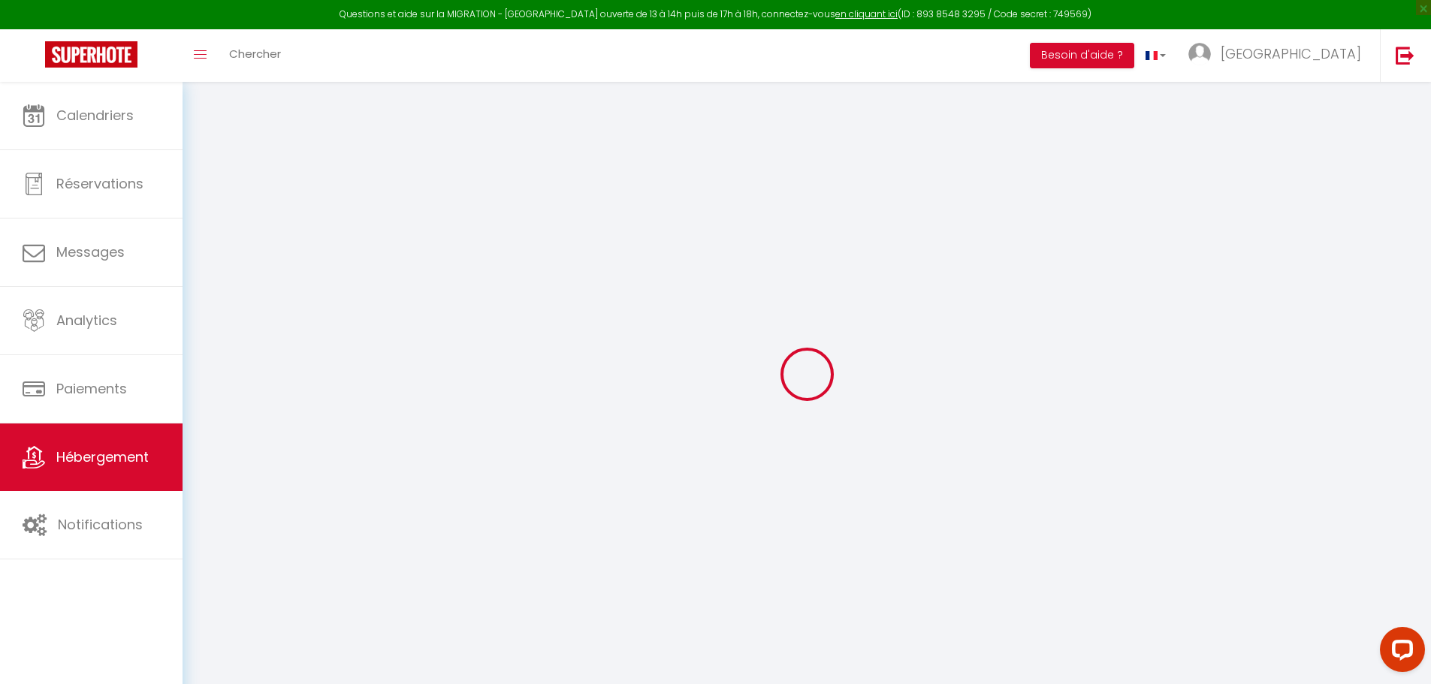
checkbox input "false"
select select
select select "15:00"
select select
select select "11:00"
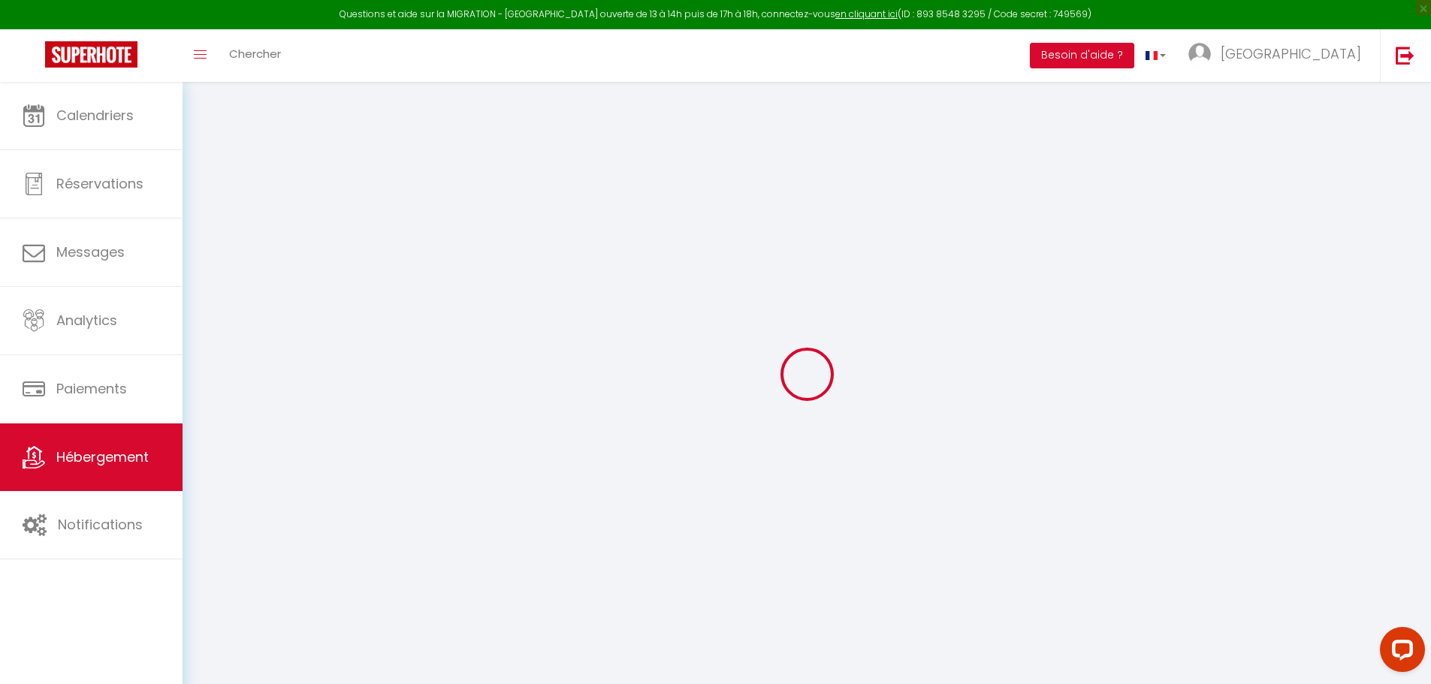
select select "30"
select select "120"
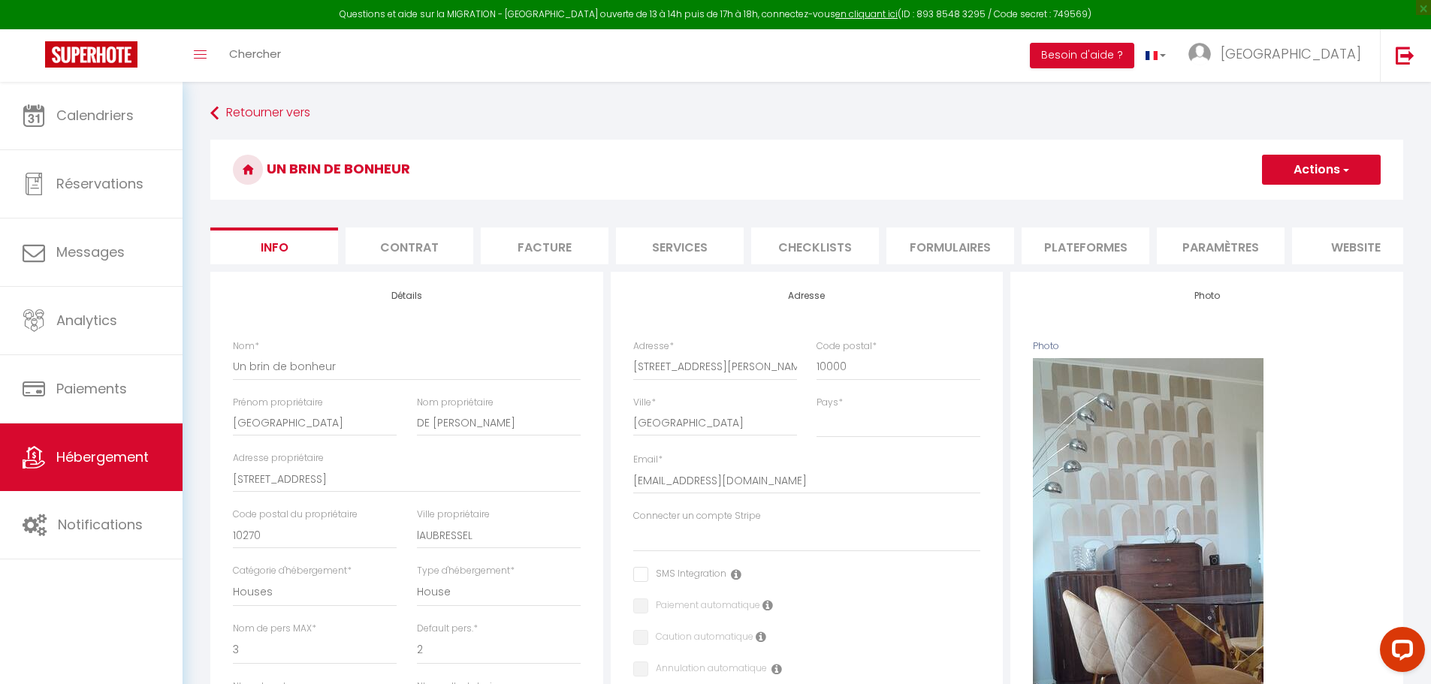
click at [444, 246] on li "Contrat" at bounding box center [409, 246] width 128 height 37
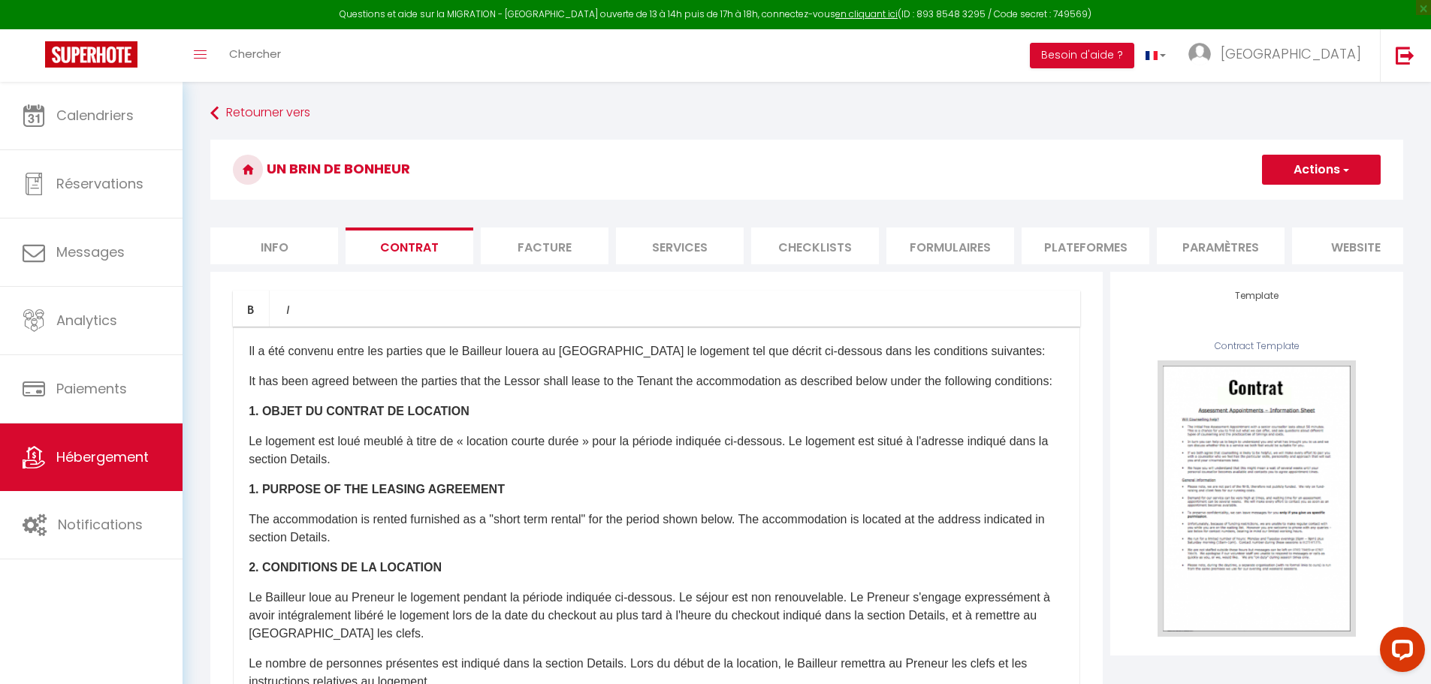
click at [528, 245] on li "Facture" at bounding box center [545, 246] width 128 height 37
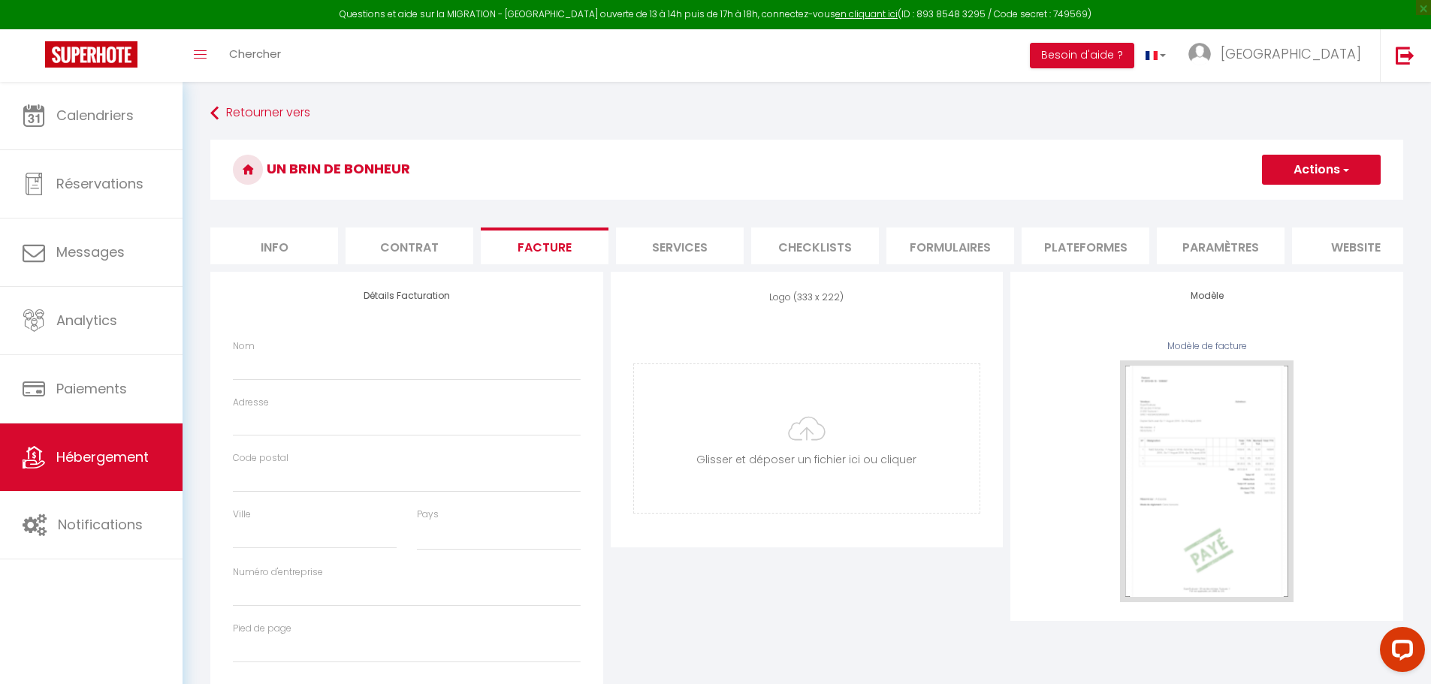
select select
click at [661, 243] on li "Services" at bounding box center [680, 246] width 128 height 37
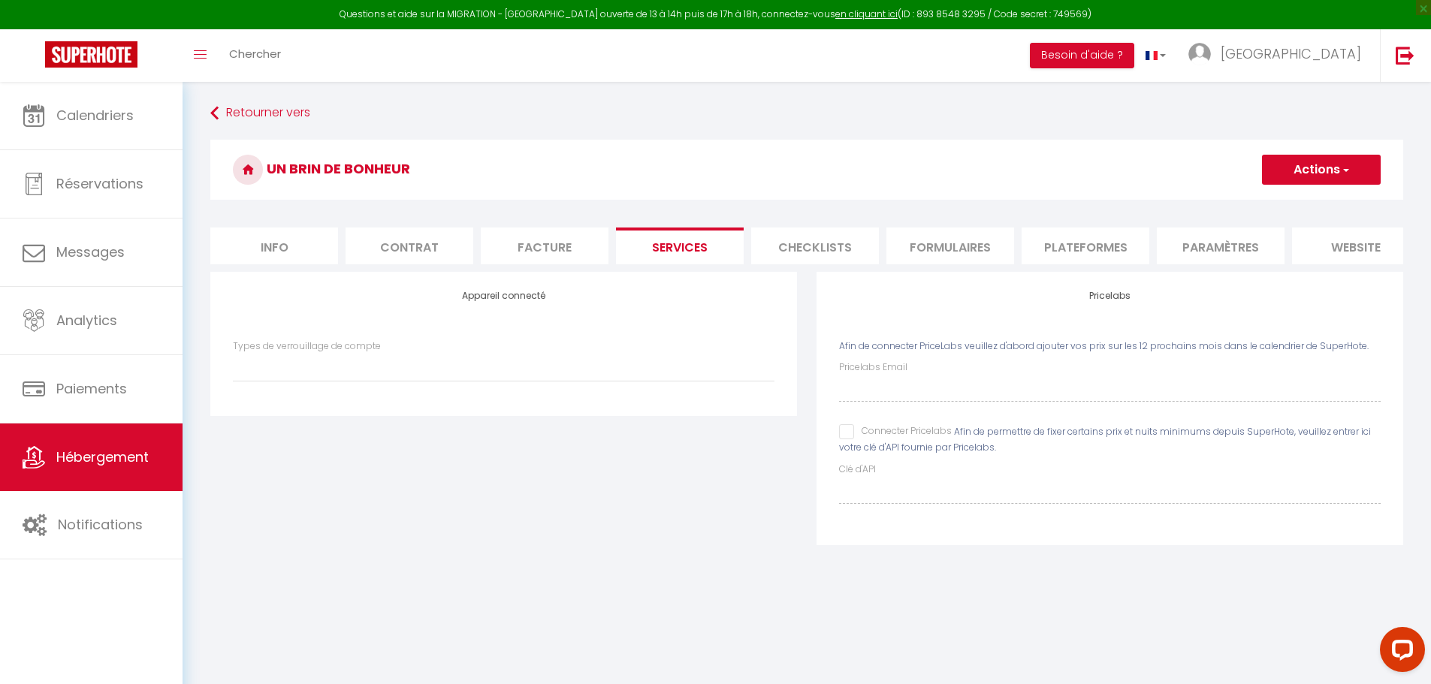
select select
click at [807, 237] on li "Checklists" at bounding box center [815, 246] width 128 height 37
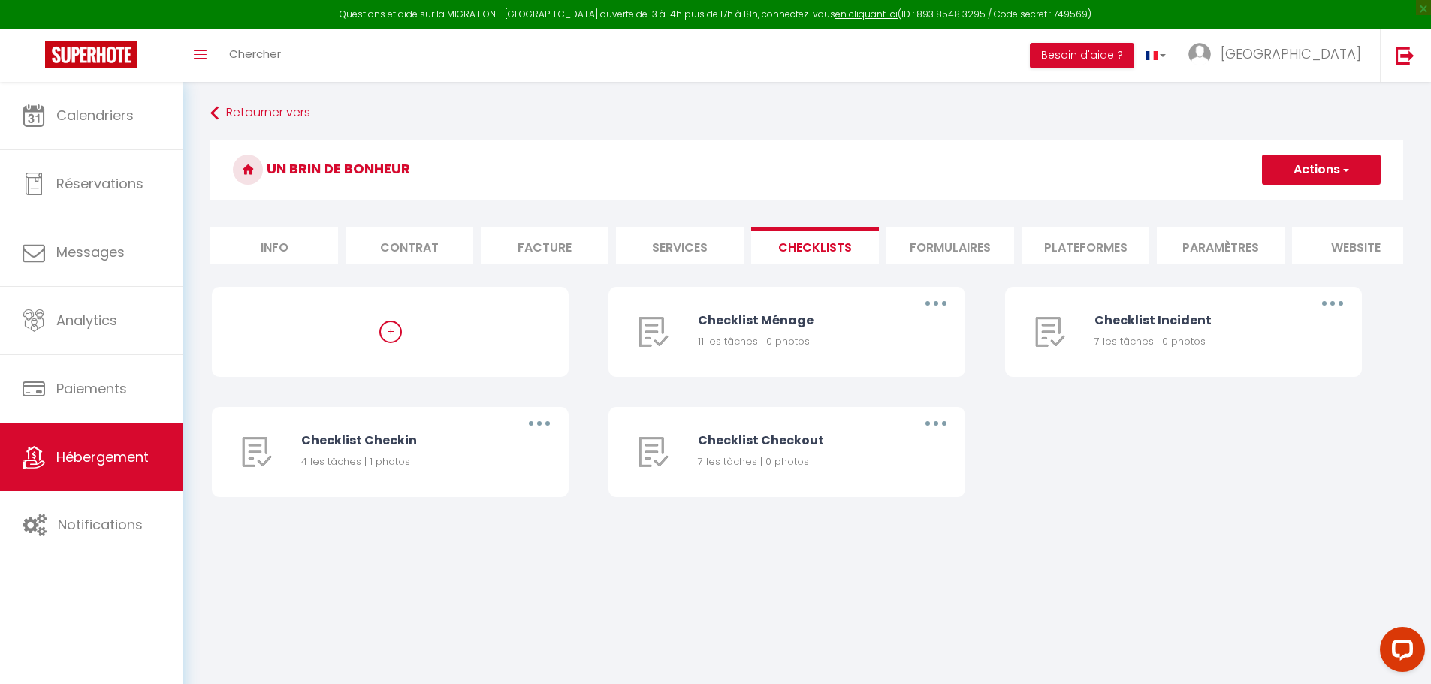
click at [970, 243] on li "Formulaires" at bounding box center [950, 246] width 128 height 37
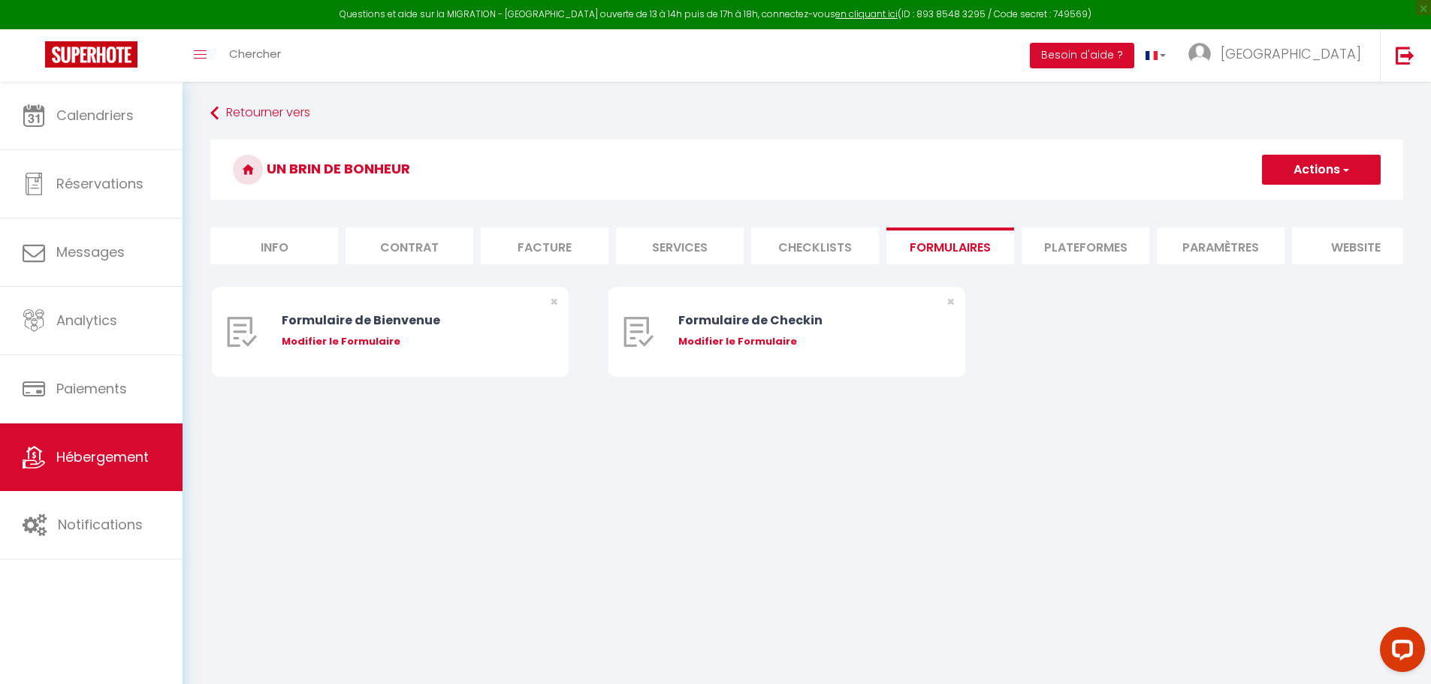
click at [1119, 240] on li "Plateformes" at bounding box center [1085, 246] width 128 height 37
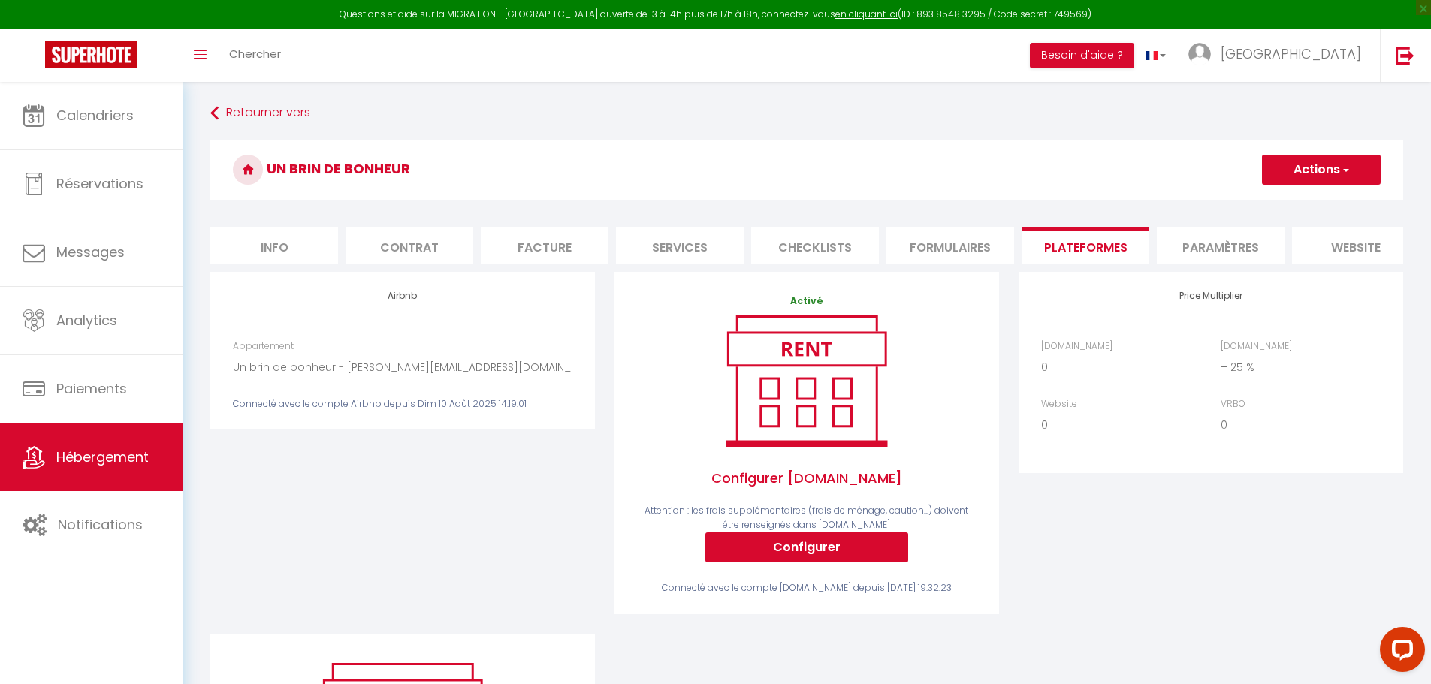
click at [1242, 249] on li "Paramètres" at bounding box center [1220, 246] width 128 height 37
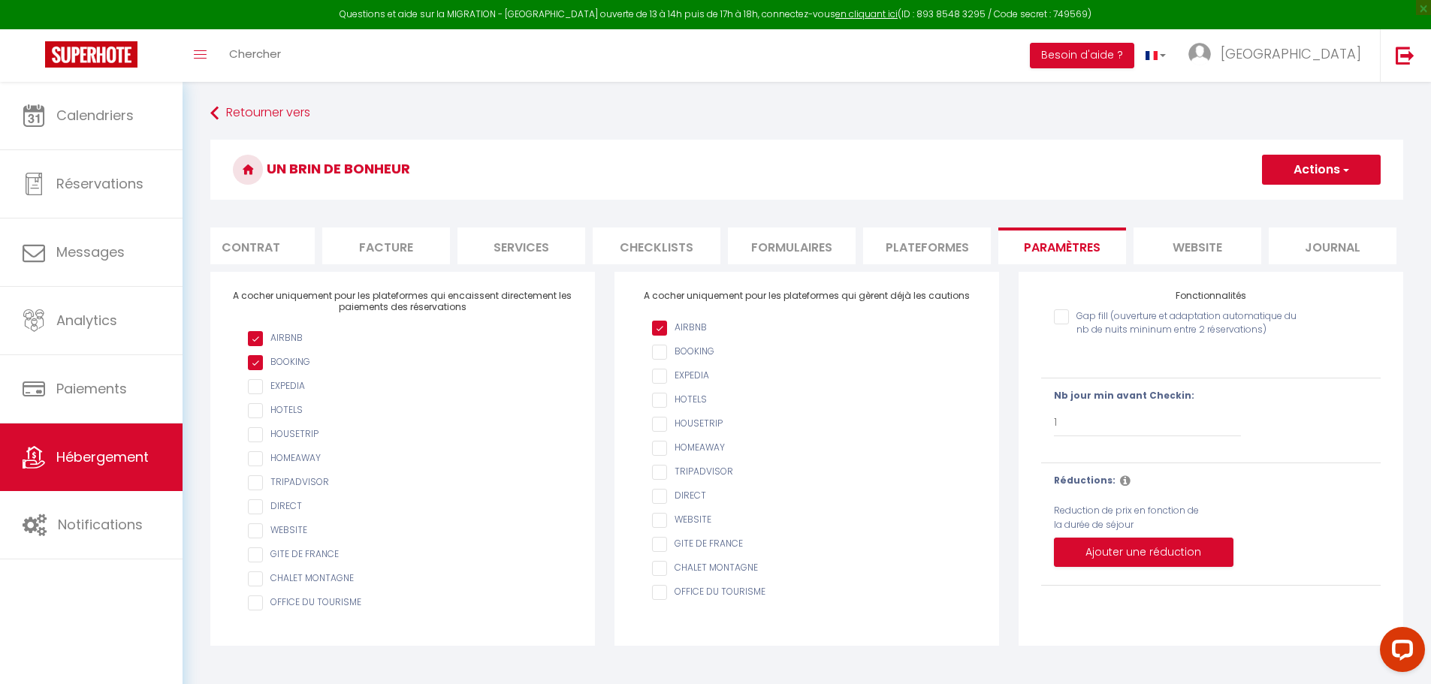
scroll to position [0, 159]
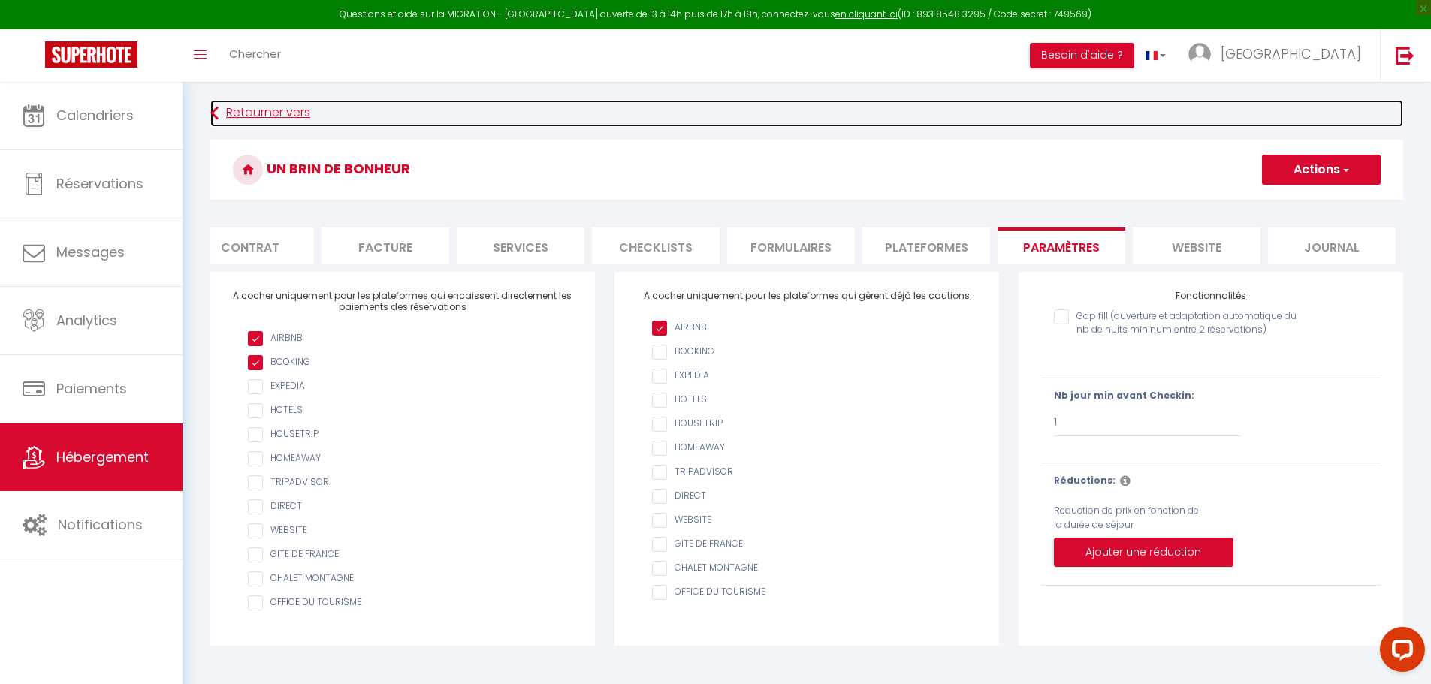
click at [263, 111] on link "Retourner vers" at bounding box center [806, 113] width 1193 height 27
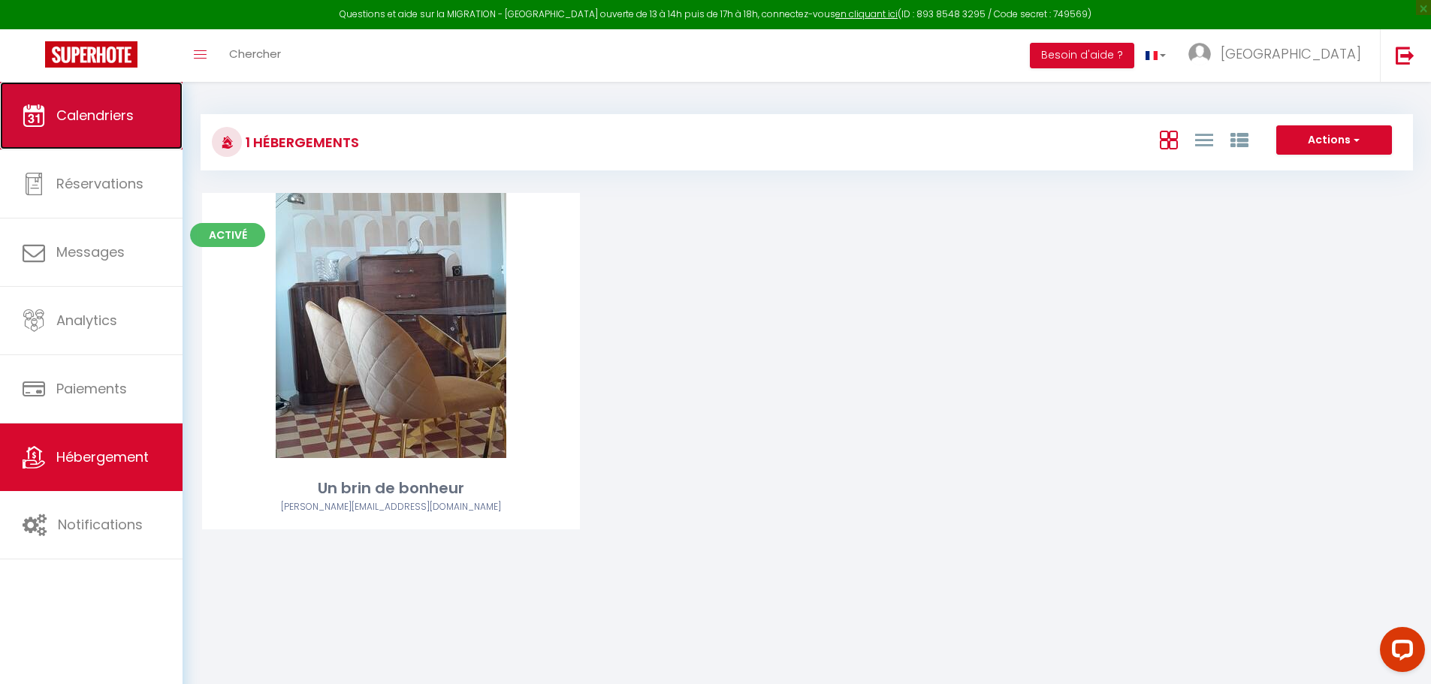
click at [103, 106] on span "Calendriers" at bounding box center [94, 115] width 77 height 19
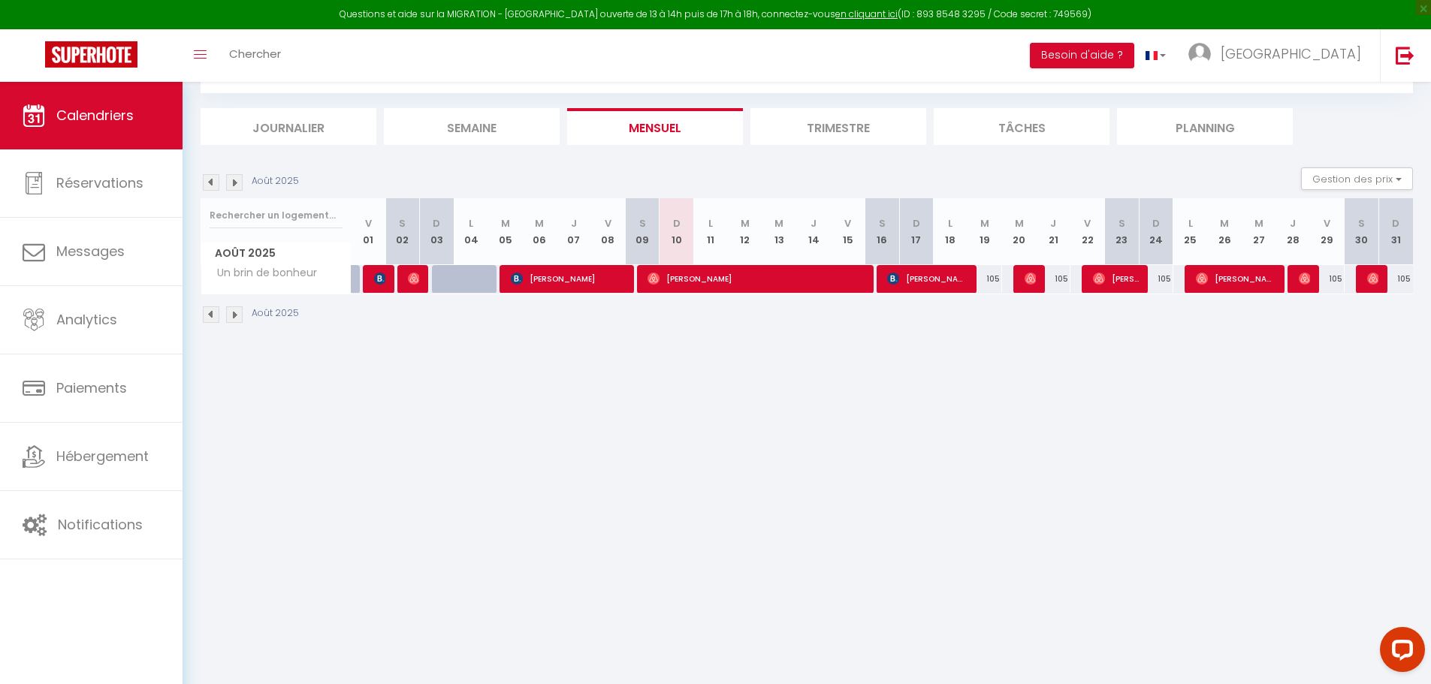
scroll to position [82, 0]
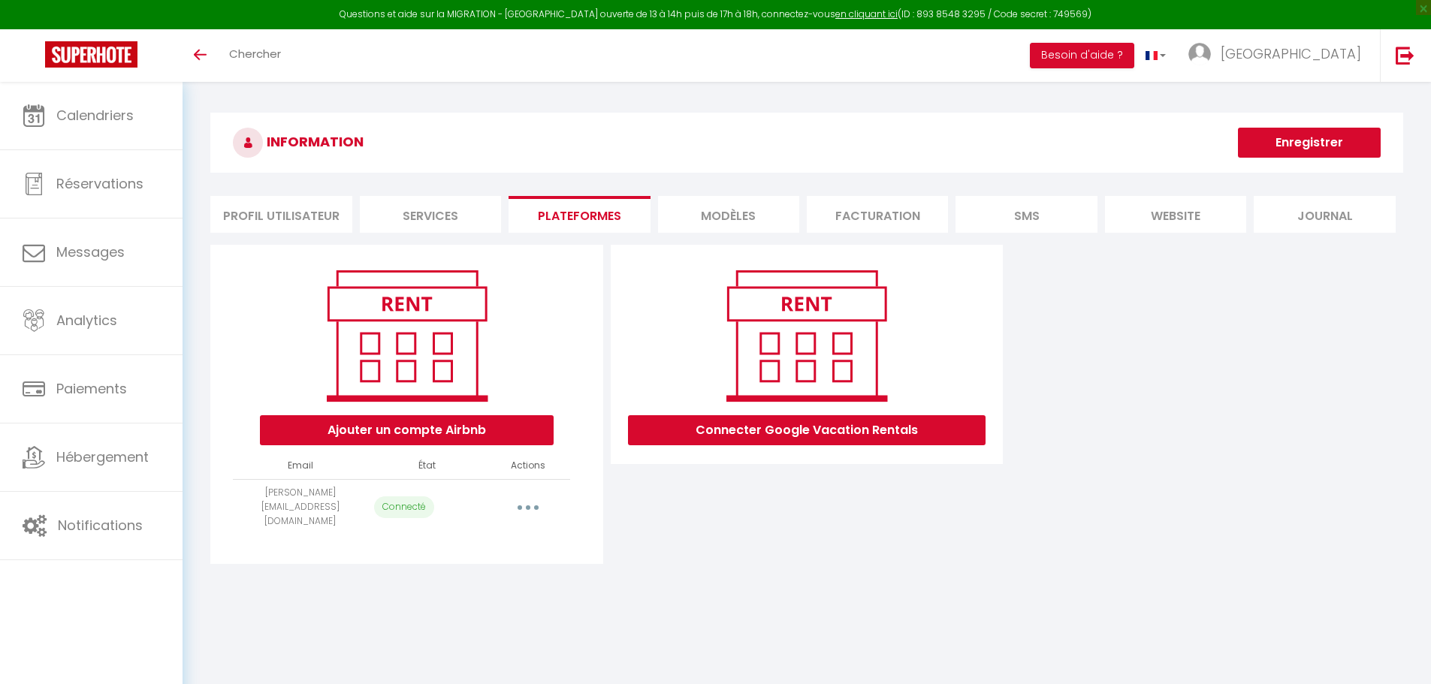
click at [529, 496] on button "button" at bounding box center [528, 507] width 42 height 24
select select "39848"
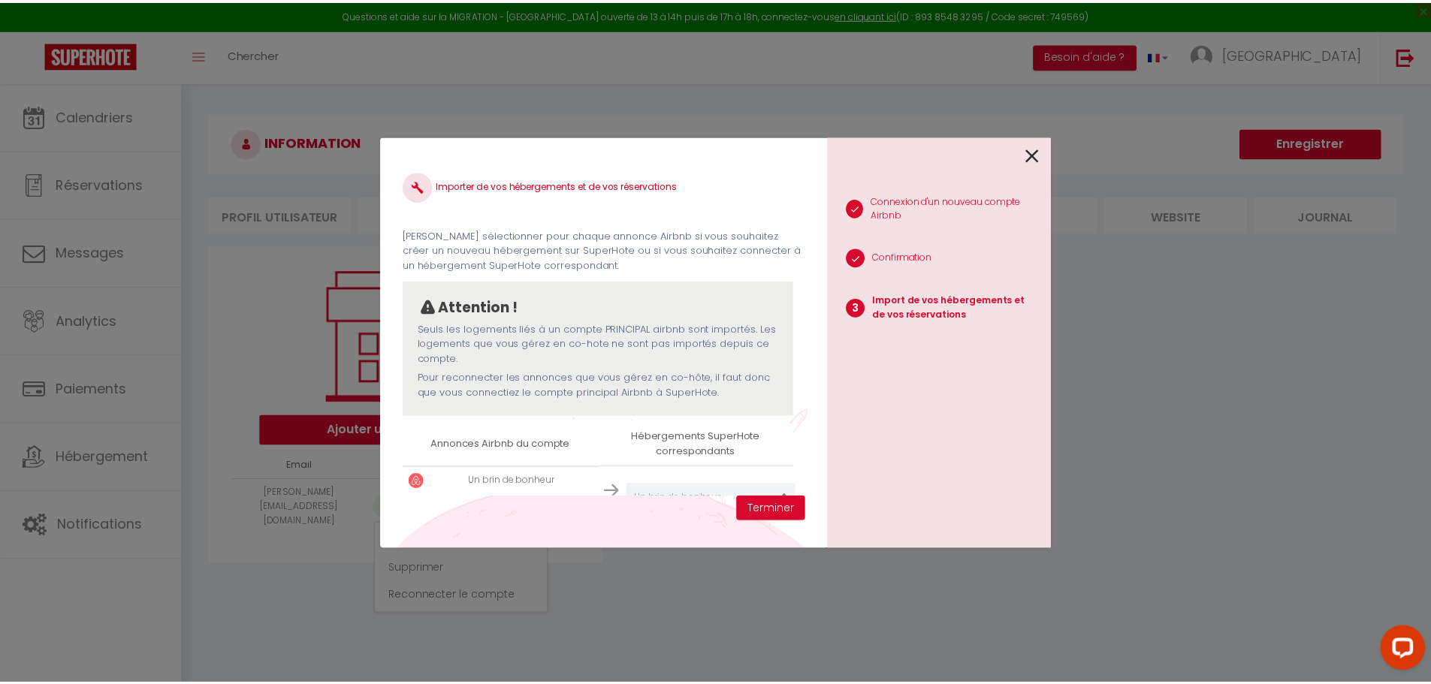
scroll to position [44, 0]
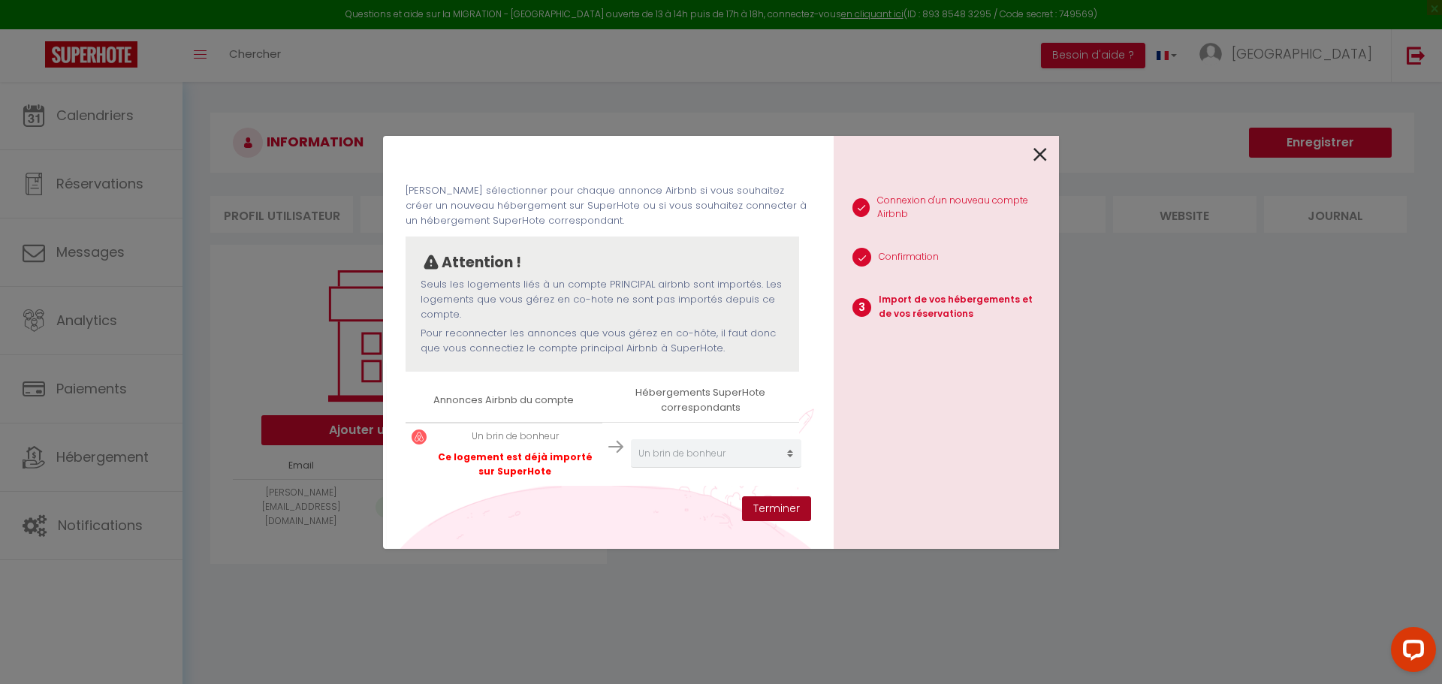
click at [765, 505] on button "Terminer" at bounding box center [776, 509] width 69 height 26
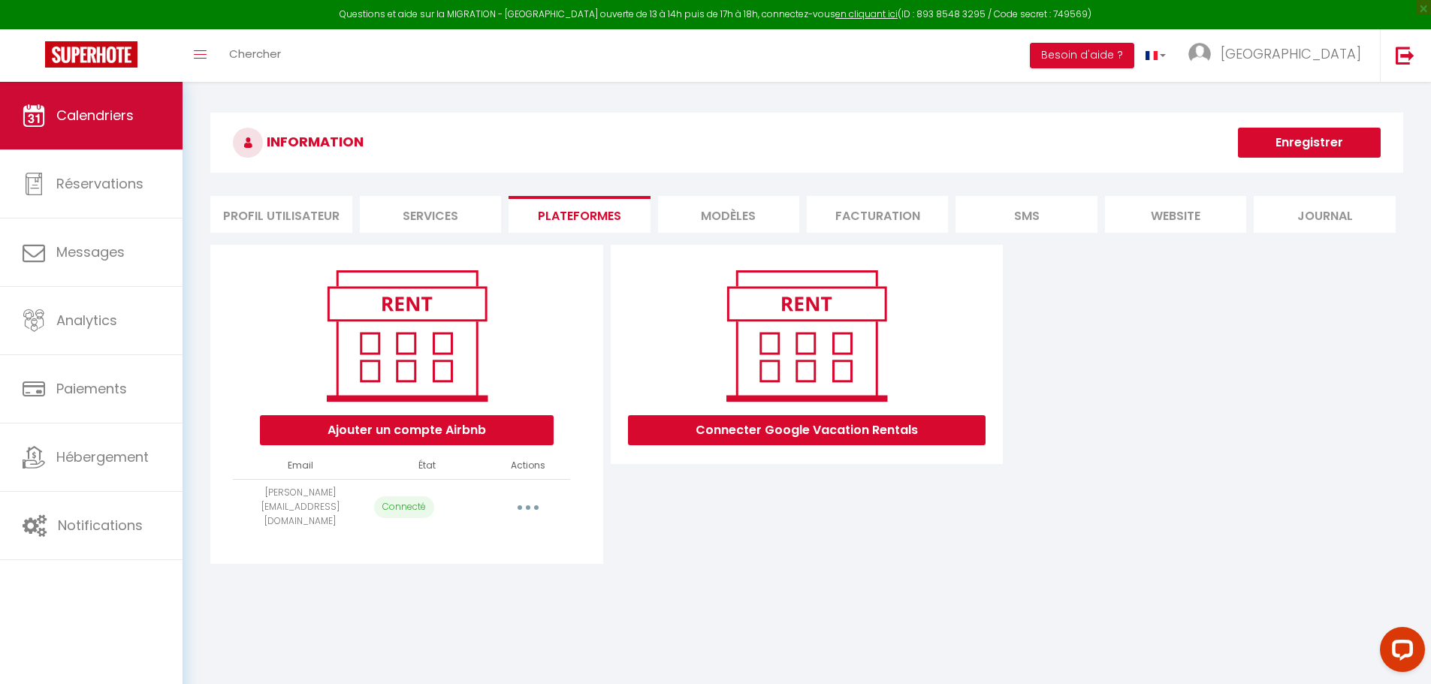
click at [123, 116] on span "Calendriers" at bounding box center [94, 115] width 77 height 19
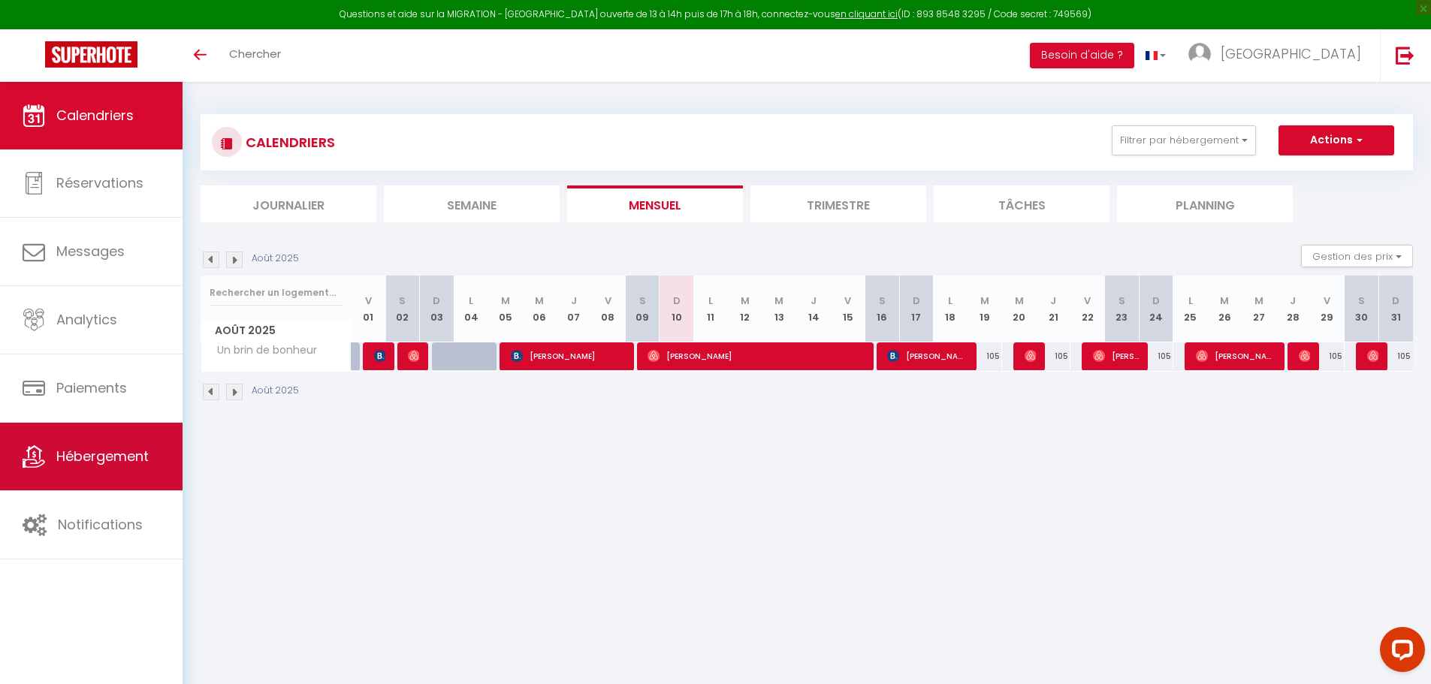
click at [103, 453] on span "Hébergement" at bounding box center [102, 456] width 92 height 19
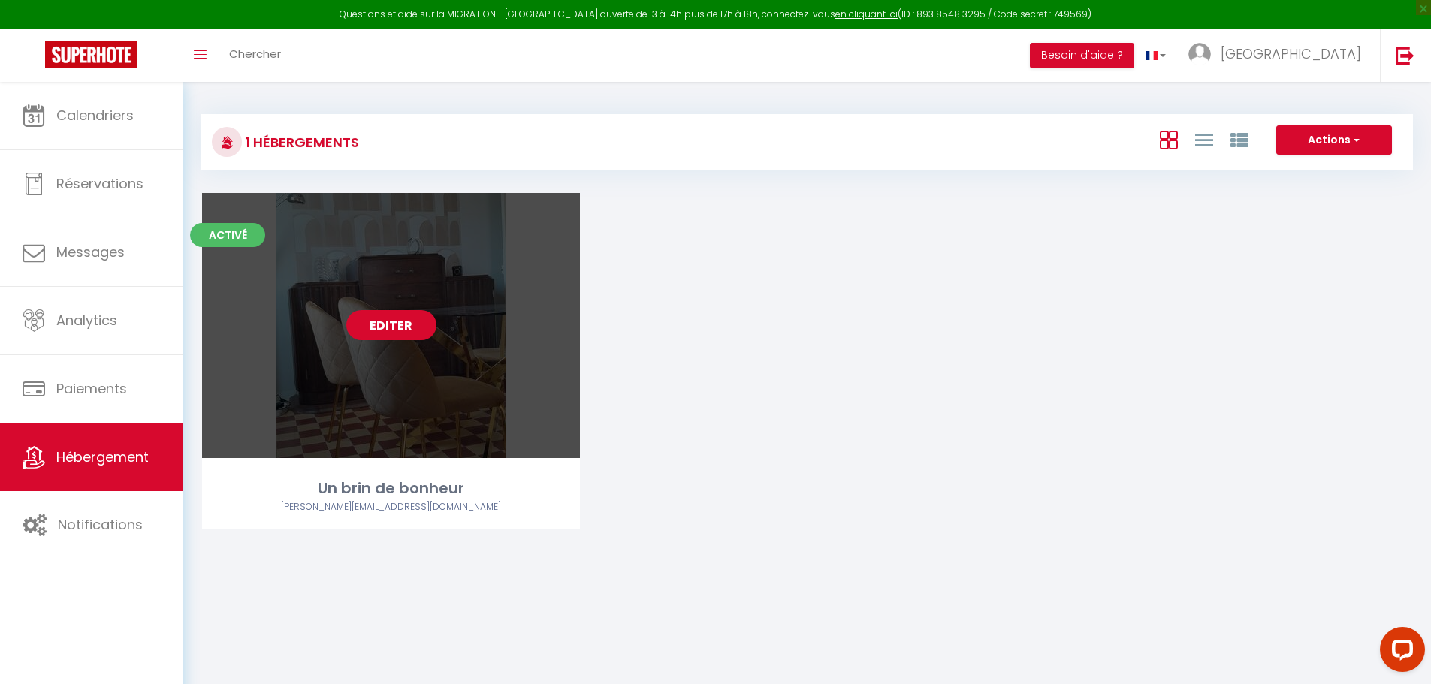
click at [408, 322] on link "Editer" at bounding box center [391, 325] width 90 height 30
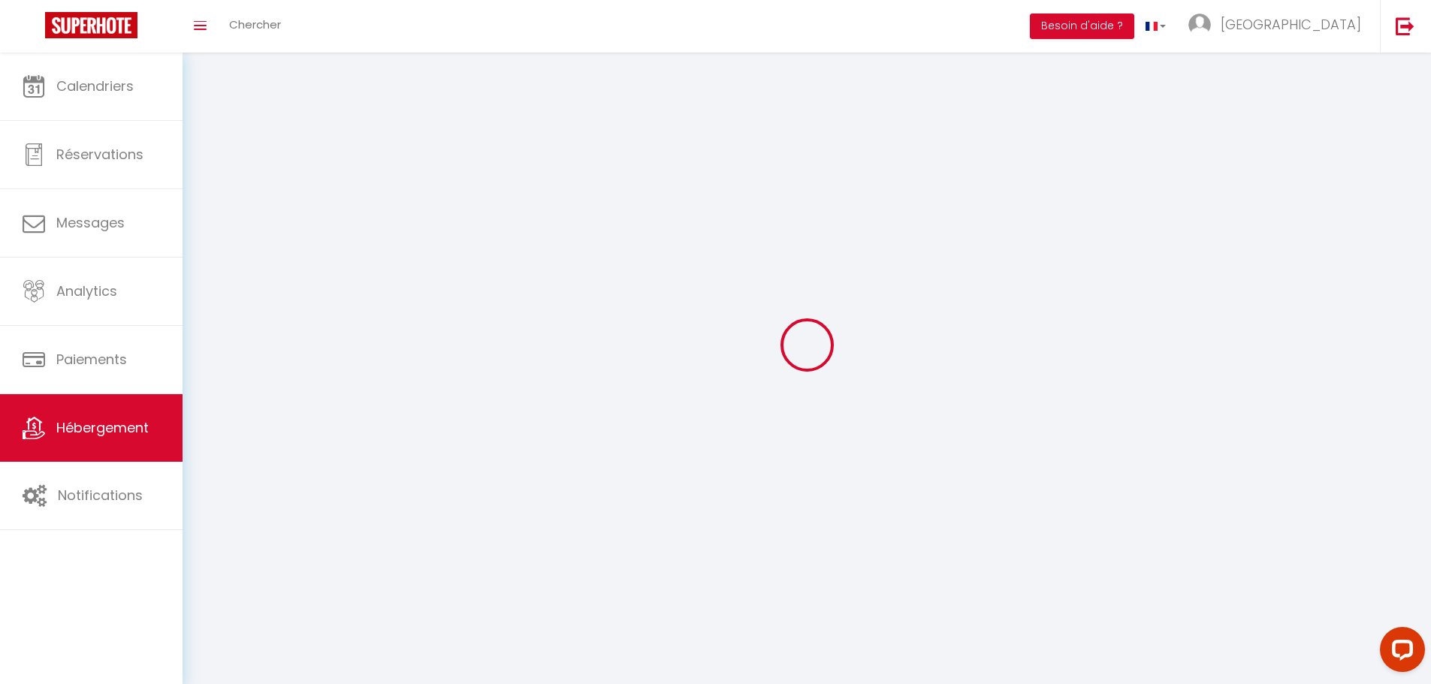
select select "28"
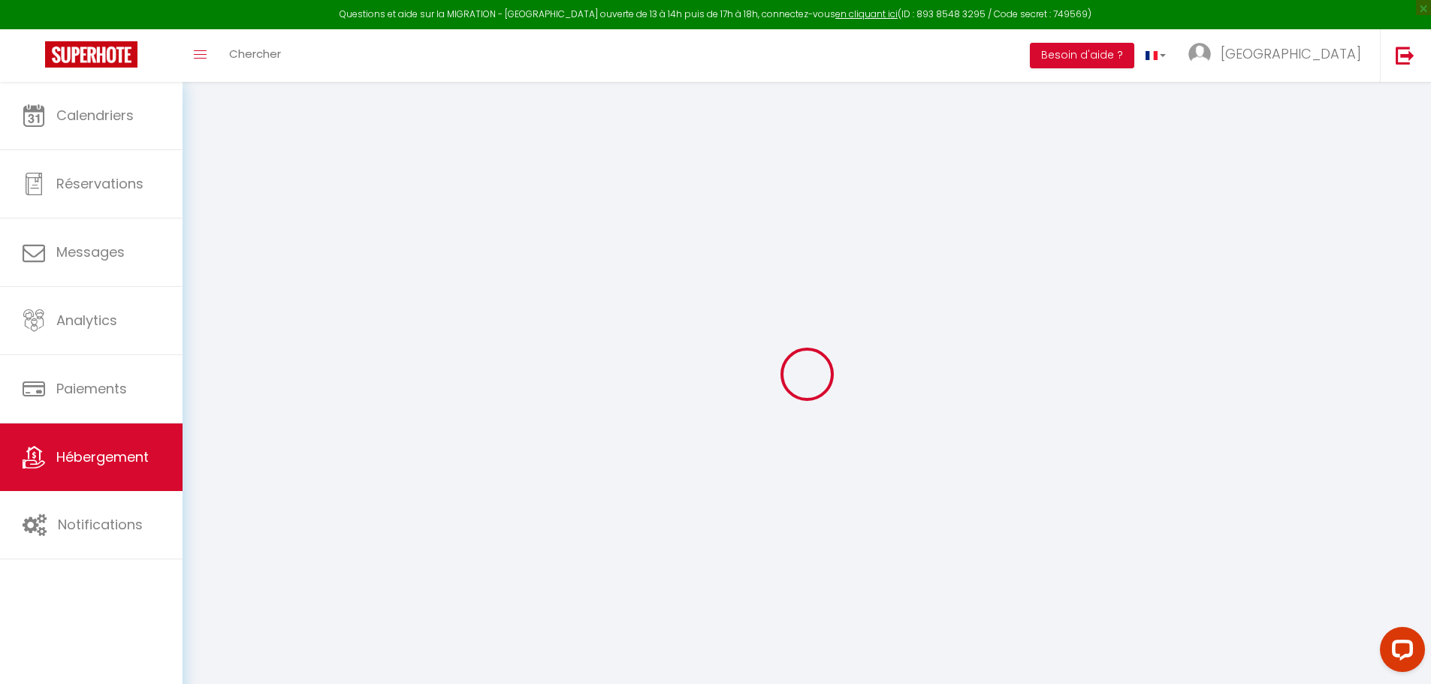
select select
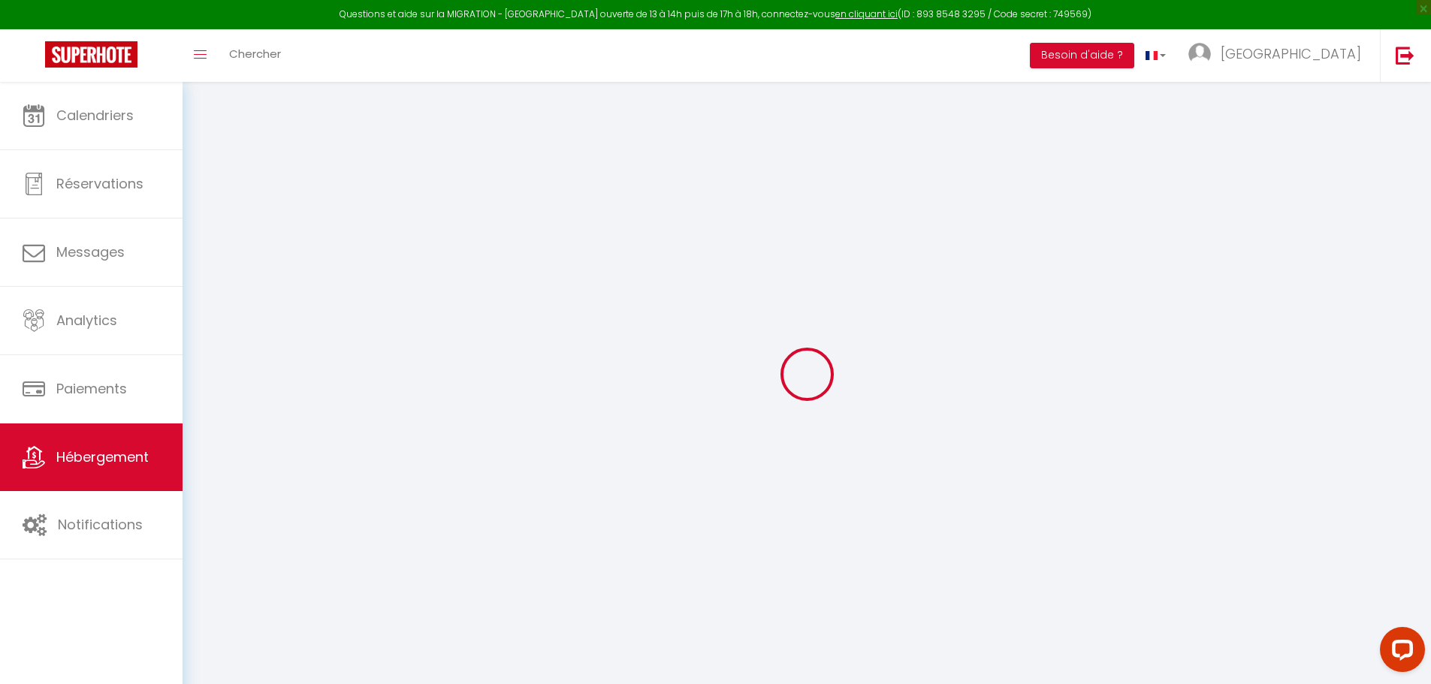
select select
checkbox input "false"
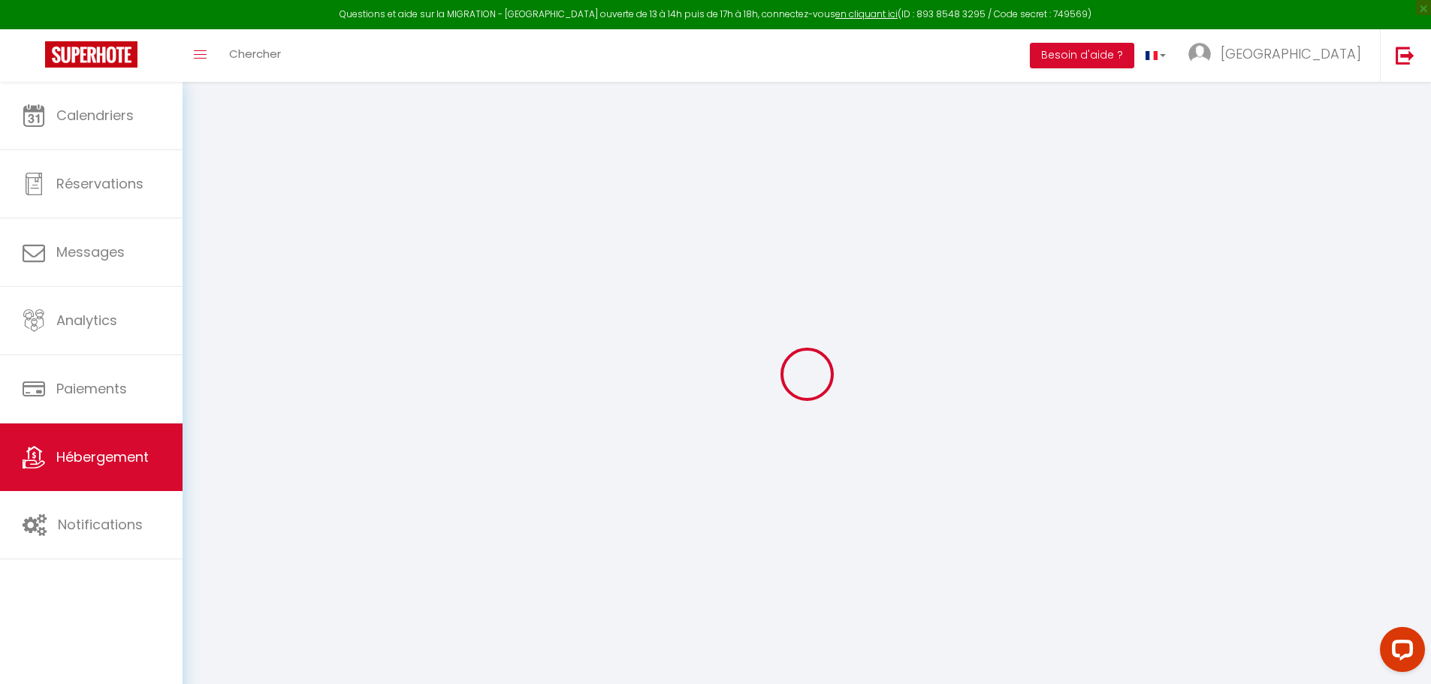
select select
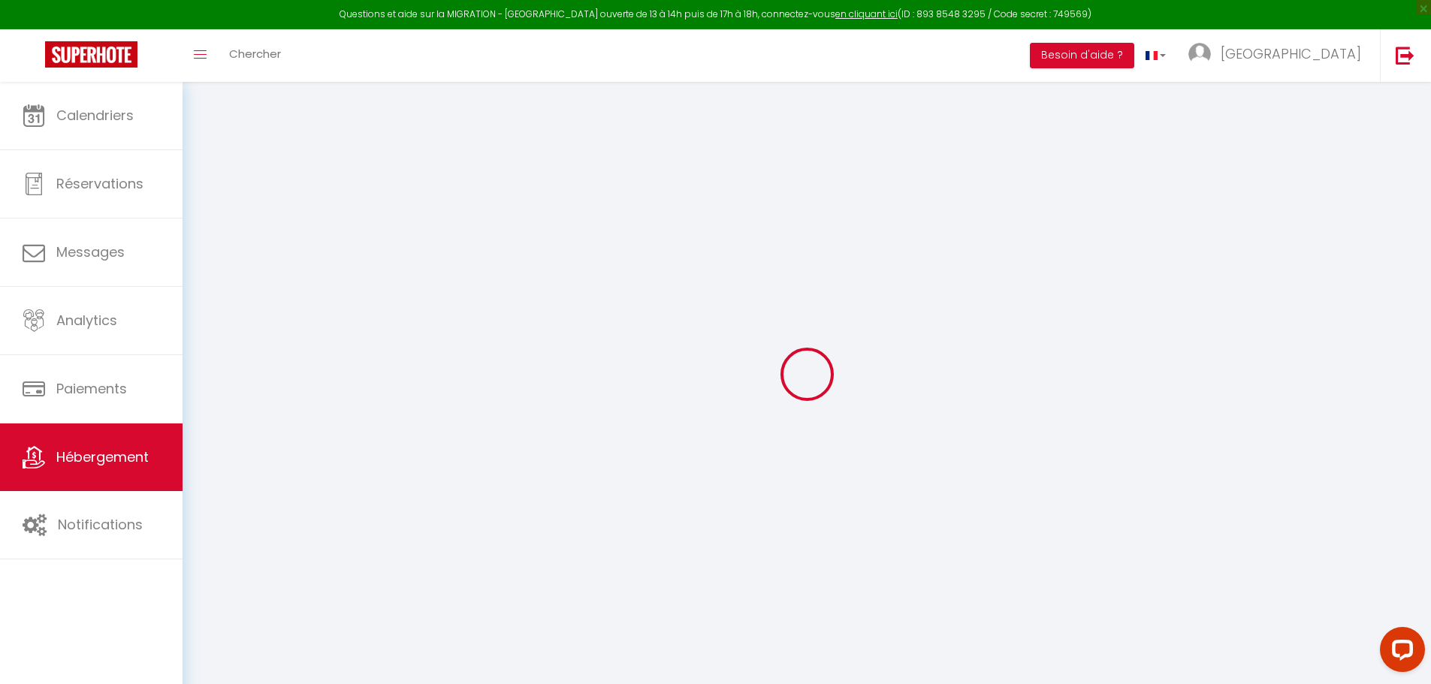
select select
checkbox input "false"
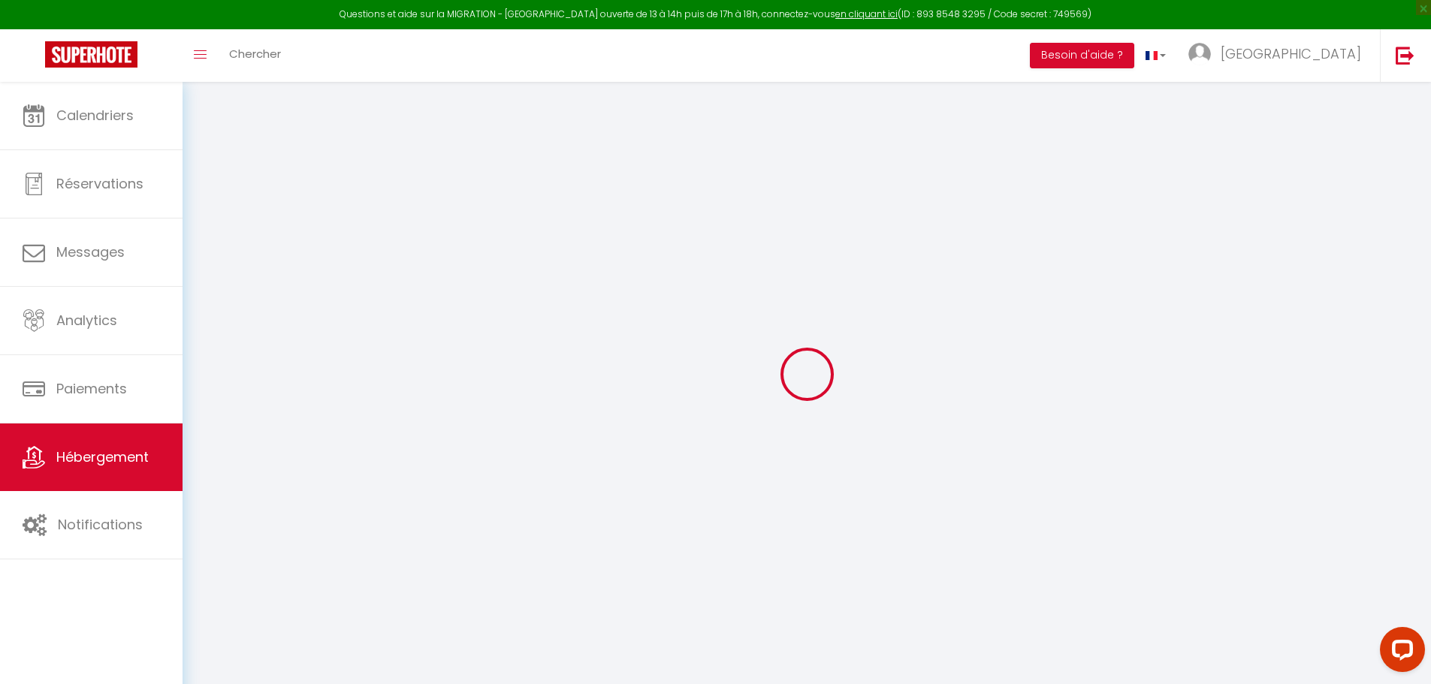
checkbox input "false"
select select
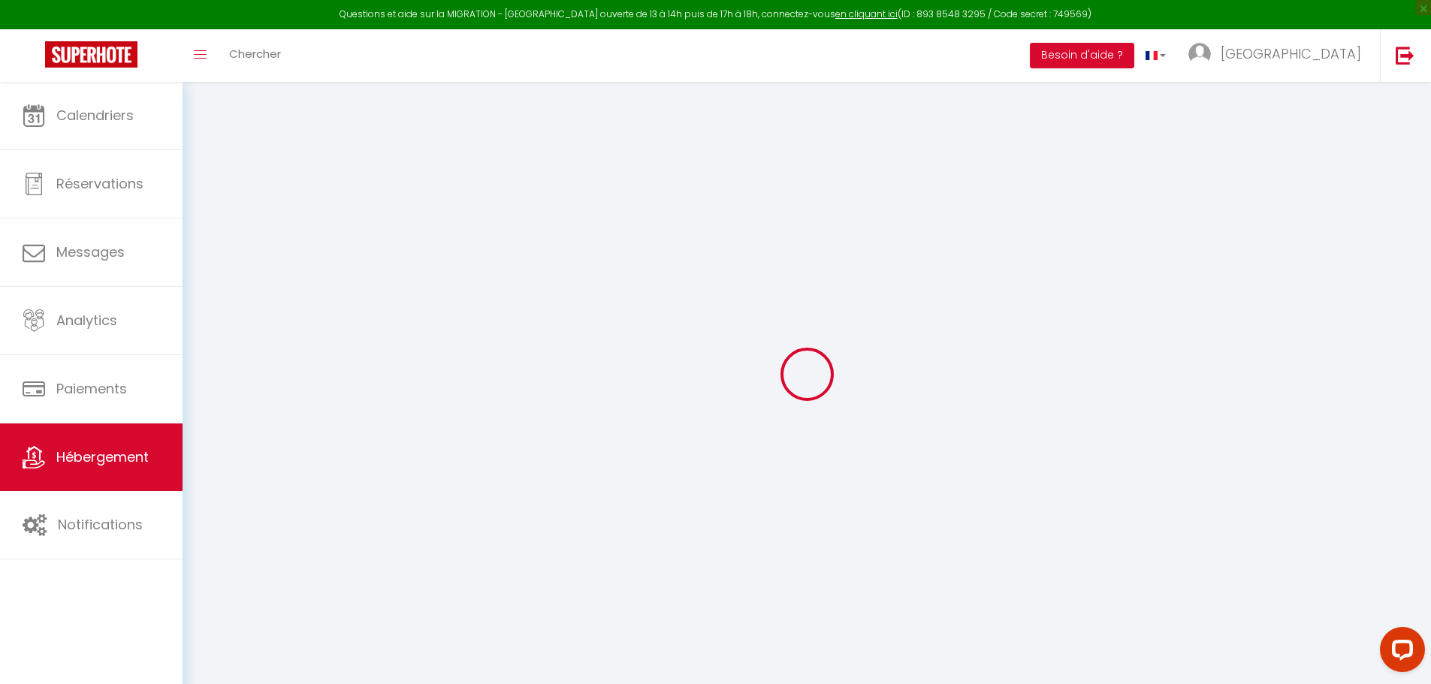
select select
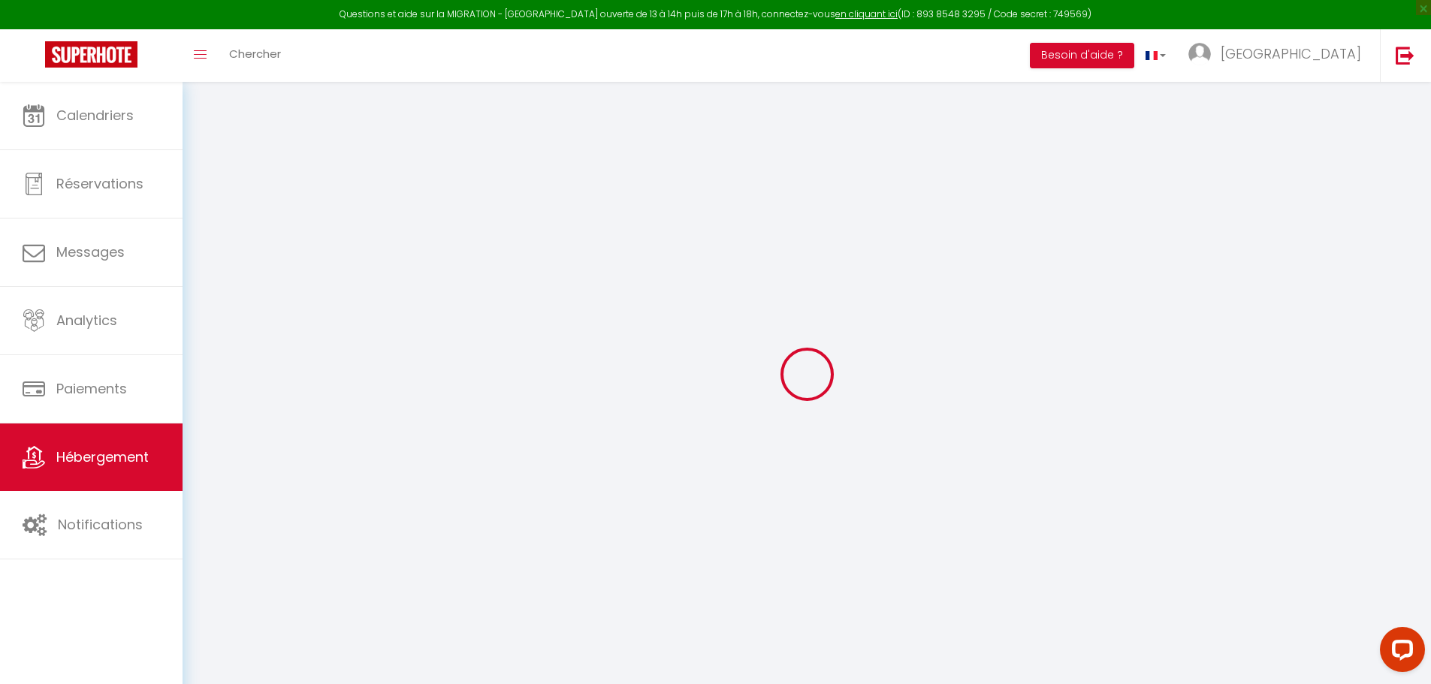
checkbox input "false"
select select
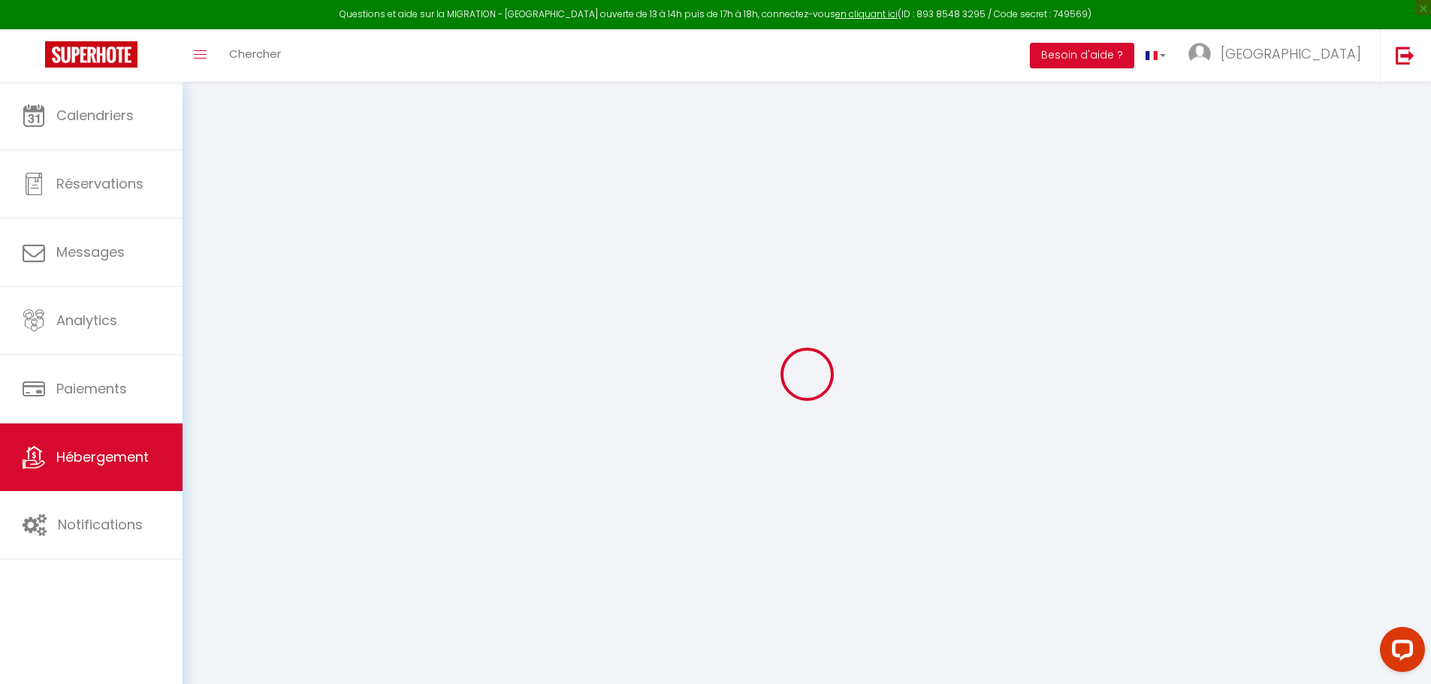
select select
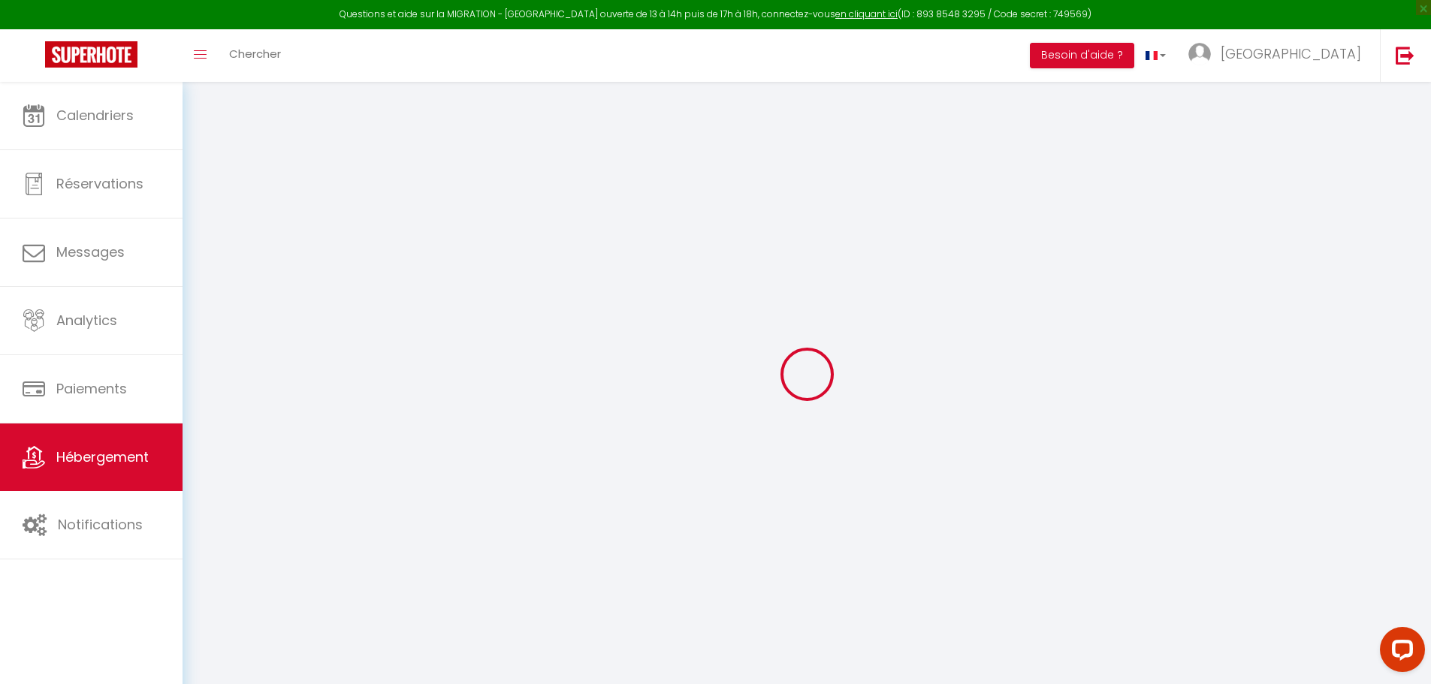
select select
checkbox input "false"
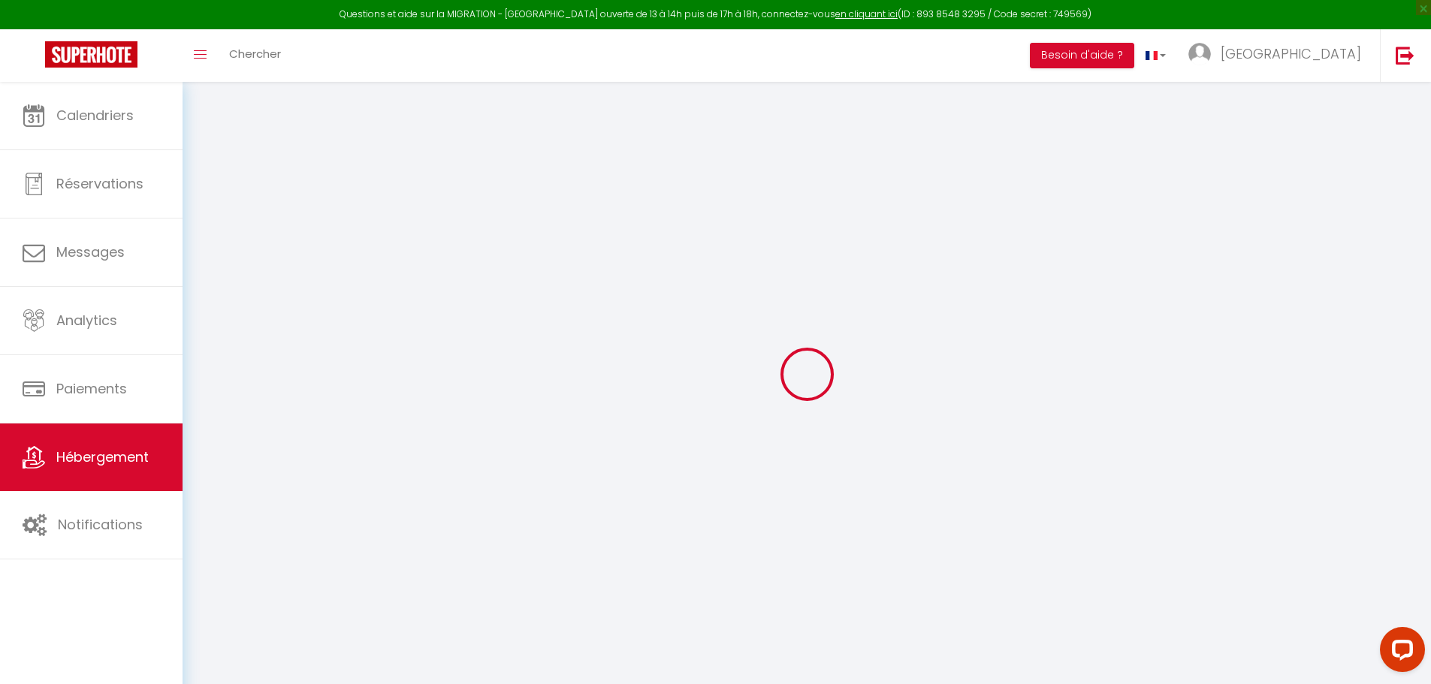
checkbox input "false"
select select
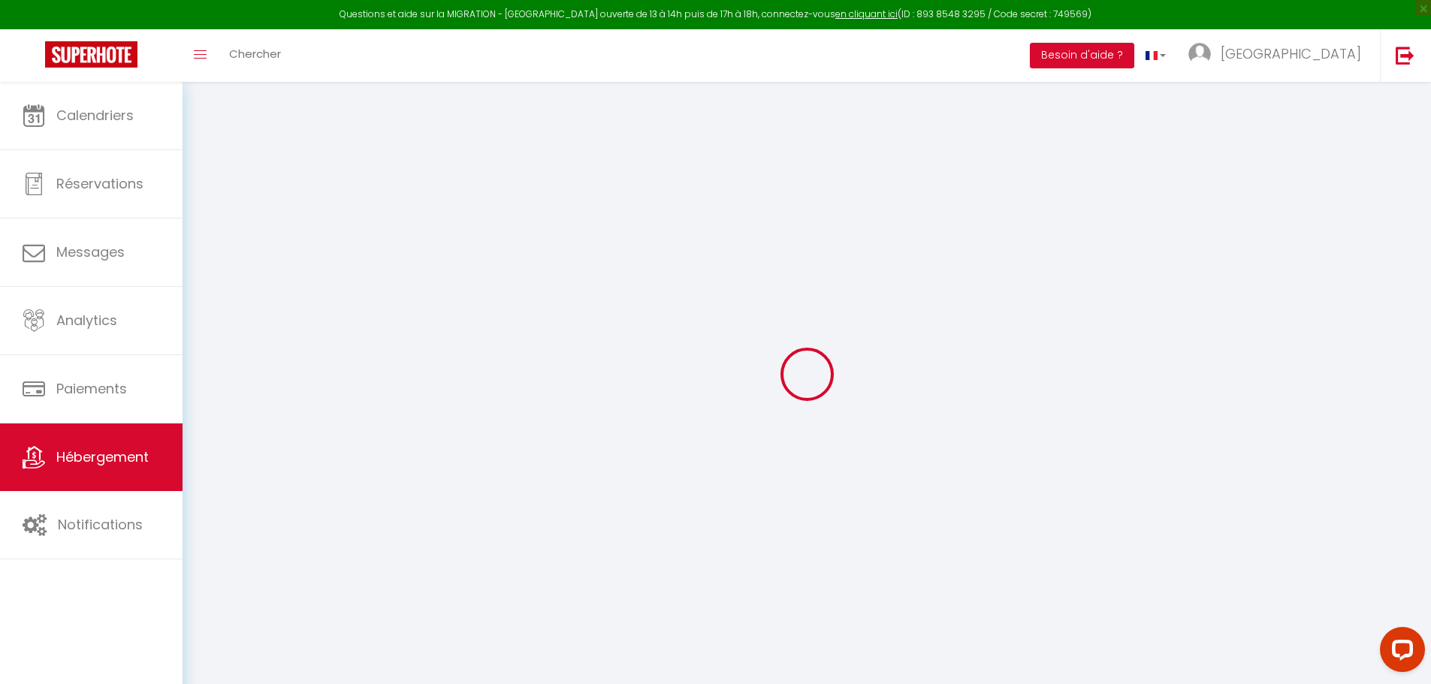
select select
checkbox input "false"
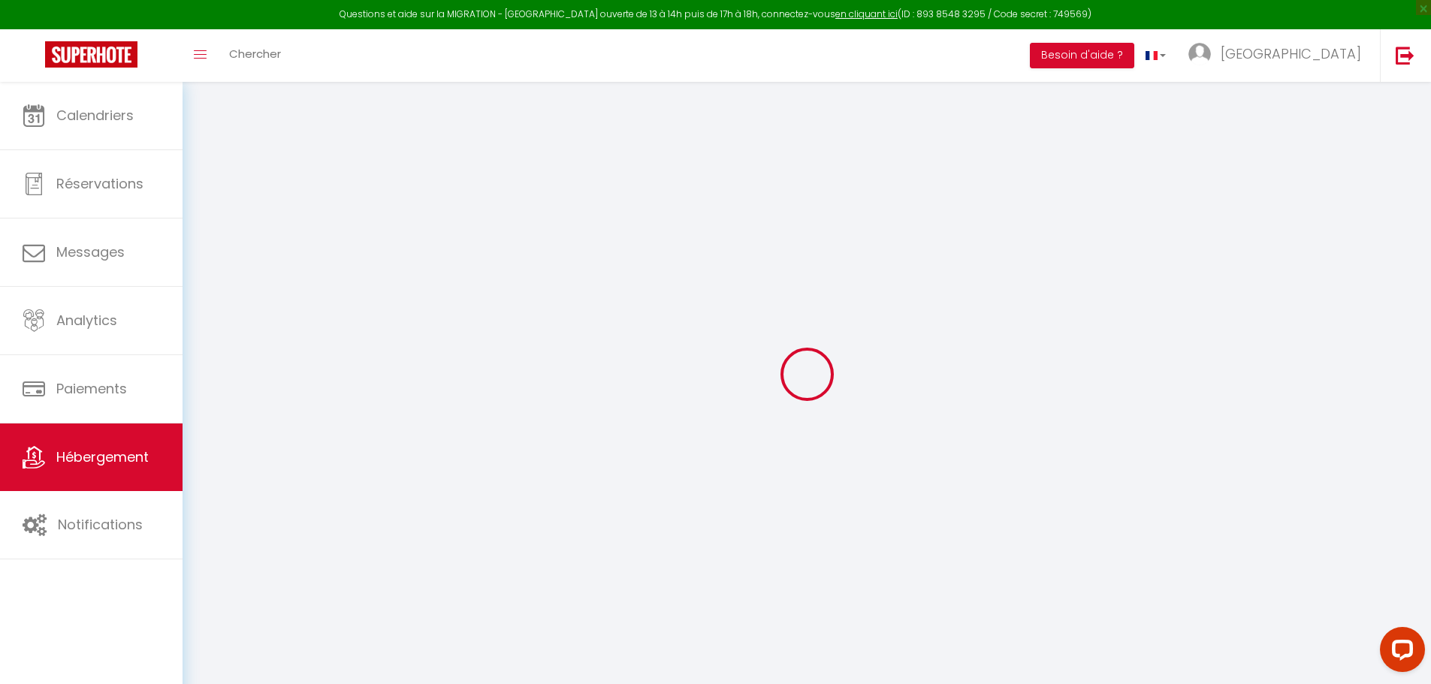
checkbox input "false"
select select
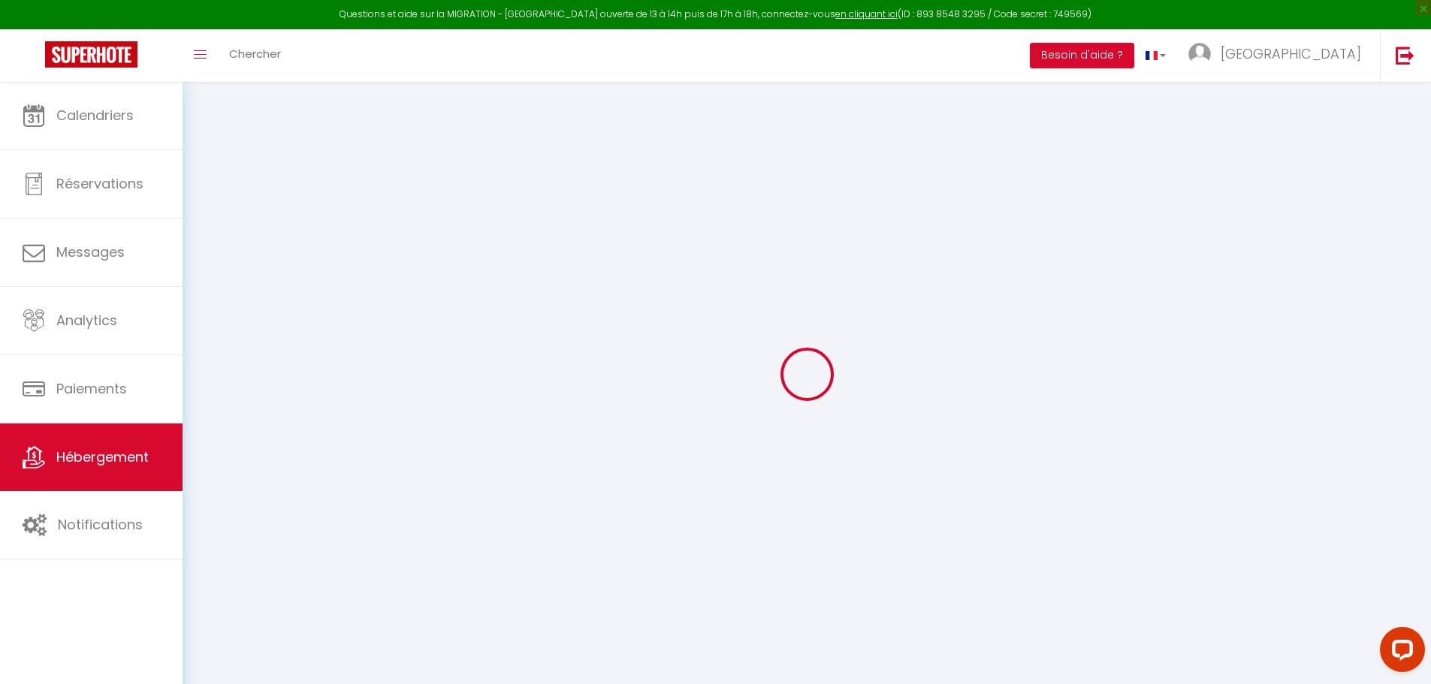
type input "Un brin de bonheur"
type input "[GEOGRAPHIC_DATA]"
type input "DE [PERSON_NAME]"
type input "[STREET_ADDRESS]"
type input "10270"
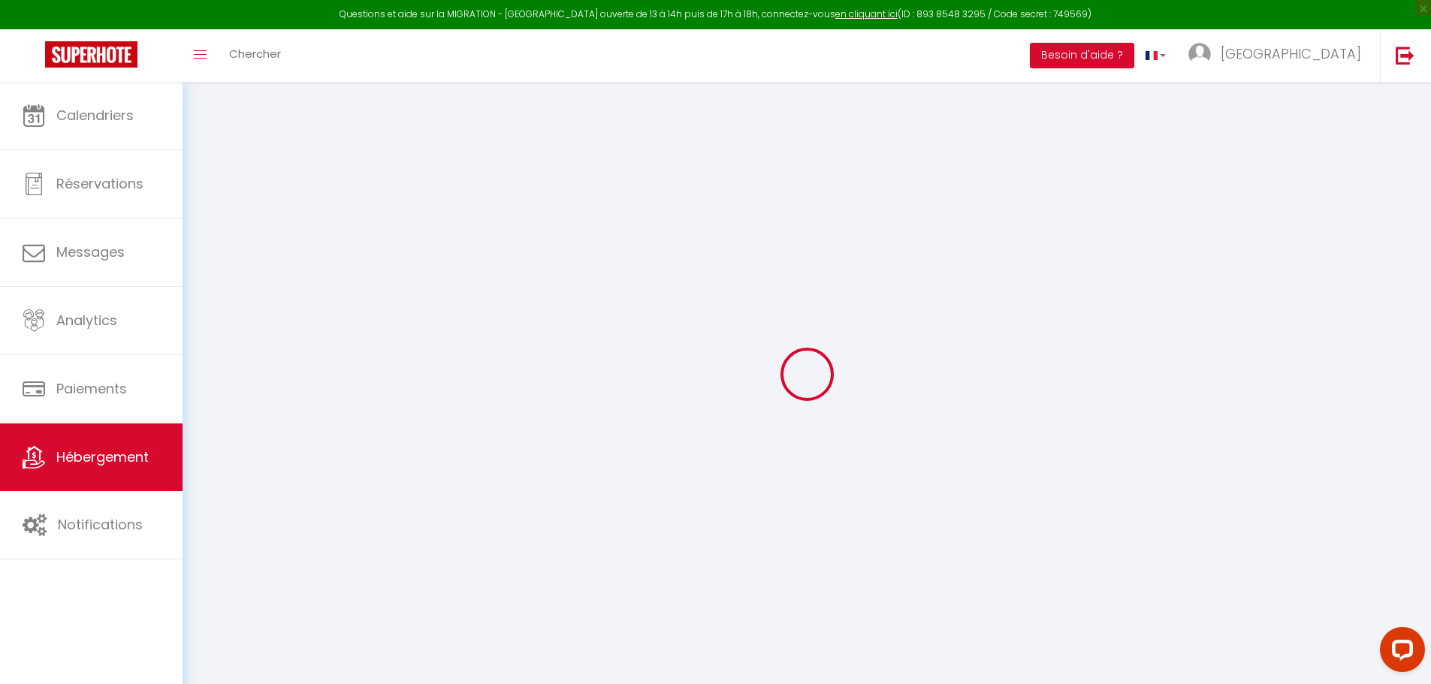
type input "lAUBRESSEL"
select select "houses"
select select "2"
type input "95"
type input "45"
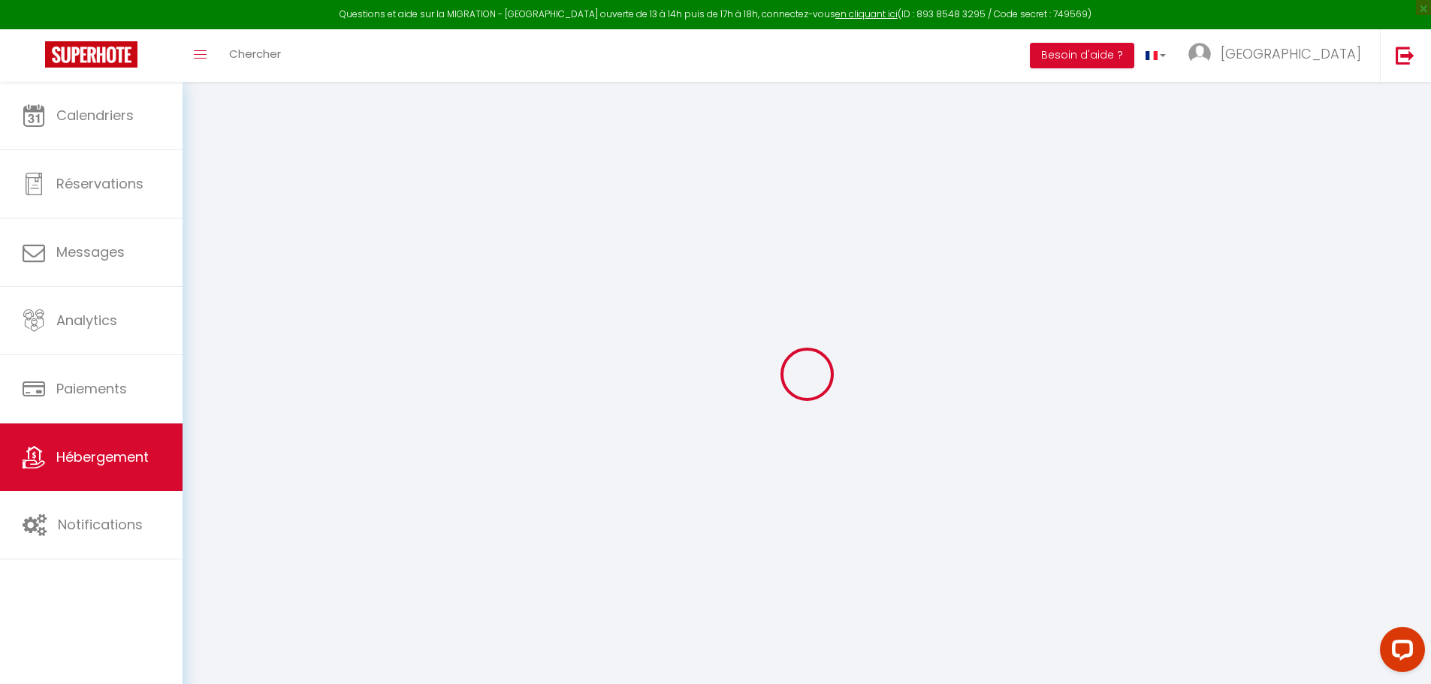
type input "4.4"
type input "1.60"
type input "10"
select select
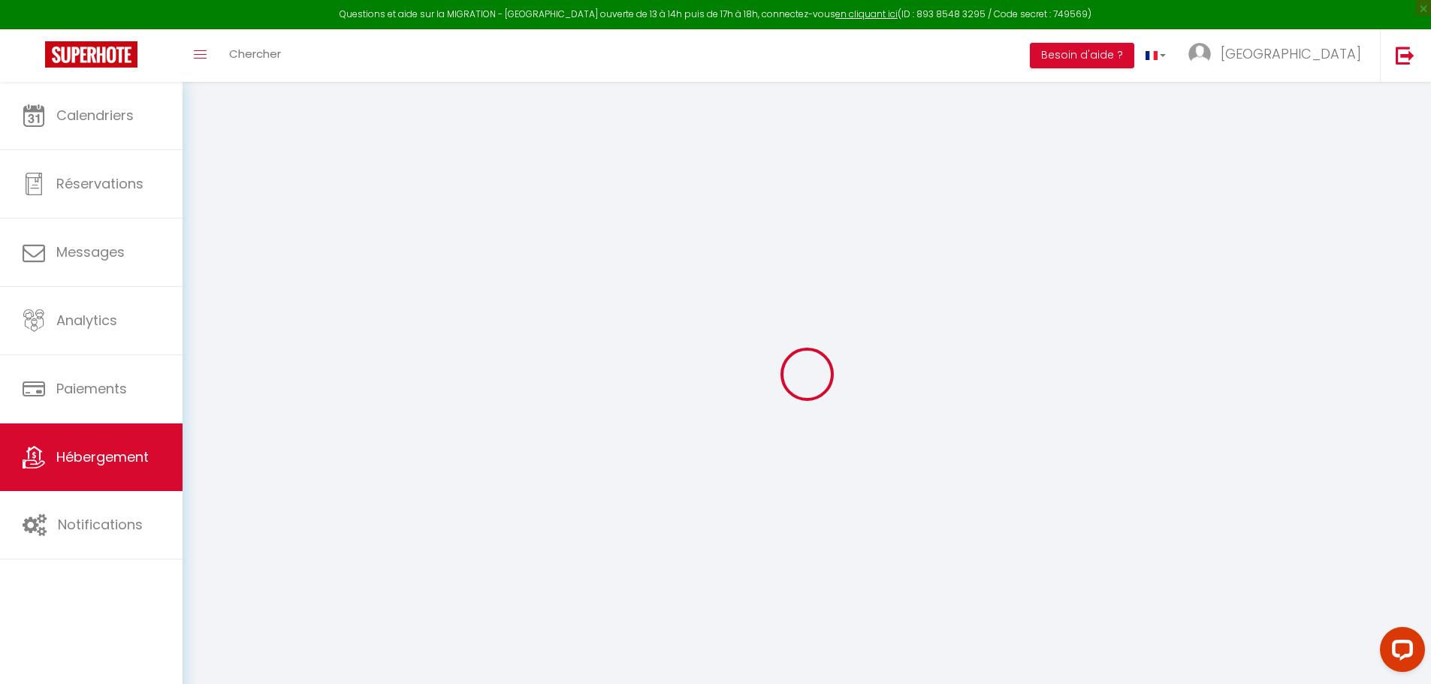
select select
type input "[STREET_ADDRESS][PERSON_NAME]"
type input "10000"
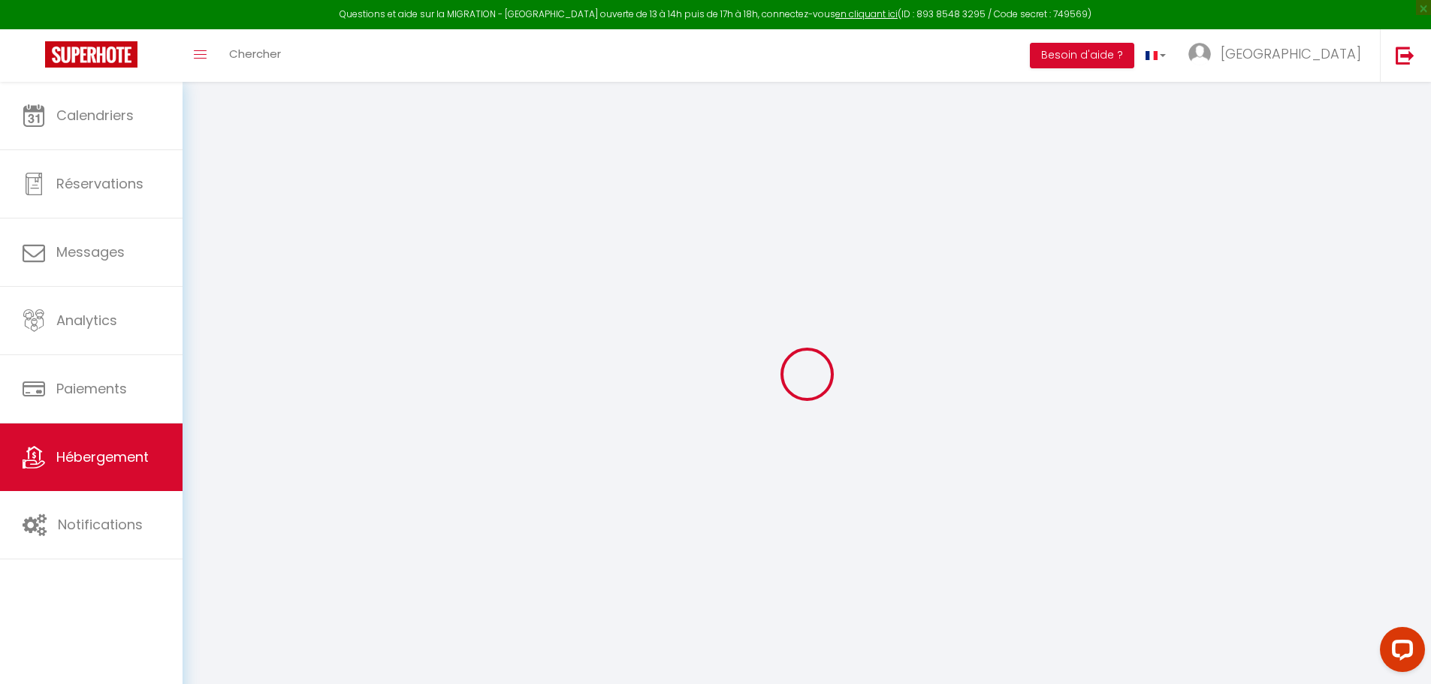
type input "[GEOGRAPHIC_DATA]"
type input "[EMAIL_ADDRESS][DOMAIN_NAME]"
select select
checkbox input "false"
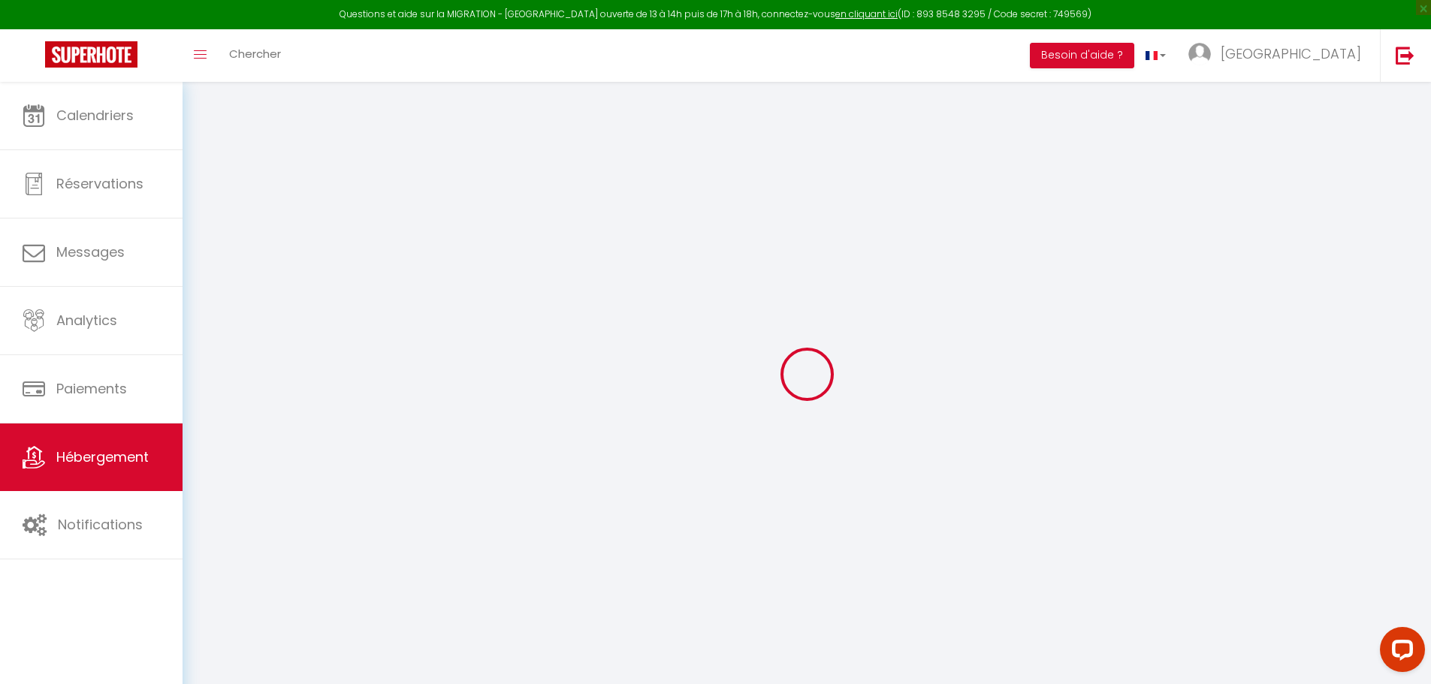
checkbox input "false"
radio input "true"
type input "0"
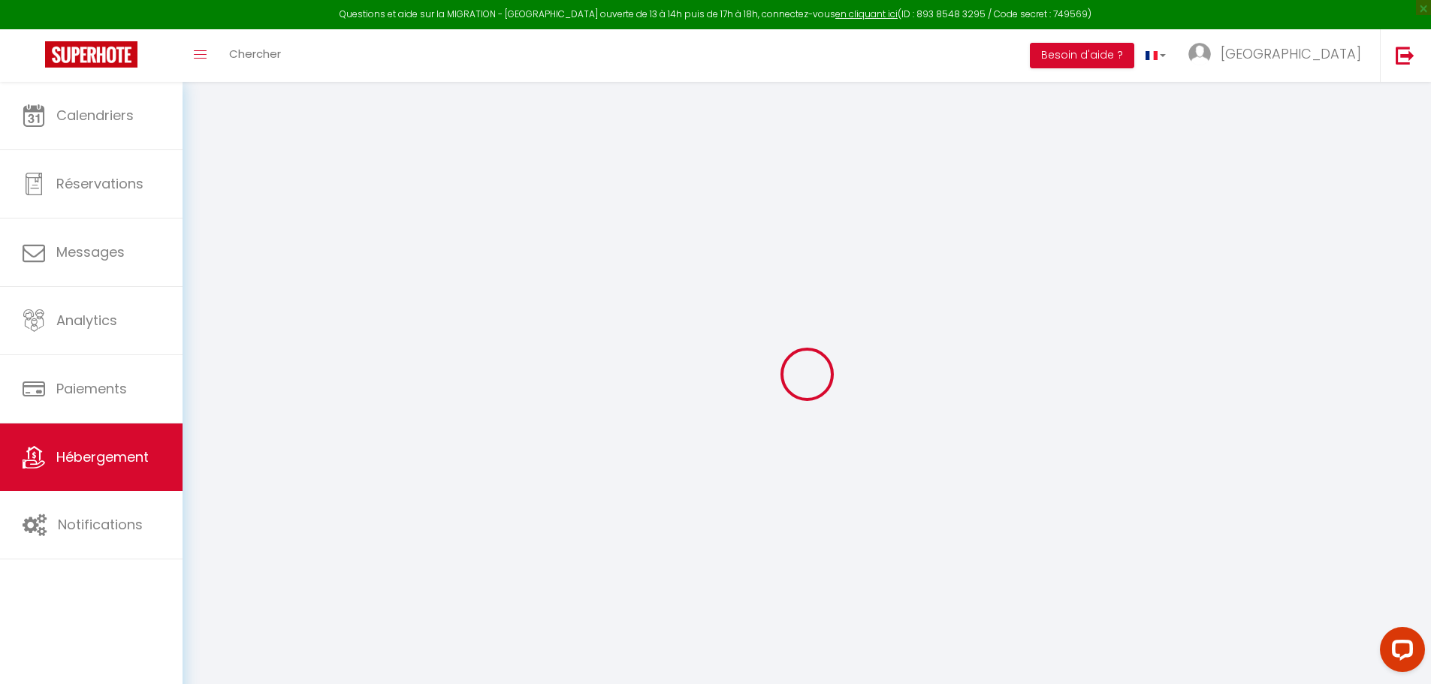
type input "0"
select select
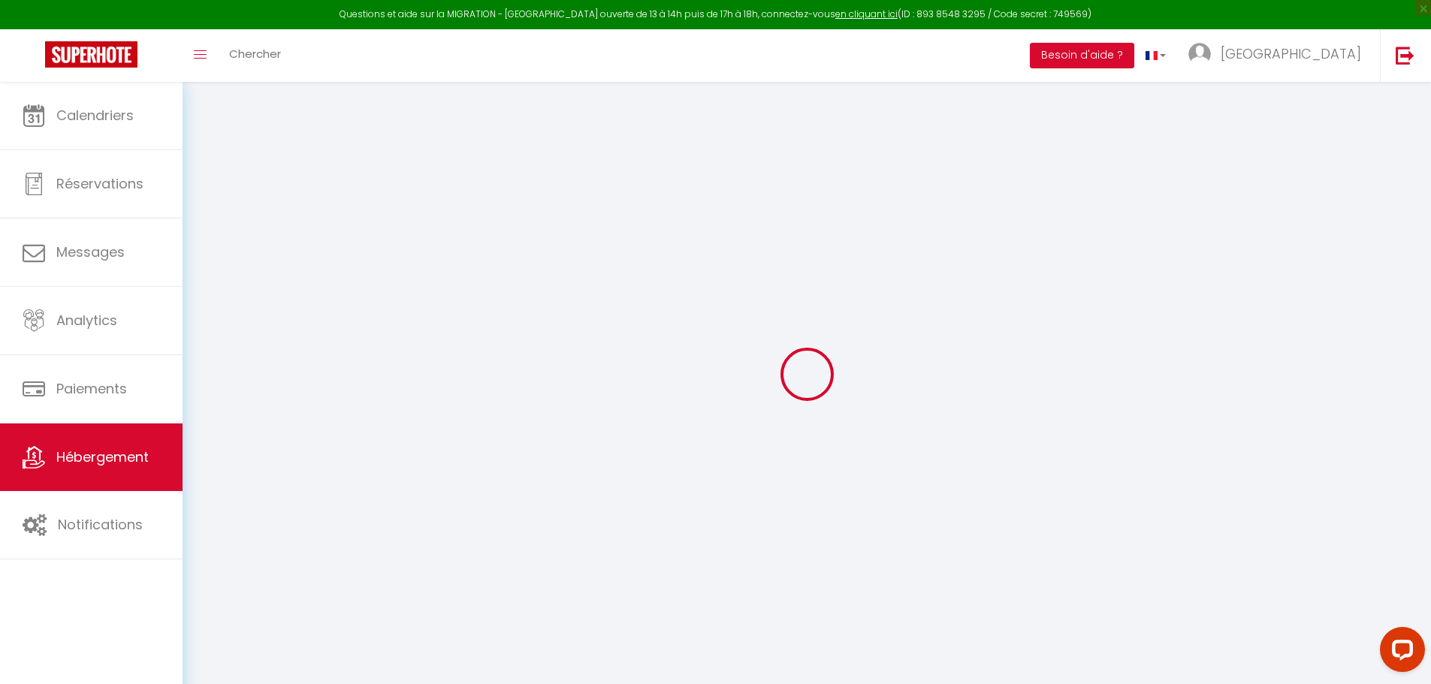
select select
checkbox input "false"
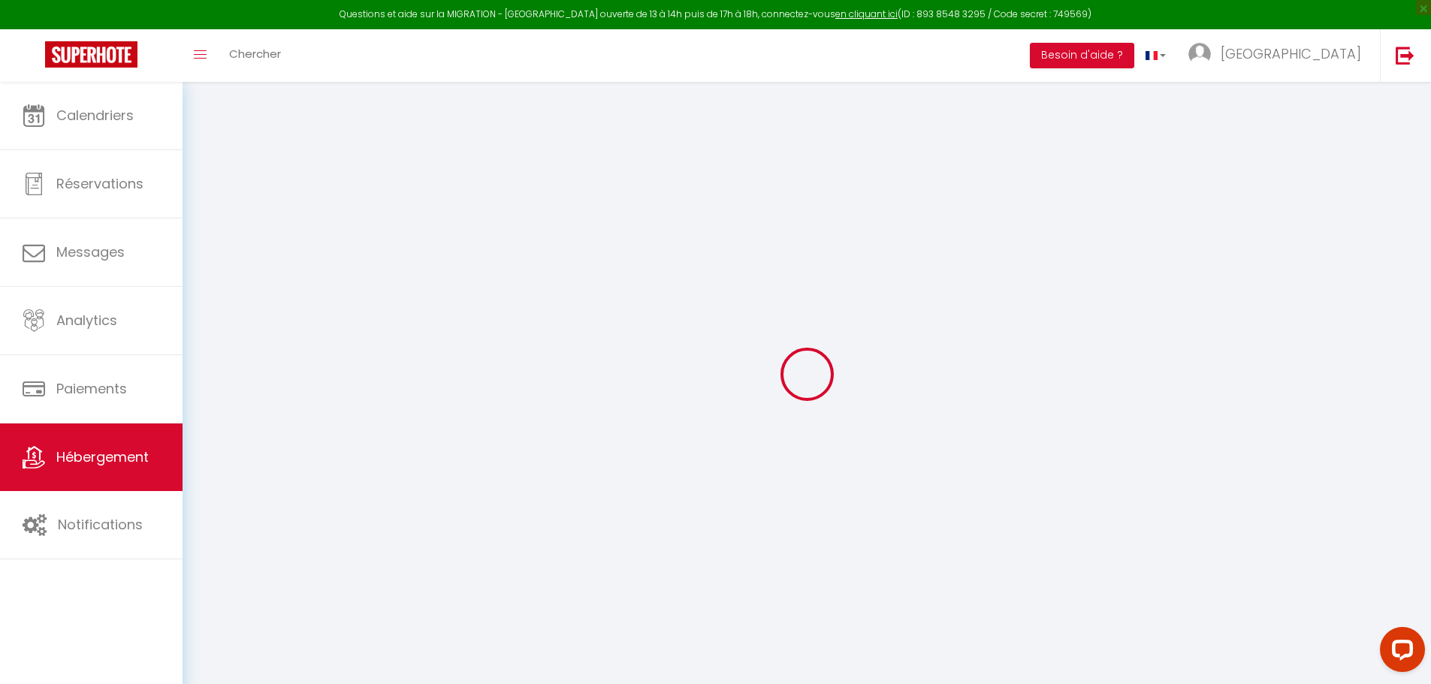
checkbox input "false"
select select
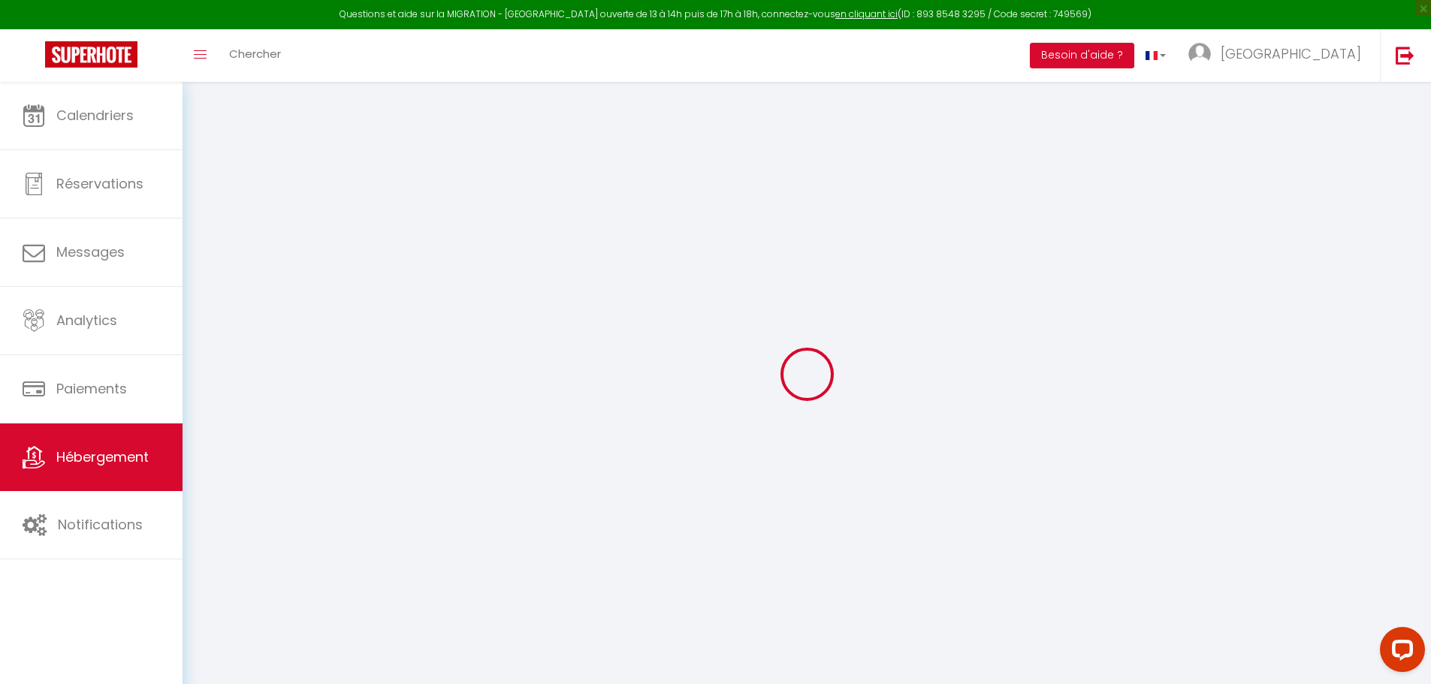
select select
checkbox input "false"
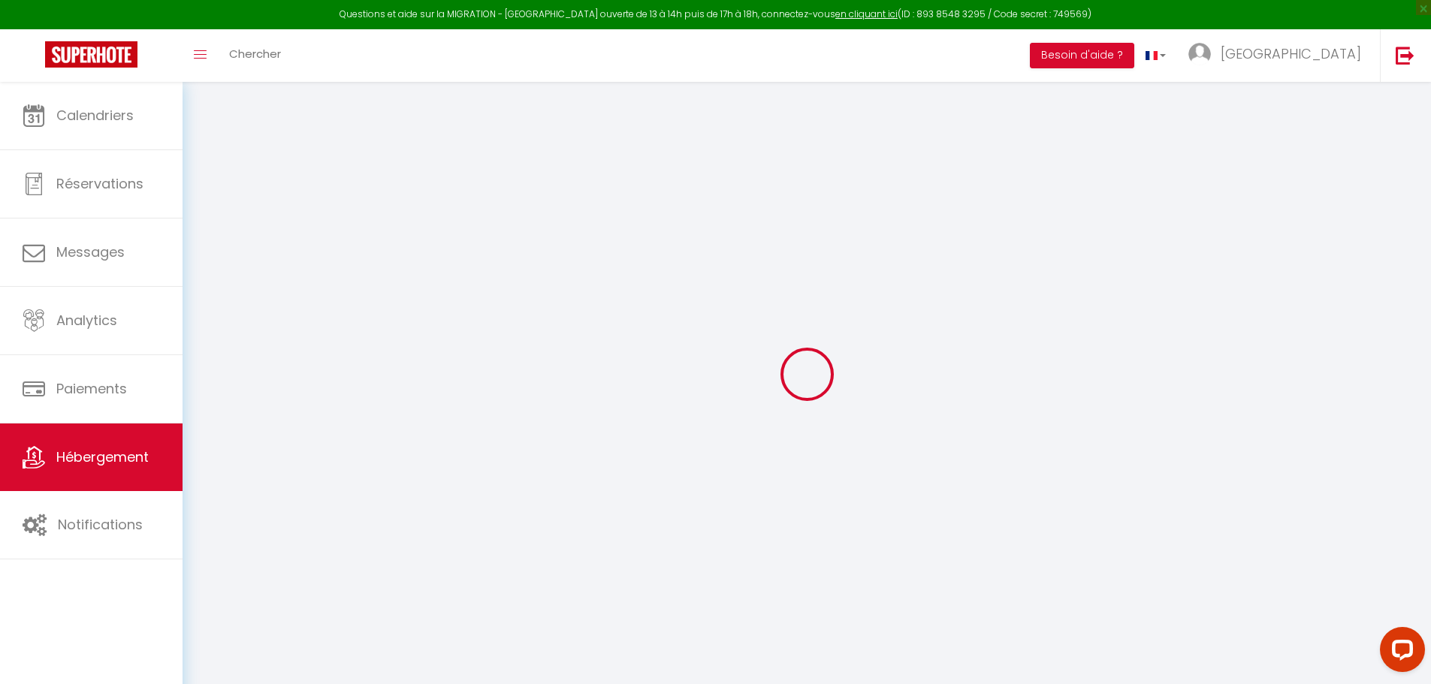
checkbox input "false"
select select "+ 25 %"
select select "15:00"
select select
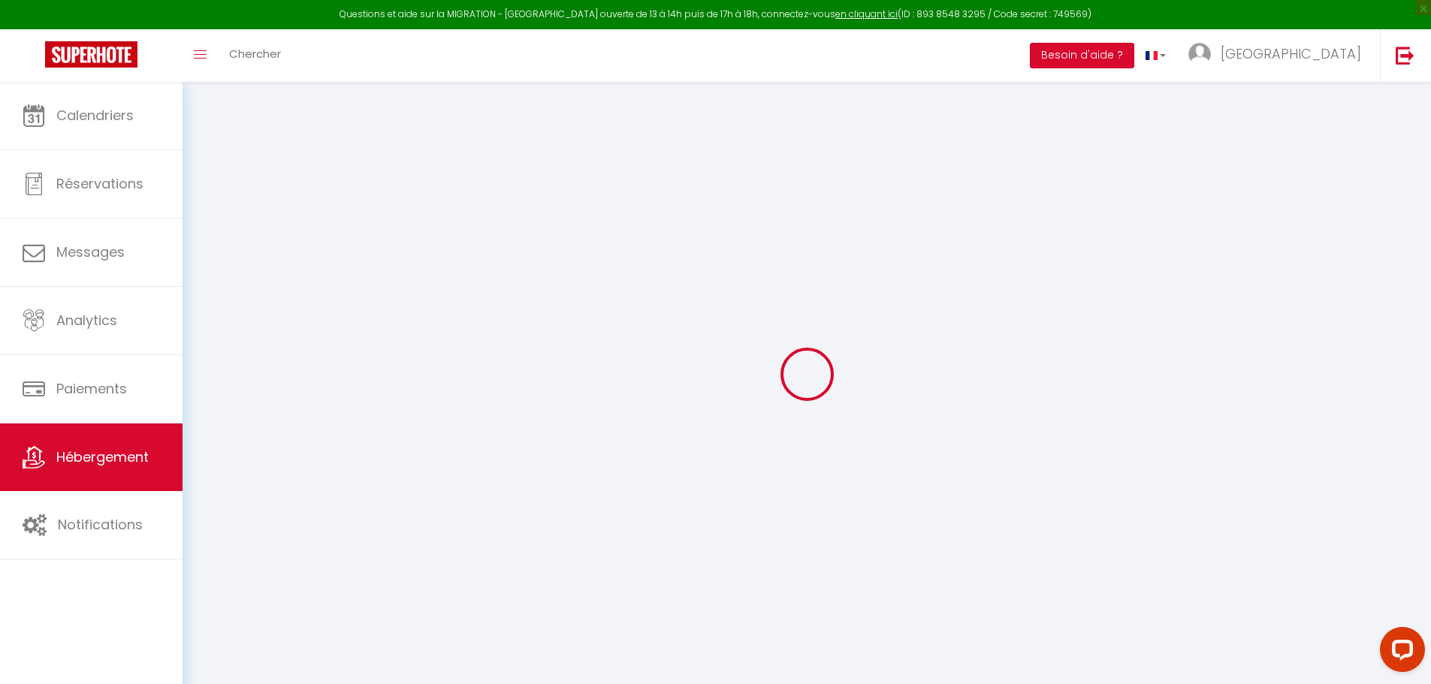
select select "11:00"
select select "30"
select select "120"
select select
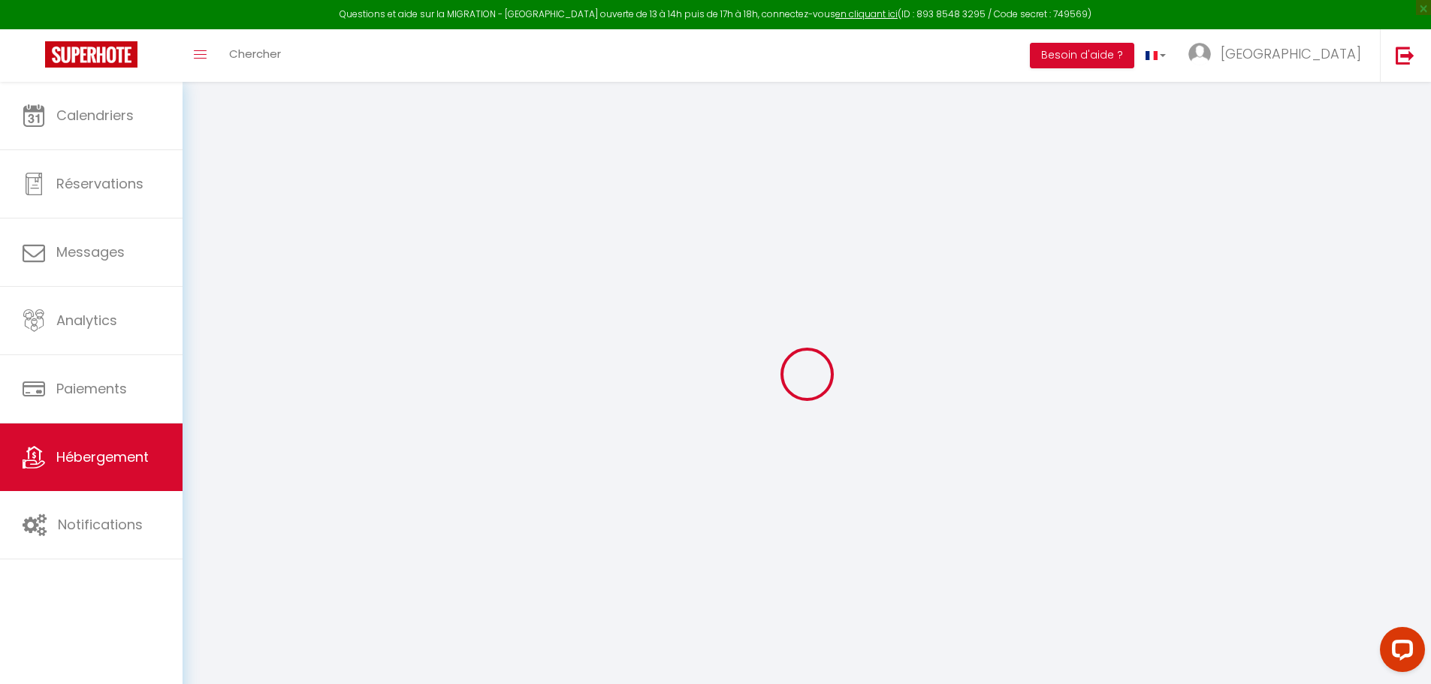
checkbox input "false"
select select "5324-1141881595044384029"
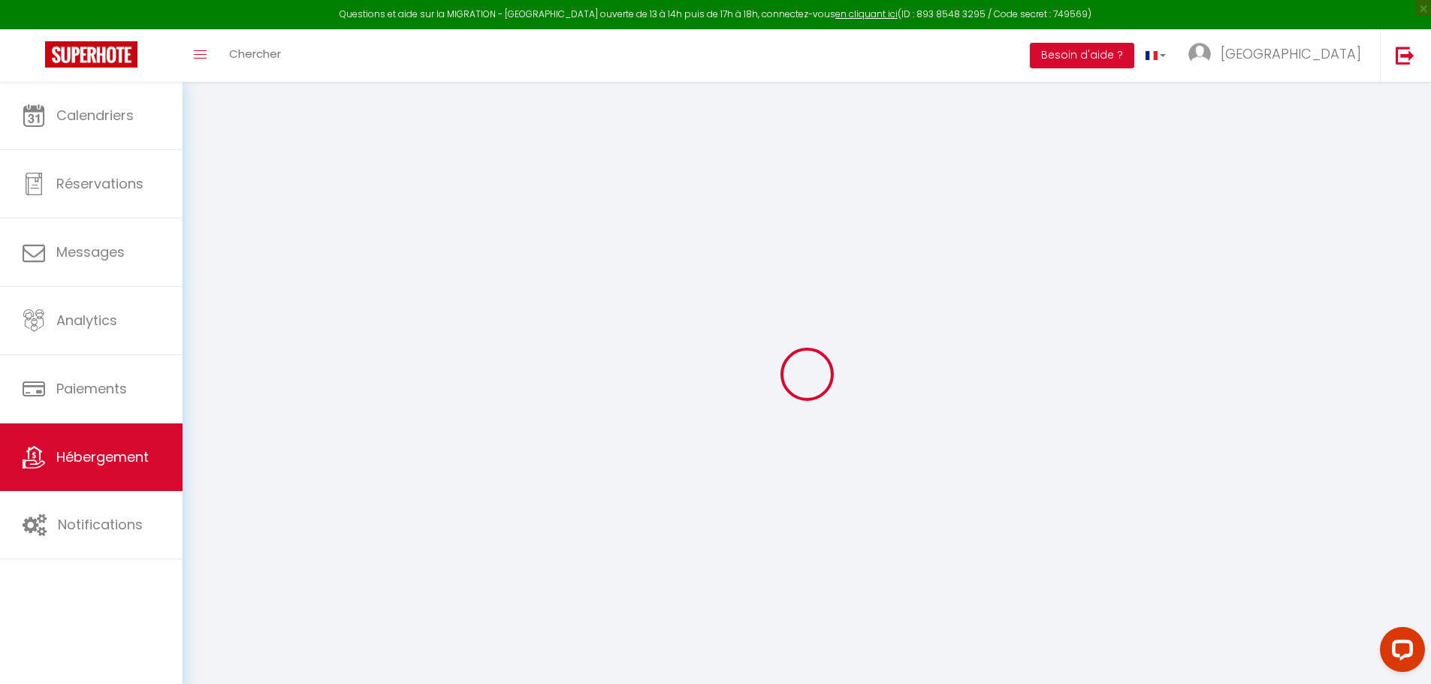
select select "270"
select select
select select "EUR"
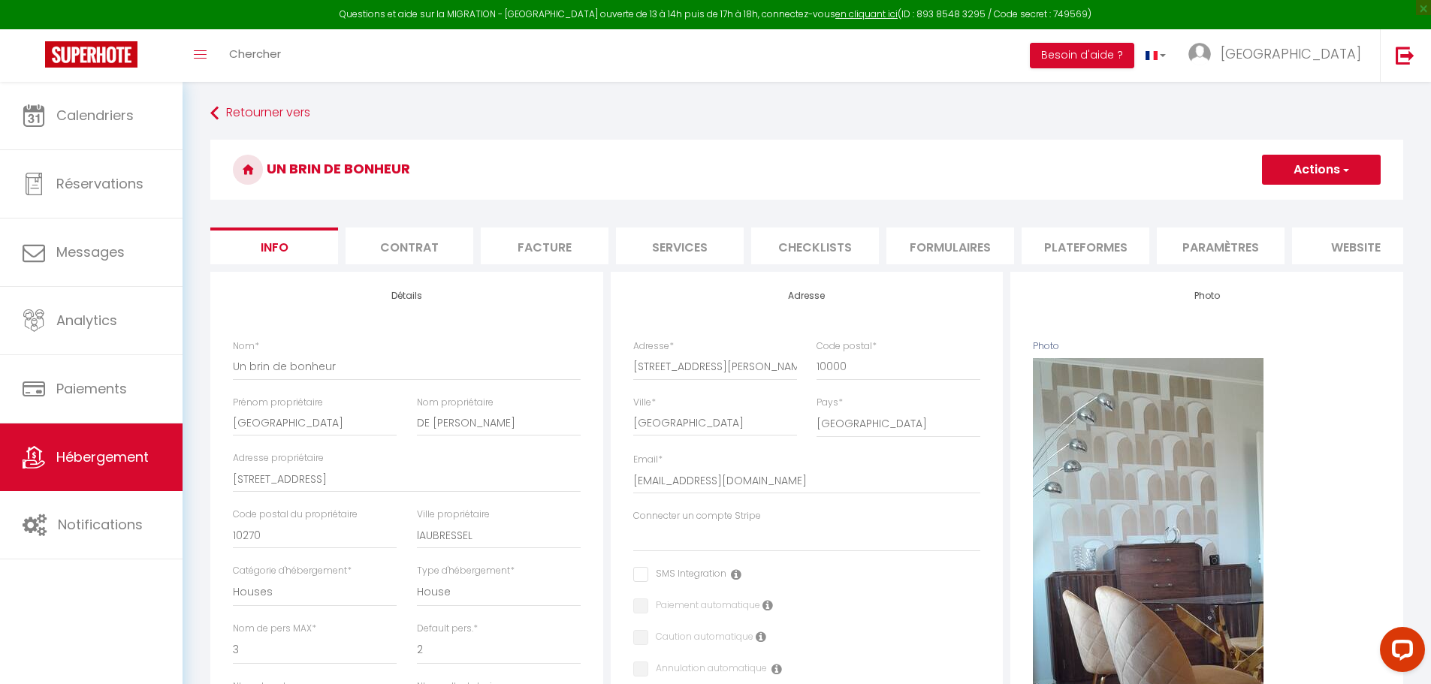
click at [1088, 238] on li "Plateformes" at bounding box center [1085, 246] width 128 height 37
select select
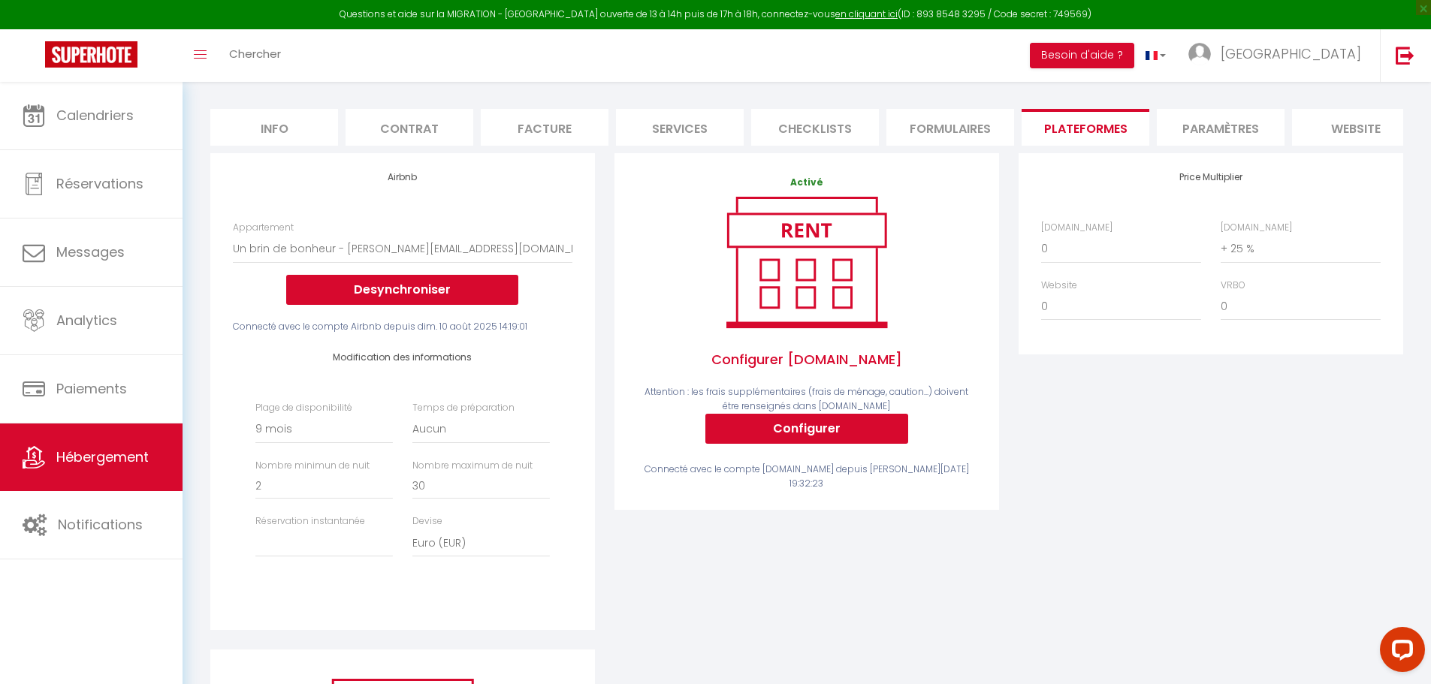
scroll to position [99, 0]
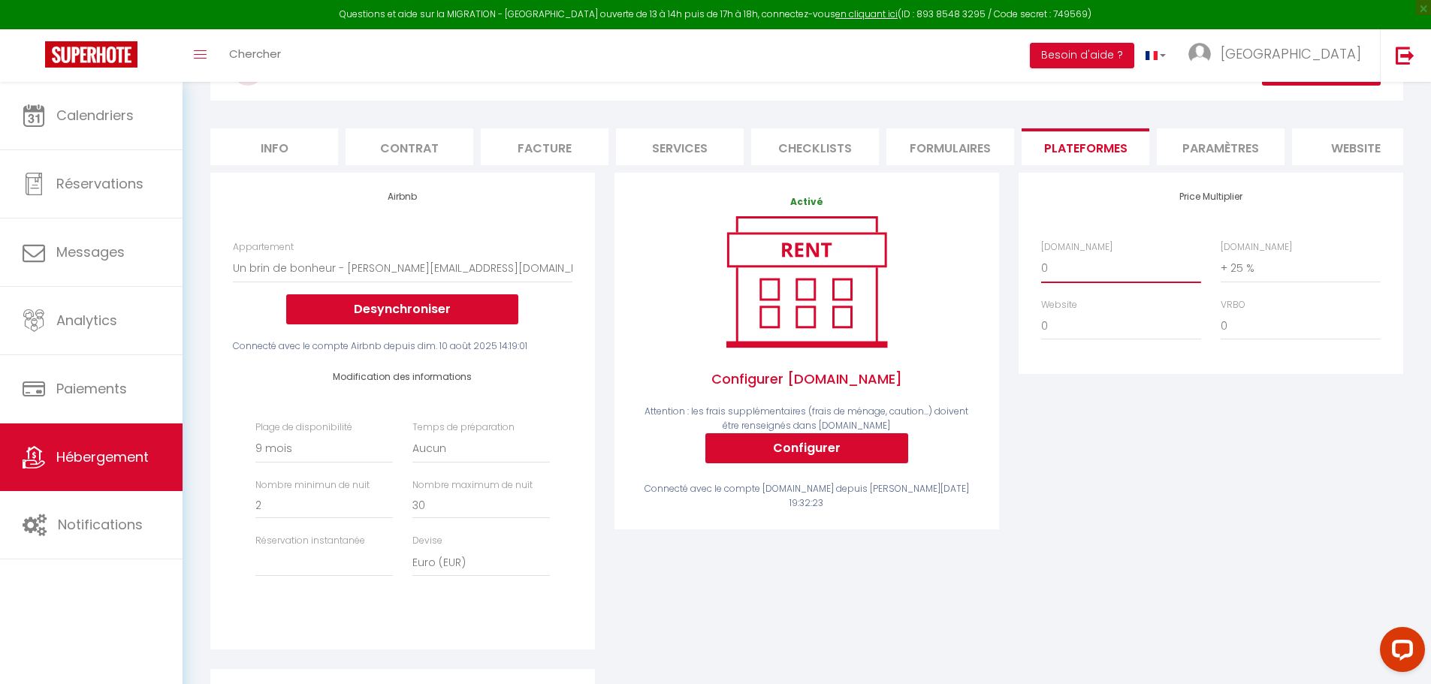
click at [1077, 282] on select "0 + 1 % + 2 % + 3 % + 4 % + 5 % + 6 % + 7 % + 8 % + 9 %" at bounding box center [1121, 268] width 160 height 29
click at [1078, 282] on select "0 + 1 % + 2 % + 3 % + 4 % + 5 % + 6 % + 7 % + 8 % + 9 %" at bounding box center [1121, 268] width 160 height 29
click at [1090, 282] on select "0 + 1 % + 2 % + 3 % + 4 % + 5 % + 6 % + 7 % + 8 % + 9 %" at bounding box center [1121, 268] width 160 height 29
select select "+ 20 %"
click at [1041, 265] on select "0 + 1 % + 2 % + 3 % + 4 % + 5 % + 6 % + 7 % + 8 % + 9 %" at bounding box center [1121, 268] width 160 height 29
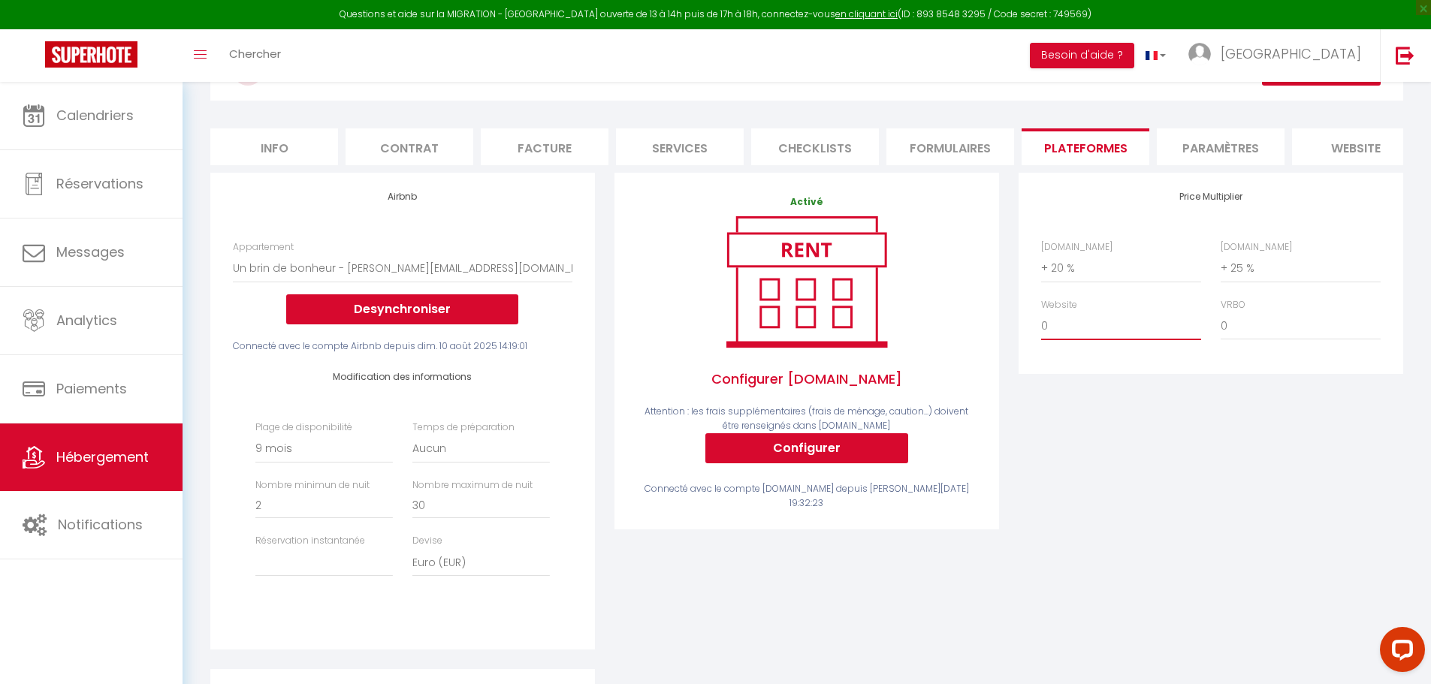
click at [1089, 337] on select "0 + 1 % + 2 % + 3 % + 4 % + 5 % + 6 % + 7 % + 8 % + 9 %" at bounding box center [1121, 326] width 160 height 29
click at [1098, 386] on div "Price Multiplier Airbnb.com 0 + 1 % + 2 % + 3 % + 4 % + 5 % + 6 % + 7 %" at bounding box center [1211, 421] width 404 height 496
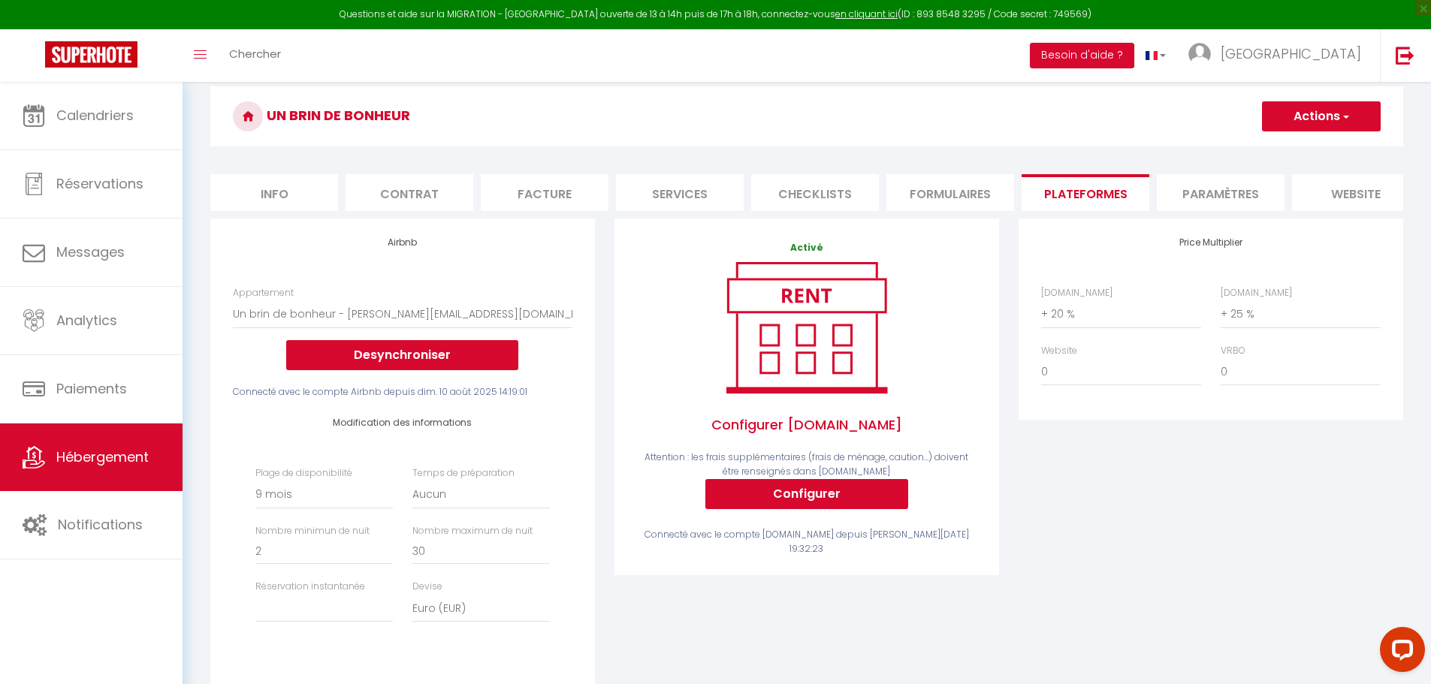
scroll to position [24, 0]
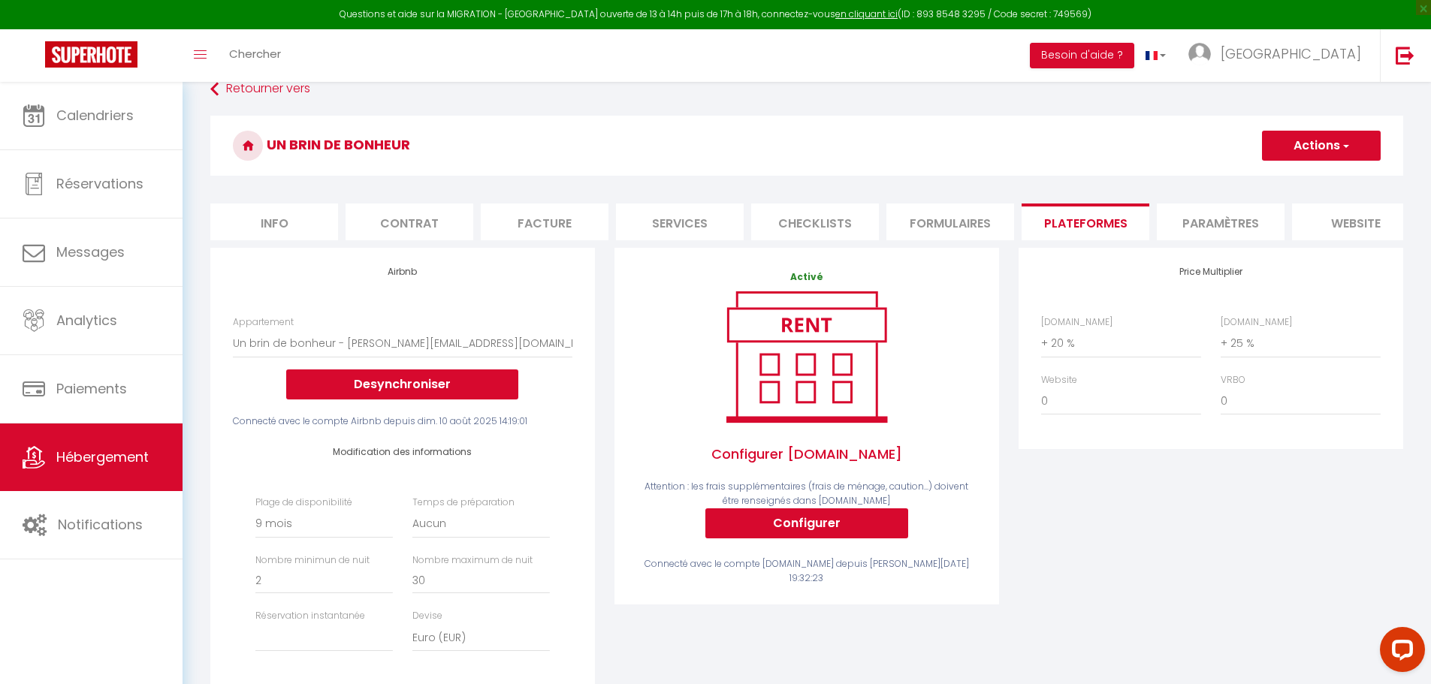
click at [1320, 150] on button "Actions" at bounding box center [1321, 146] width 119 height 30
click at [1313, 185] on link "Enregistrer" at bounding box center [1320, 179] width 119 height 20
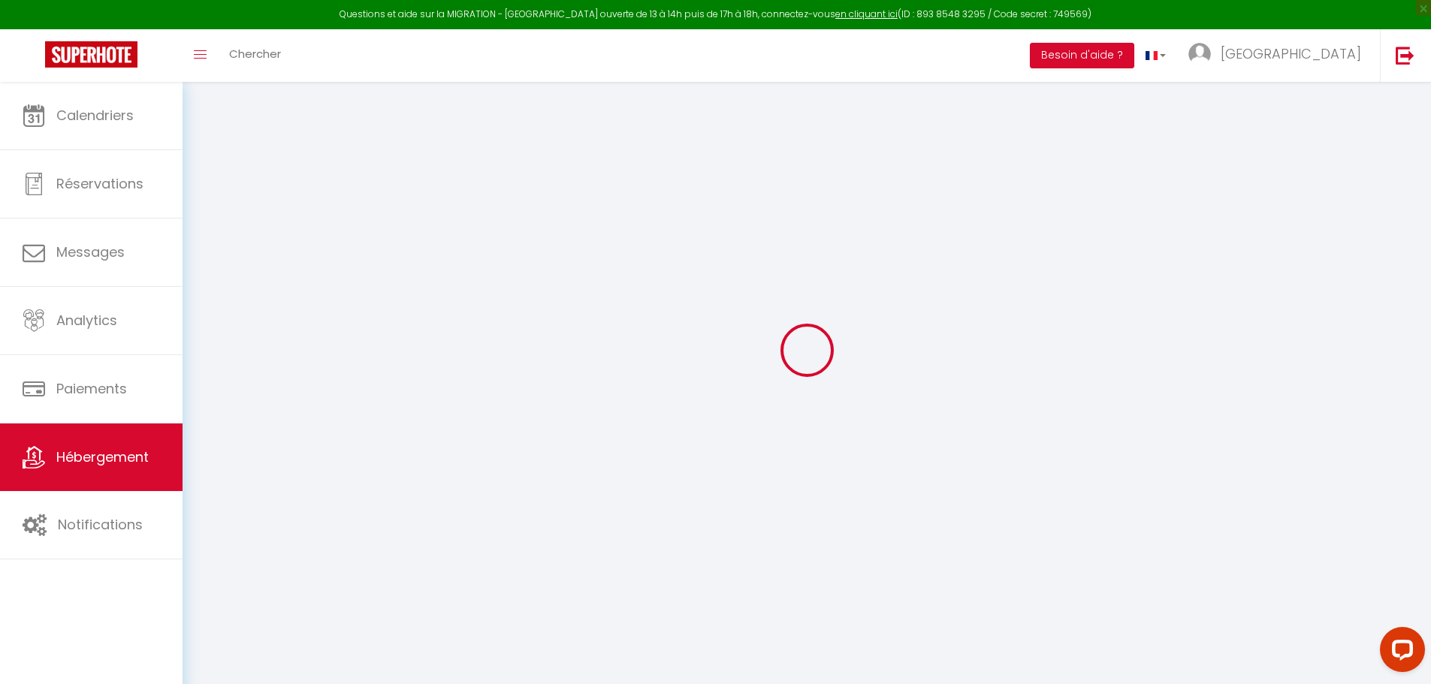
select select
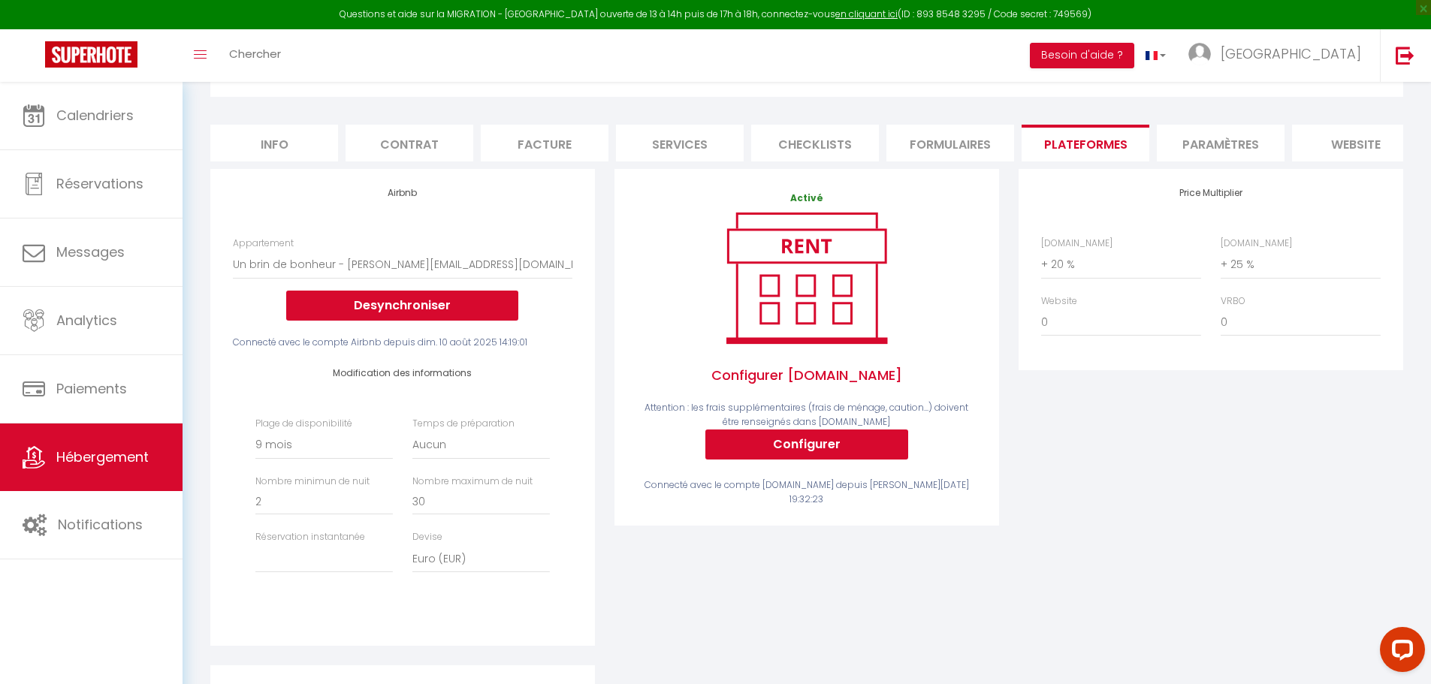
scroll to position [174, 0]
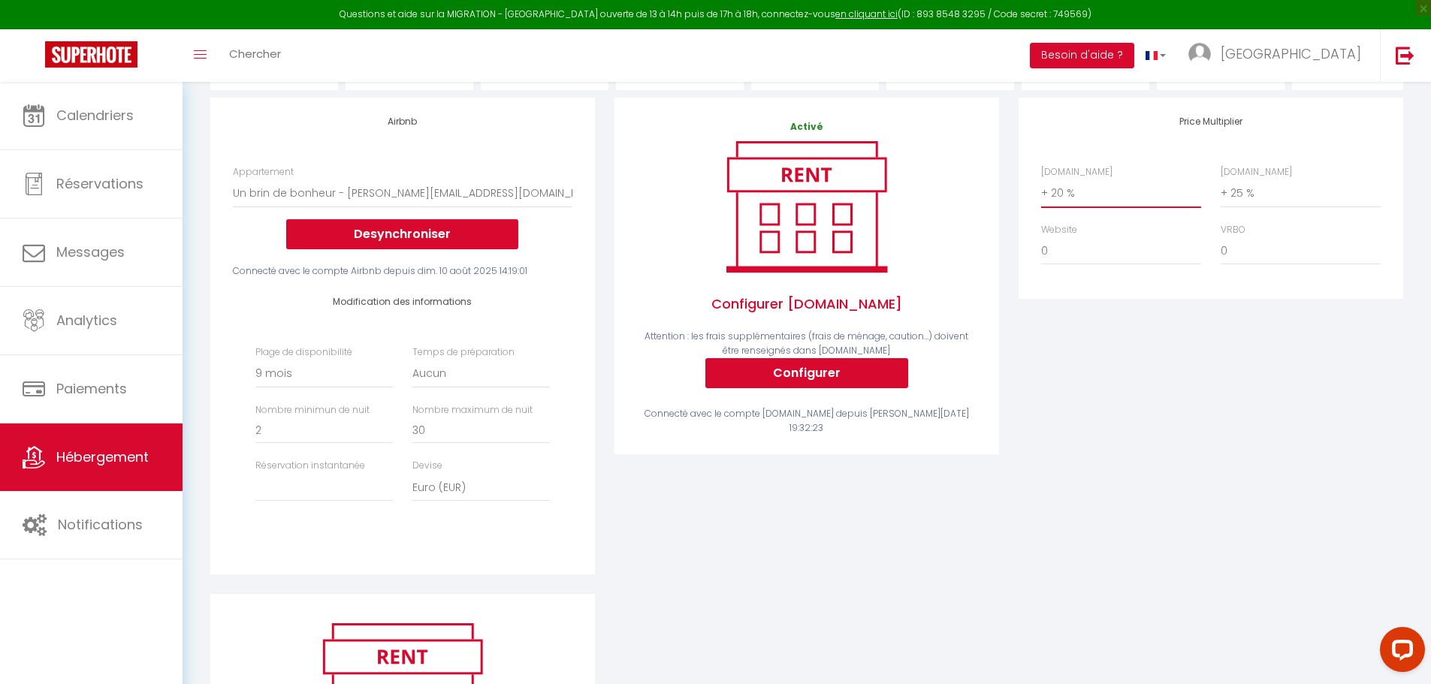
click at [1074, 196] on select "0 + 1 % + 2 % + 3 % + 4 % + 5 % + 6 % + 7 % + 8 % + 9 %" at bounding box center [1121, 193] width 160 height 29
select select "+ 24 %"
click at [1041, 190] on select "0 + 1 % + 2 % + 3 % + 4 % + 5 % + 6 % + 7 % + 8 % + 9 %" at bounding box center [1121, 193] width 160 height 29
select select
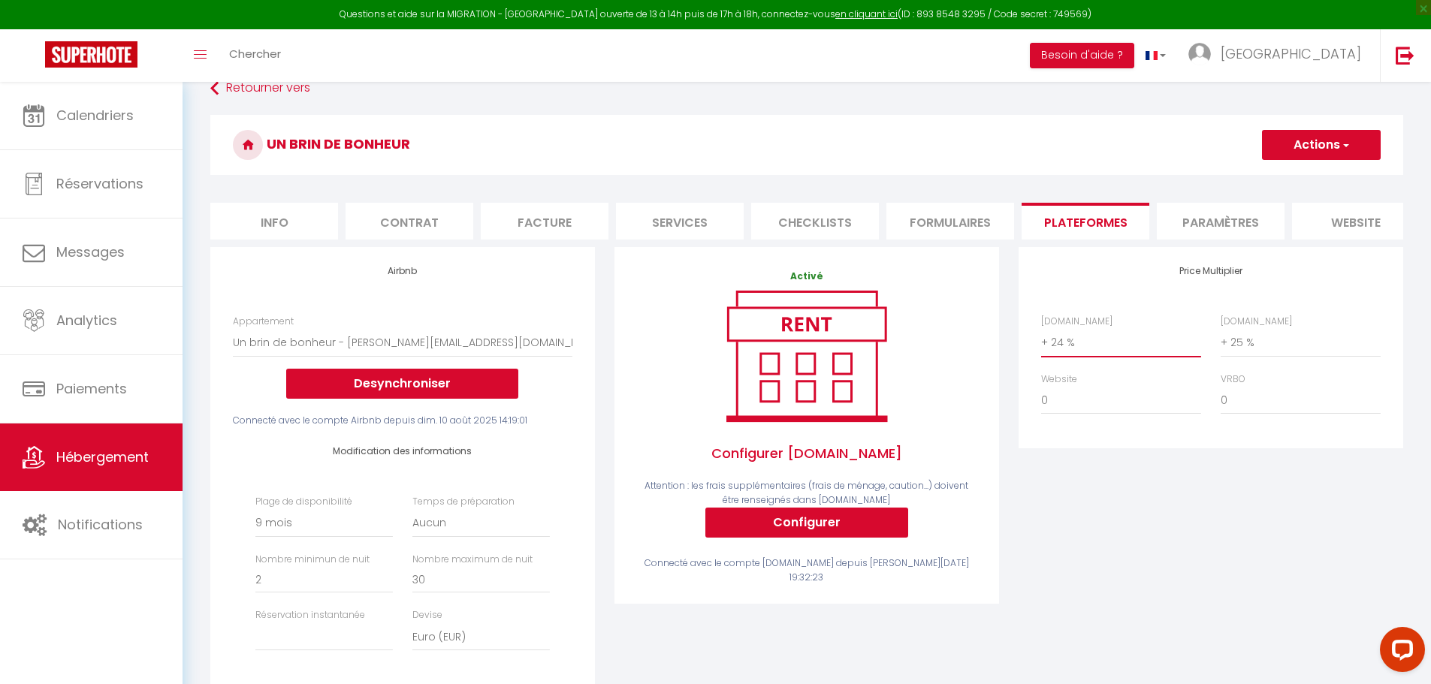
scroll to position [24, 0]
click at [1057, 355] on select "0 + 1 % + 2 % + 3 % + 4 % + 5 % + 6 % + 7 % + 8 % + 9 %" at bounding box center [1121, 343] width 160 height 29
select select "+ 22 %"
click at [1041, 340] on select "0 + 1 % + 2 % + 3 % + 4 % + 5 % + 6 % + 7 % + 8 % + 9 %" at bounding box center [1121, 343] width 160 height 29
click at [1349, 157] on button "Actions" at bounding box center [1321, 146] width 119 height 30
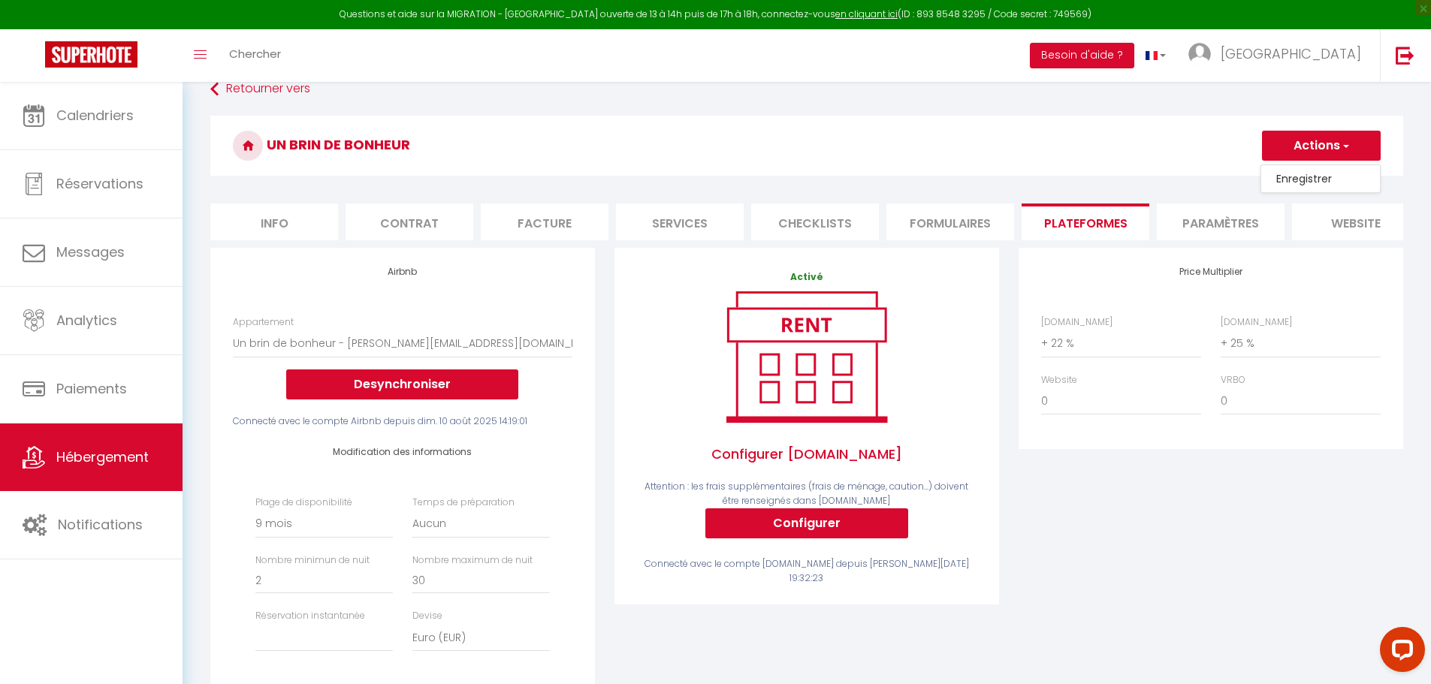
click at [1319, 174] on link "Enregistrer" at bounding box center [1320, 179] width 119 height 20
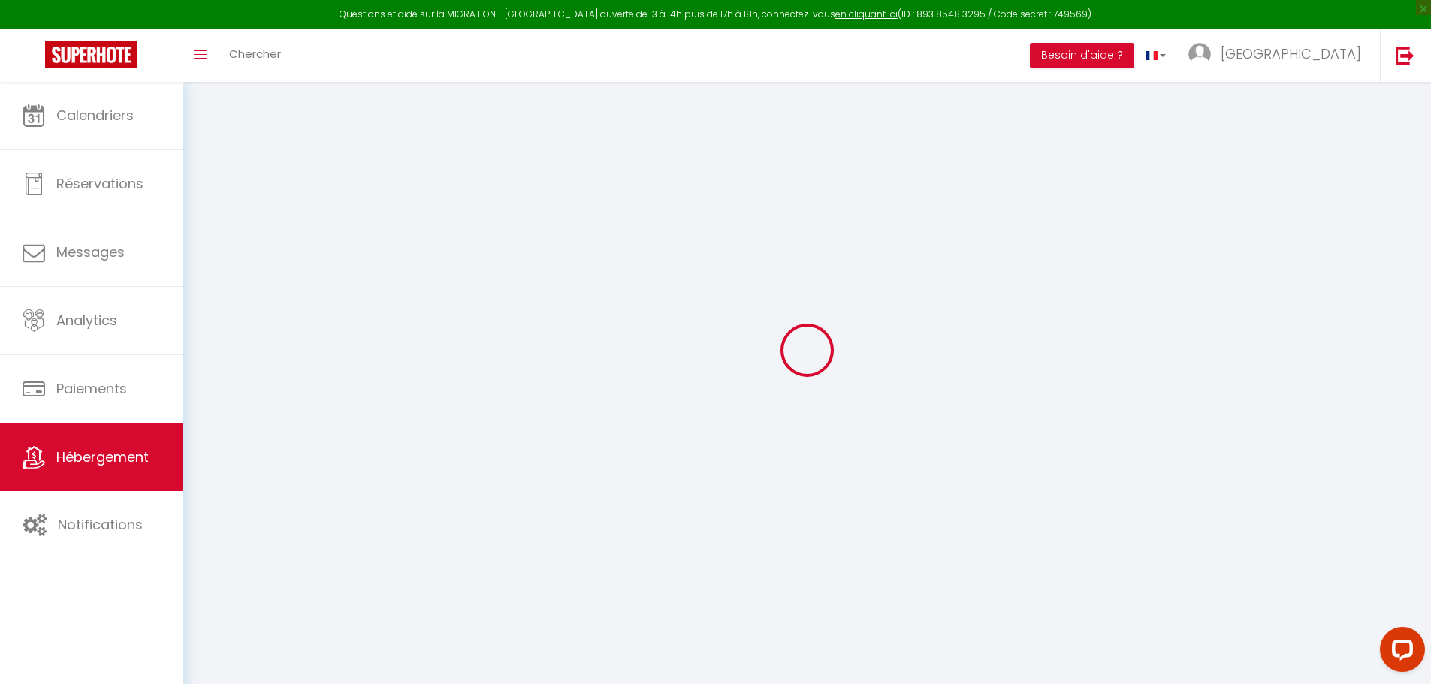
select select
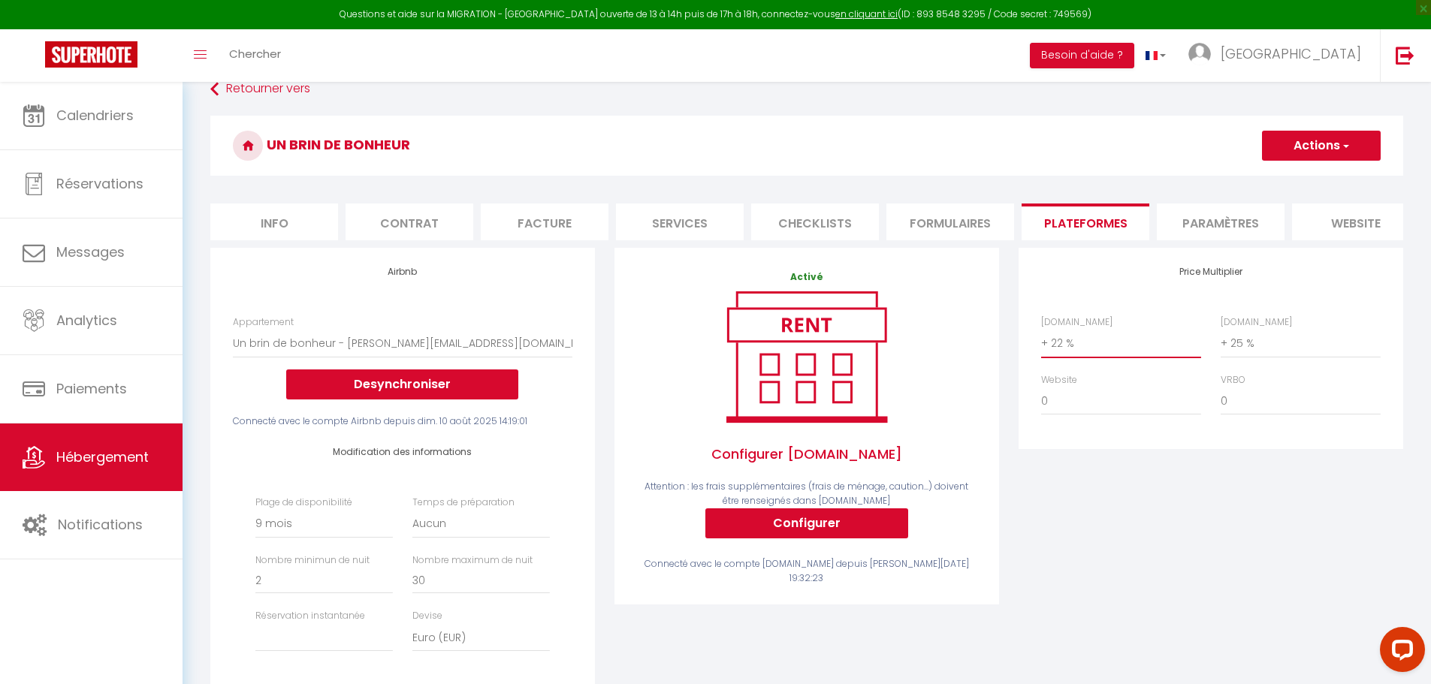
click at [1063, 352] on select "0 + 1 % + 2 % + 3 % + 4 % + 5 % + 6 % + 7 % + 8 % + 9 %" at bounding box center [1121, 343] width 160 height 29
select select "+ 20 %"
click at [1041, 340] on select "0 + 1 % + 2 % + 3 % + 4 % + 5 % + 6 % + 7 % + 8 % + 9 %" at bounding box center [1121, 343] width 160 height 29
click at [1357, 143] on button "Actions" at bounding box center [1321, 146] width 119 height 30
click at [1322, 179] on link "Enregistrer" at bounding box center [1320, 179] width 119 height 20
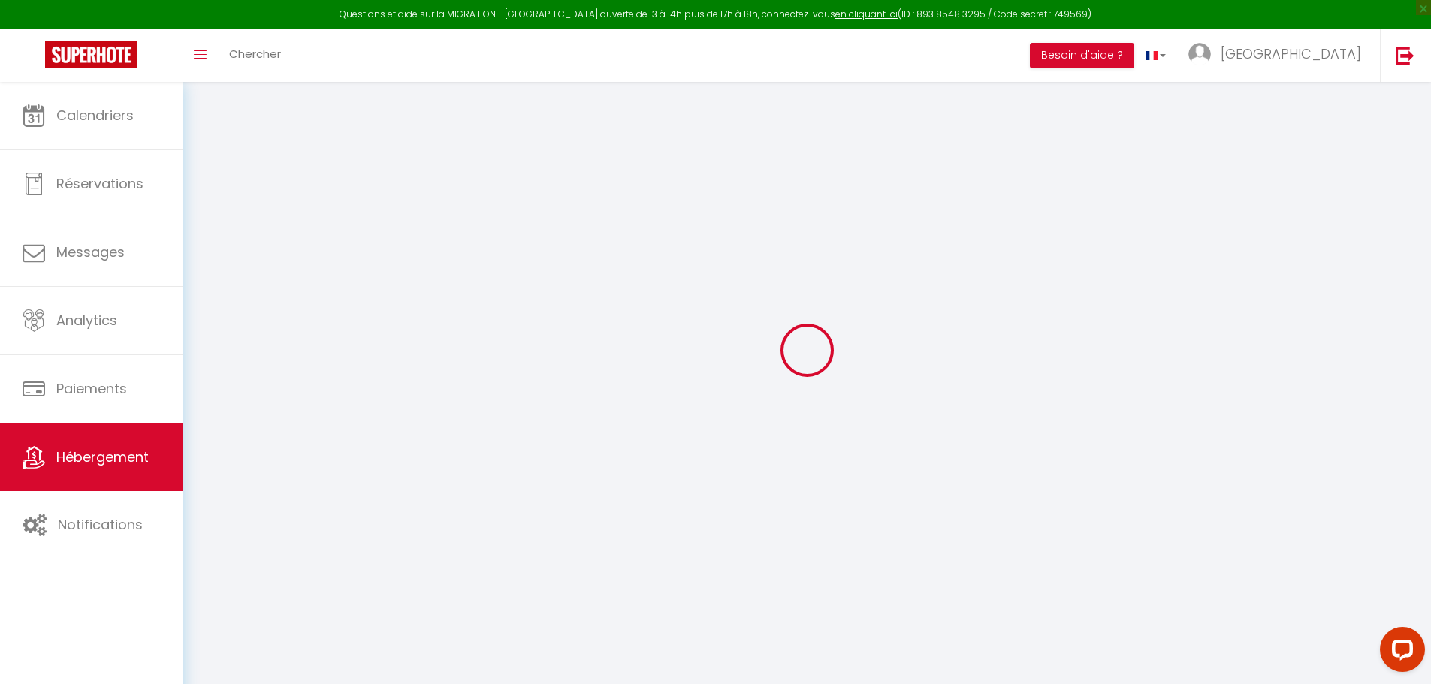
select select
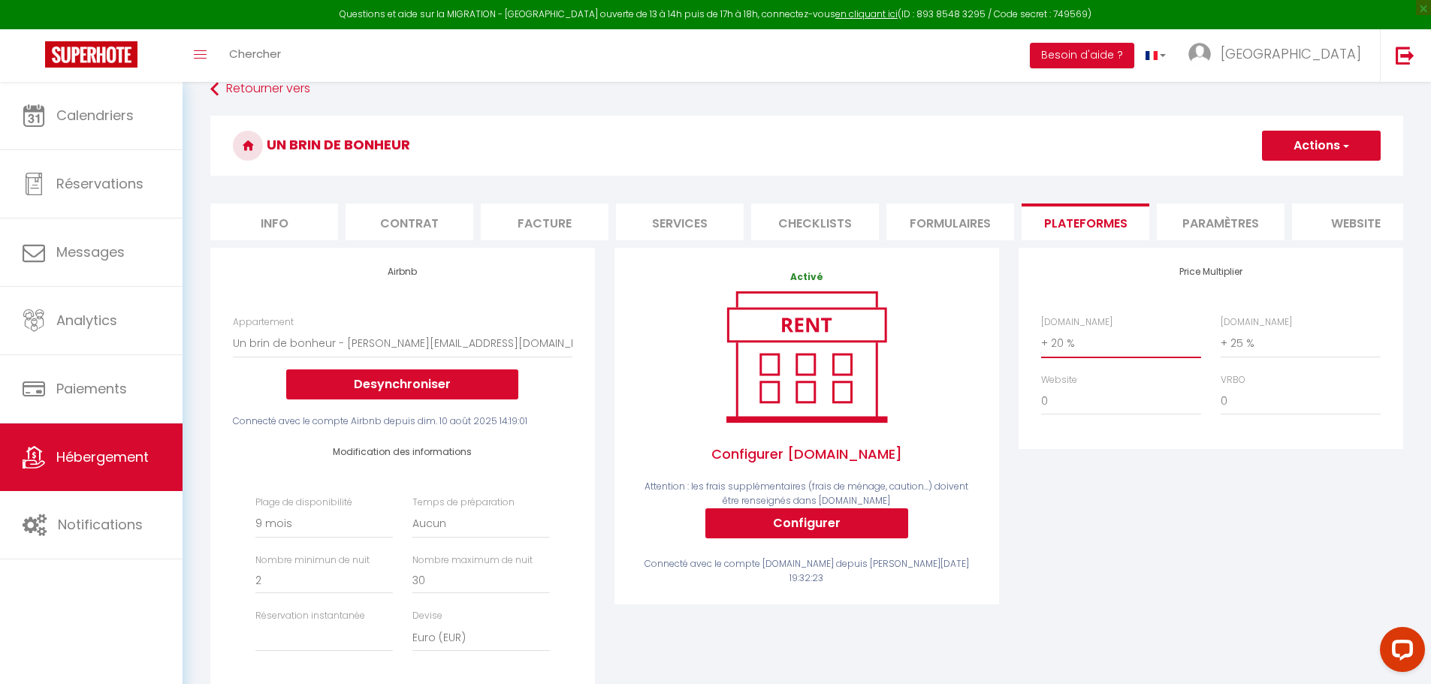
click at [1134, 351] on select "0 + 1 % + 2 % + 3 % + 4 % + 5 % + 6 % + 7 % + 8 % + 9 %" at bounding box center [1121, 343] width 160 height 29
select select "+ 19 %"
click at [1041, 340] on select "0 + 1 % + 2 % + 3 % + 4 % + 5 % + 6 % + 7 % + 8 % + 9 %" at bounding box center [1121, 343] width 160 height 29
click at [1343, 149] on span "button" at bounding box center [1345, 145] width 10 height 15
click at [1322, 179] on link "Enregistrer" at bounding box center [1320, 179] width 119 height 20
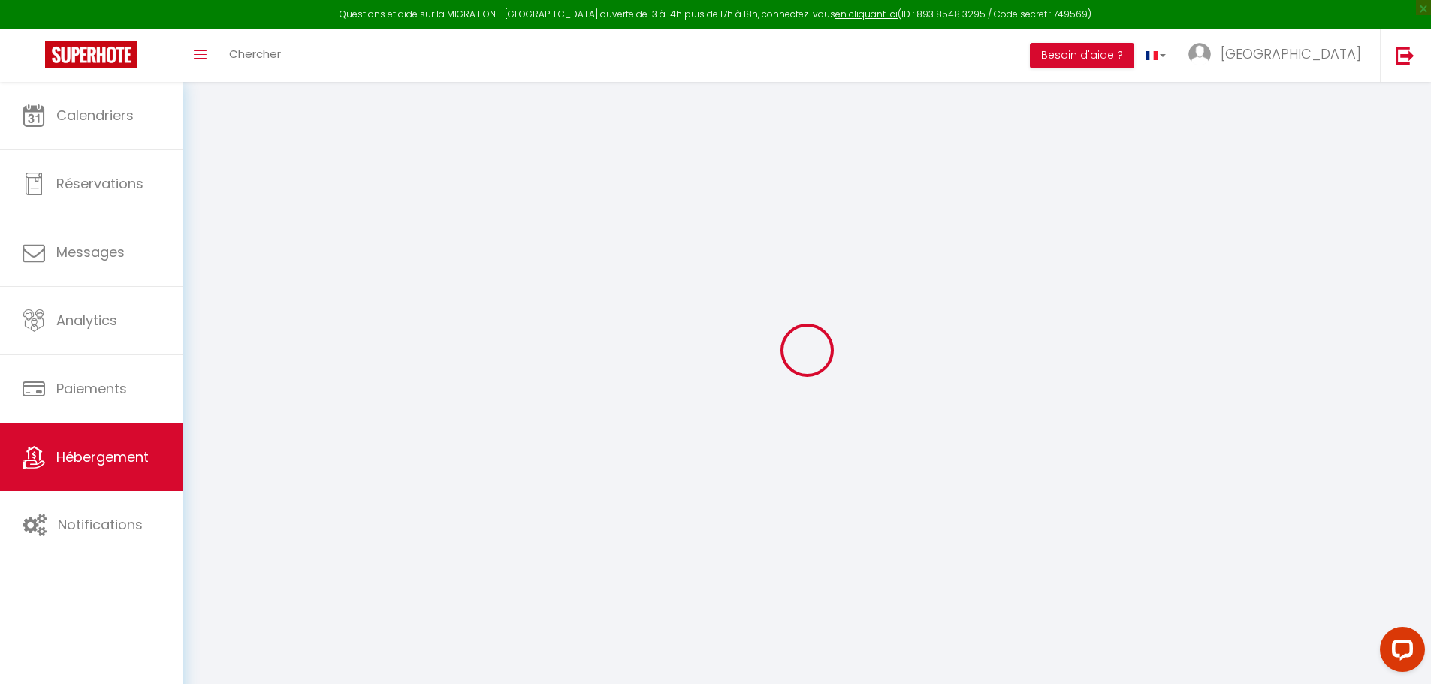
select select
